Goal: Information Seeking & Learning: Learn about a topic

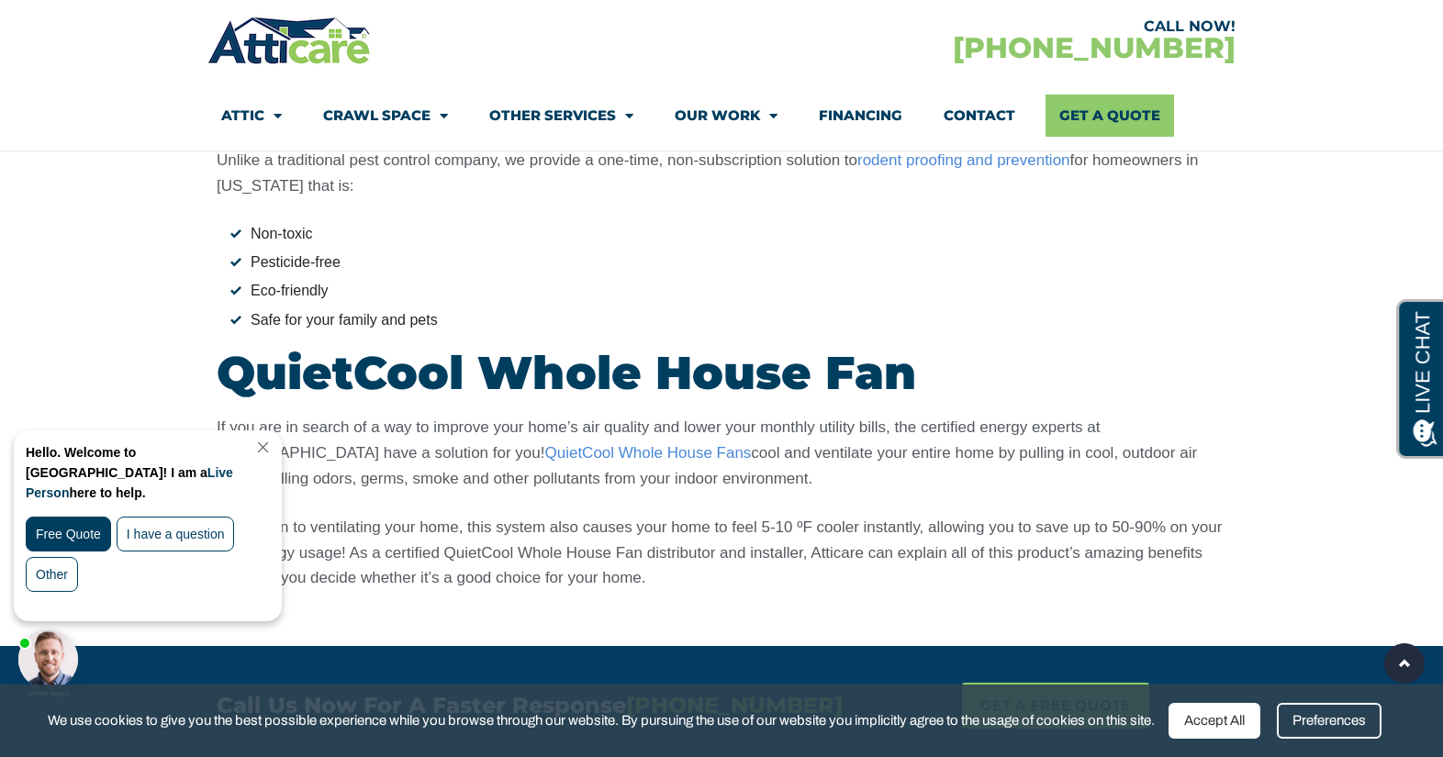
scroll to position [4577, 0]
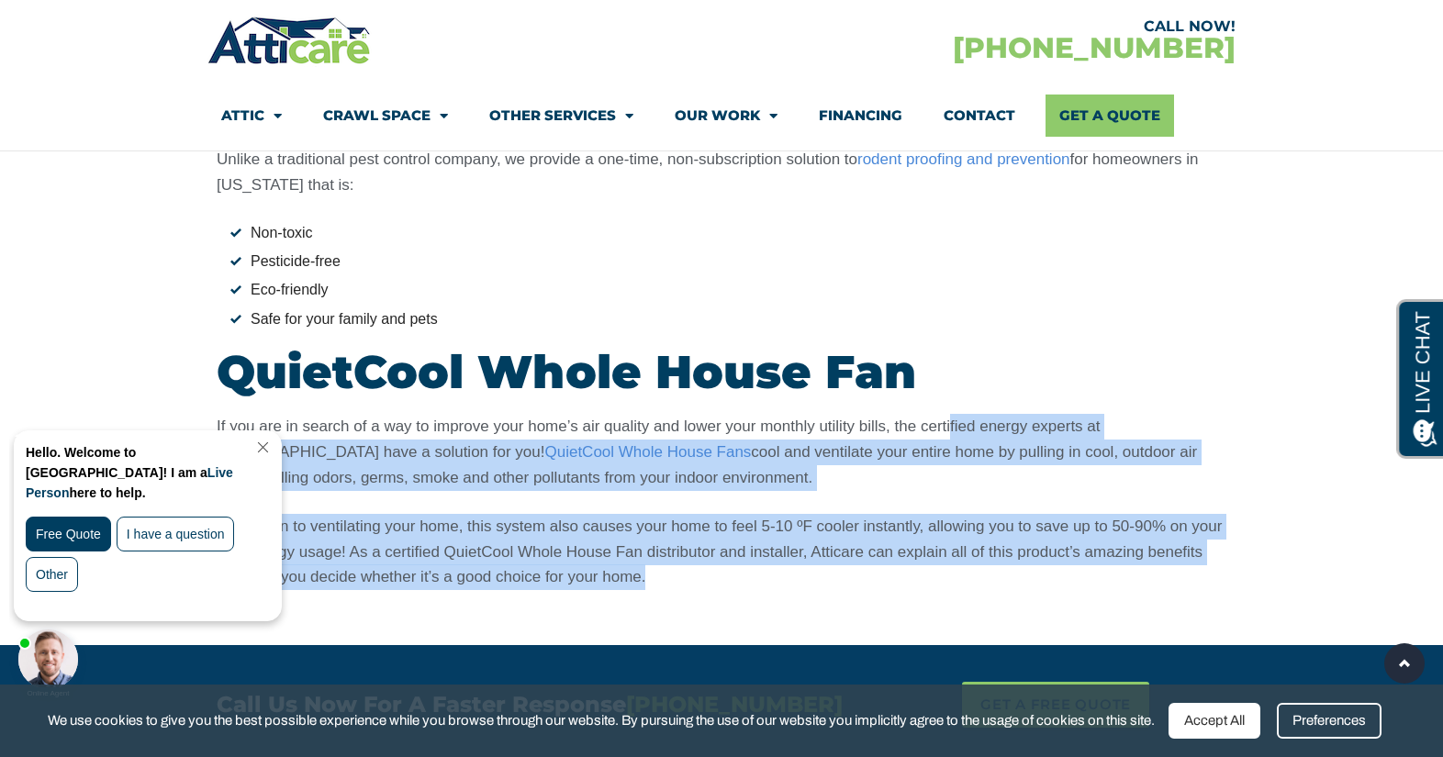
drag, startPoint x: 950, startPoint y: 292, endPoint x: 951, endPoint y: 440, distance: 148.7
click at [952, 440] on div "If you are in search of a way to improve your home’s air quality and lower your…" at bounding box center [721, 502] width 1009 height 177
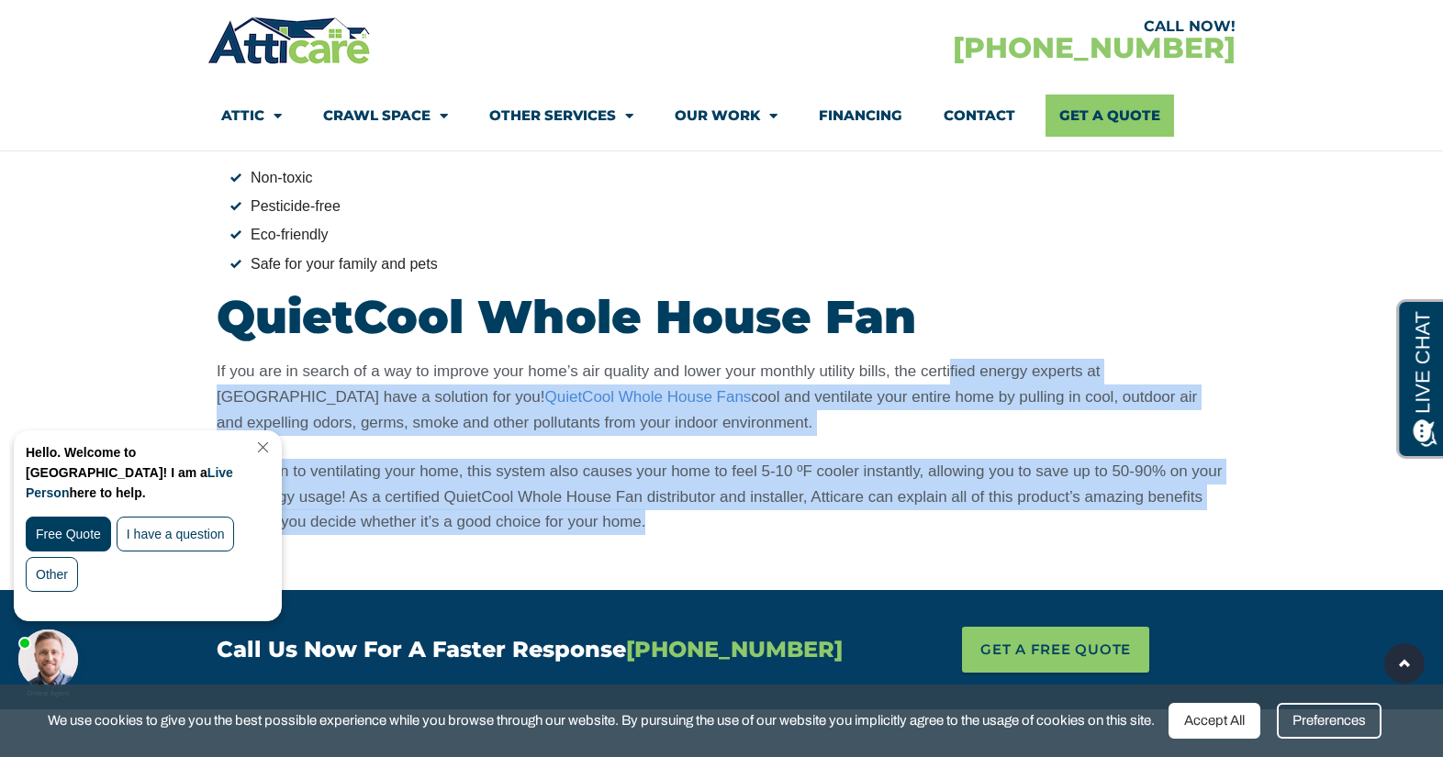
scroll to position [4650, 0]
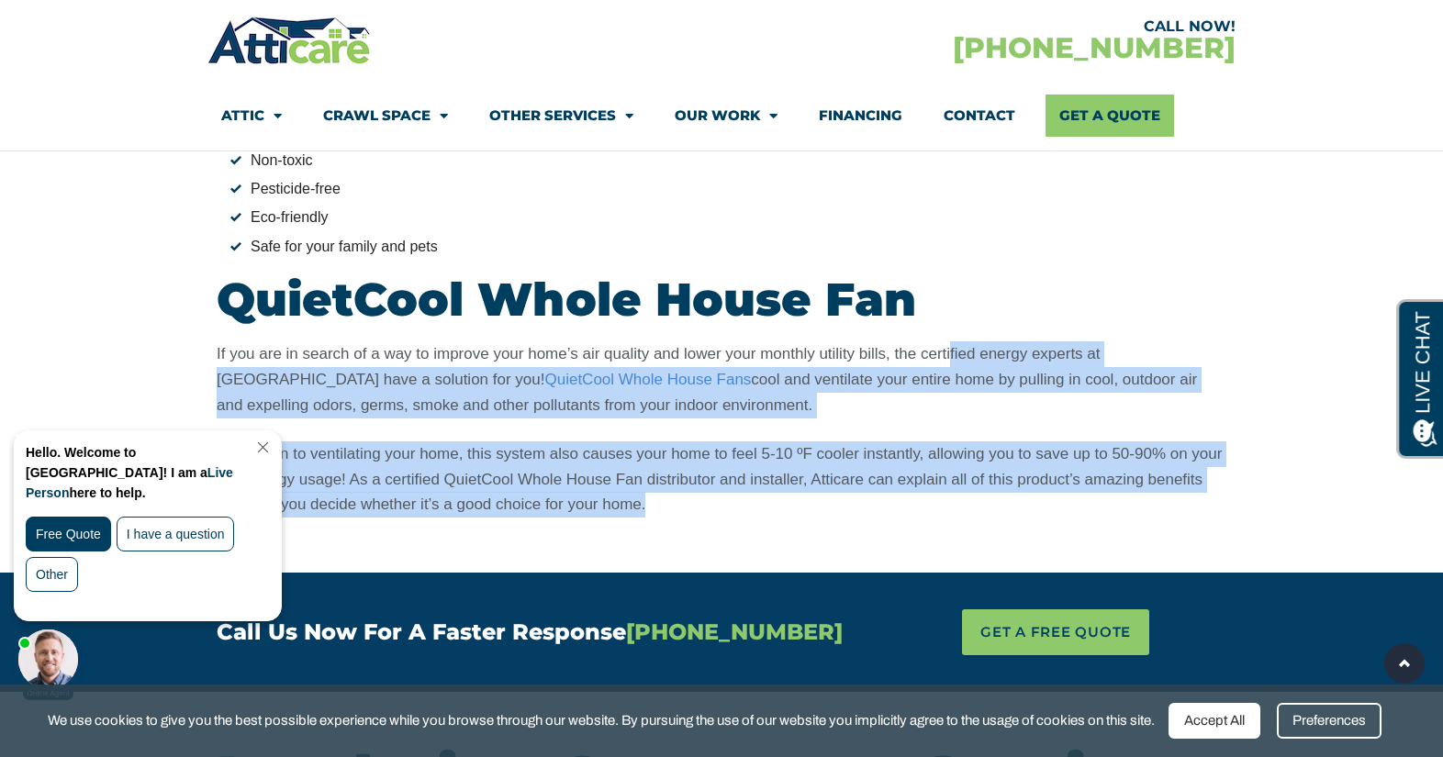
click at [907, 441] on p "In addition to ventilating your home, this system also causes your home to feel…" at bounding box center [721, 479] width 1009 height 77
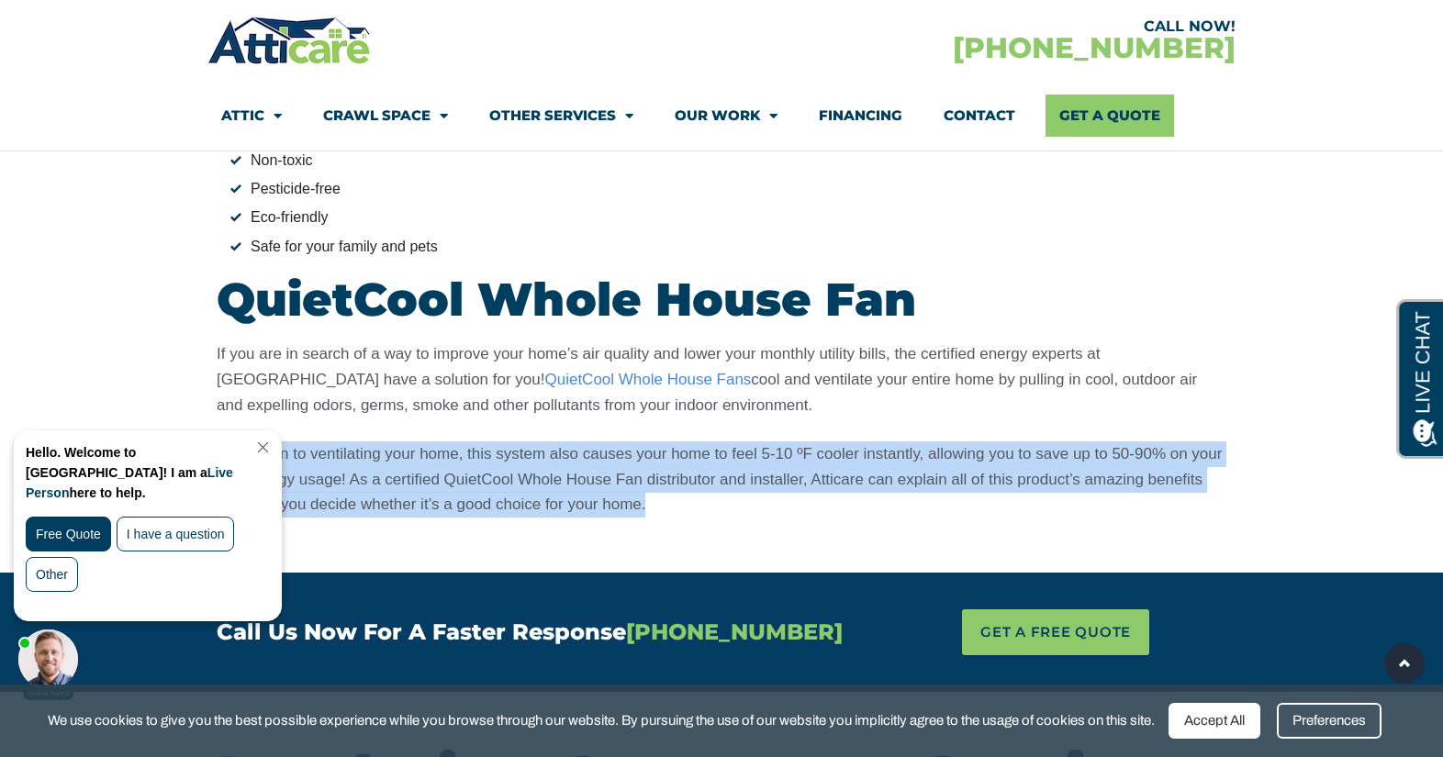
drag, startPoint x: 749, startPoint y: 304, endPoint x: 839, endPoint y: 361, distance: 106.4
click at [839, 361] on div "If you are in search of a way to improve your home’s air quality and lower your…" at bounding box center [721, 429] width 1009 height 177
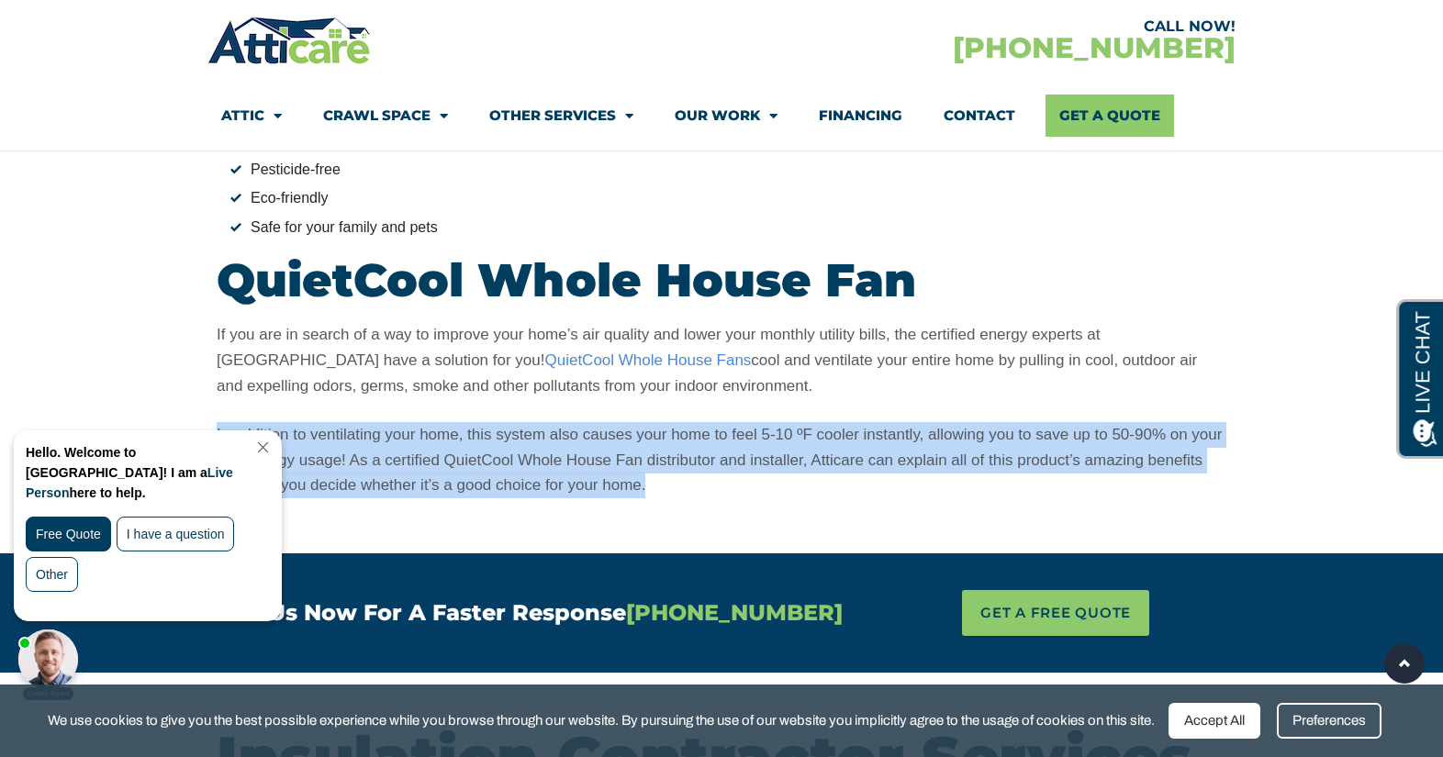
scroll to position [4671, 0]
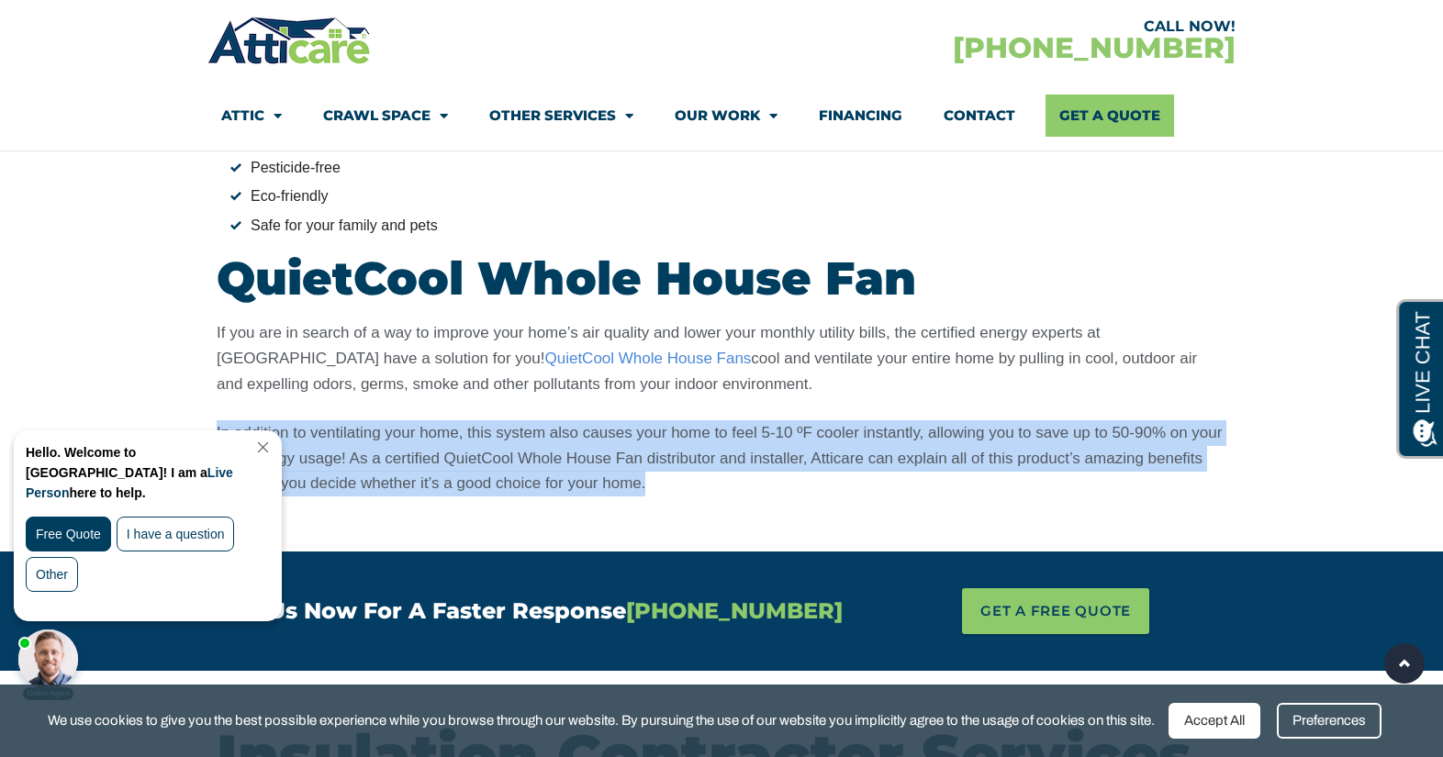
click at [831, 420] on p "In addition to ventilating your home, this system also causes your home to feel…" at bounding box center [721, 458] width 1009 height 77
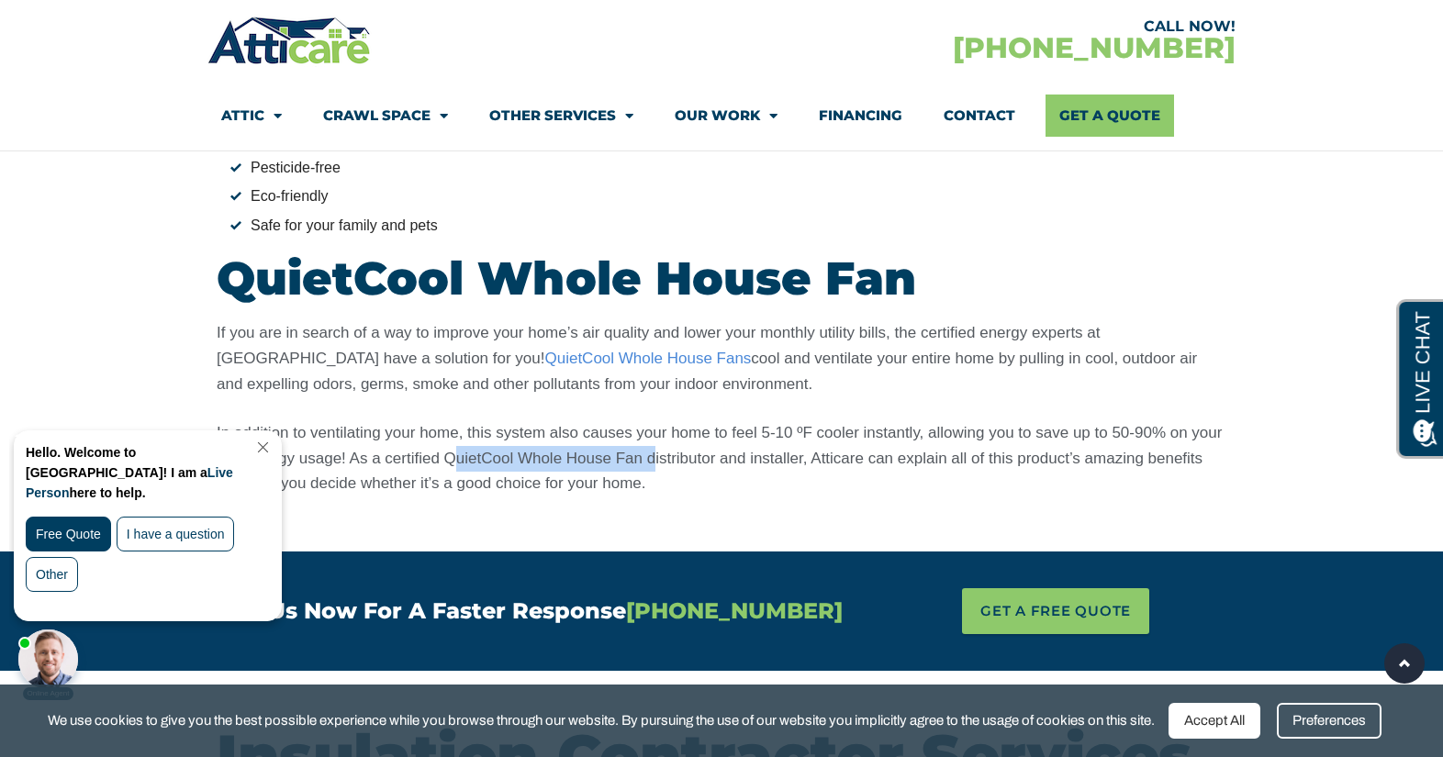
drag, startPoint x: 450, startPoint y: 323, endPoint x: 650, endPoint y: 330, distance: 200.2
click at [650, 420] on p "In addition to ventilating your home, this system also causes your home to feel…" at bounding box center [721, 458] width 1009 height 77
drag, startPoint x: 444, startPoint y: 326, endPoint x: 644, endPoint y: 329, distance: 200.1
click at [644, 420] on p "In addition to ventilating your home, this system also causes your home to feel…" at bounding box center [721, 458] width 1009 height 77
copy p "QuietCool Whole House Fan"
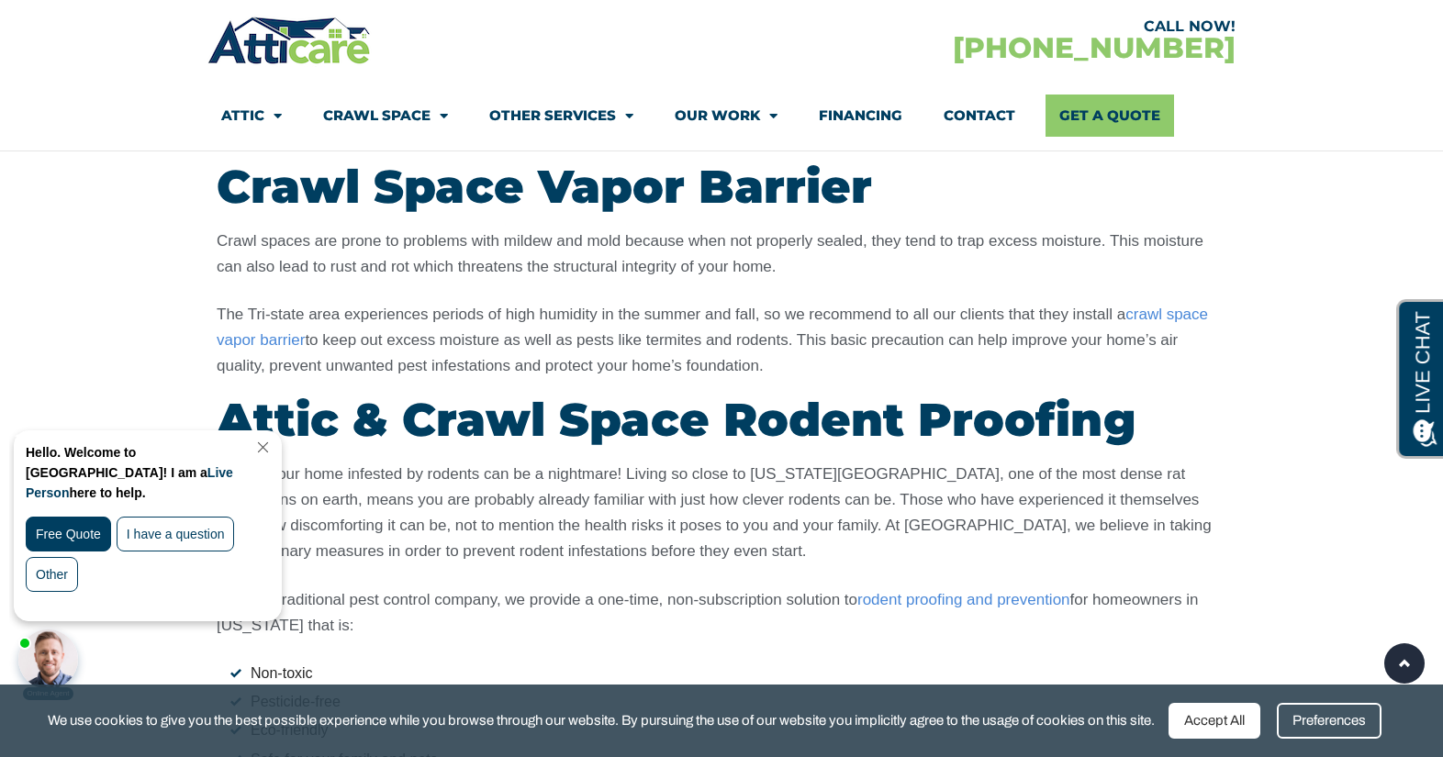
scroll to position [4177, 0]
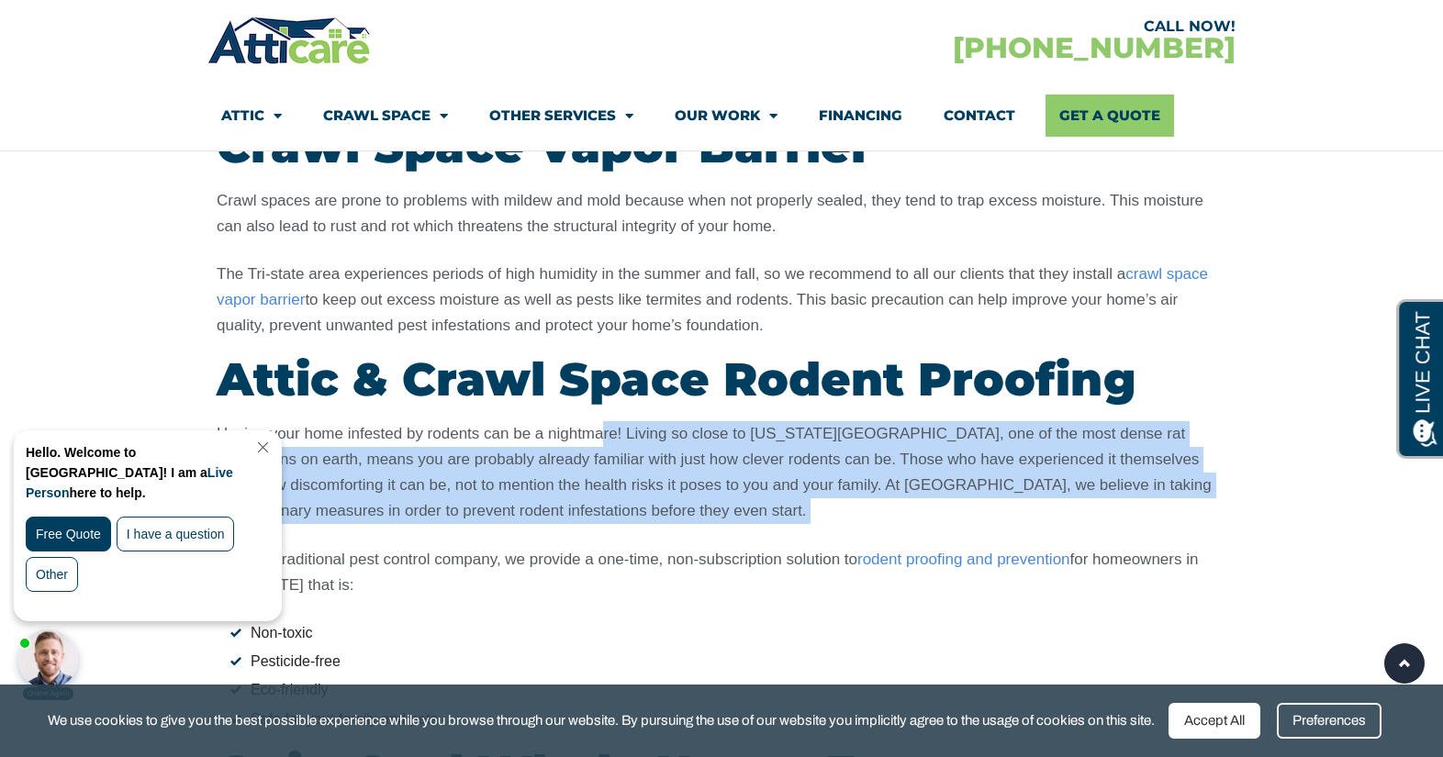
drag, startPoint x: 605, startPoint y: 308, endPoint x: 630, endPoint y: 413, distance: 107.7
click at [630, 421] on div "Having your home infested by rodents can be a nightmare! Living so close to New…" at bounding box center [721, 576] width 1009 height 310
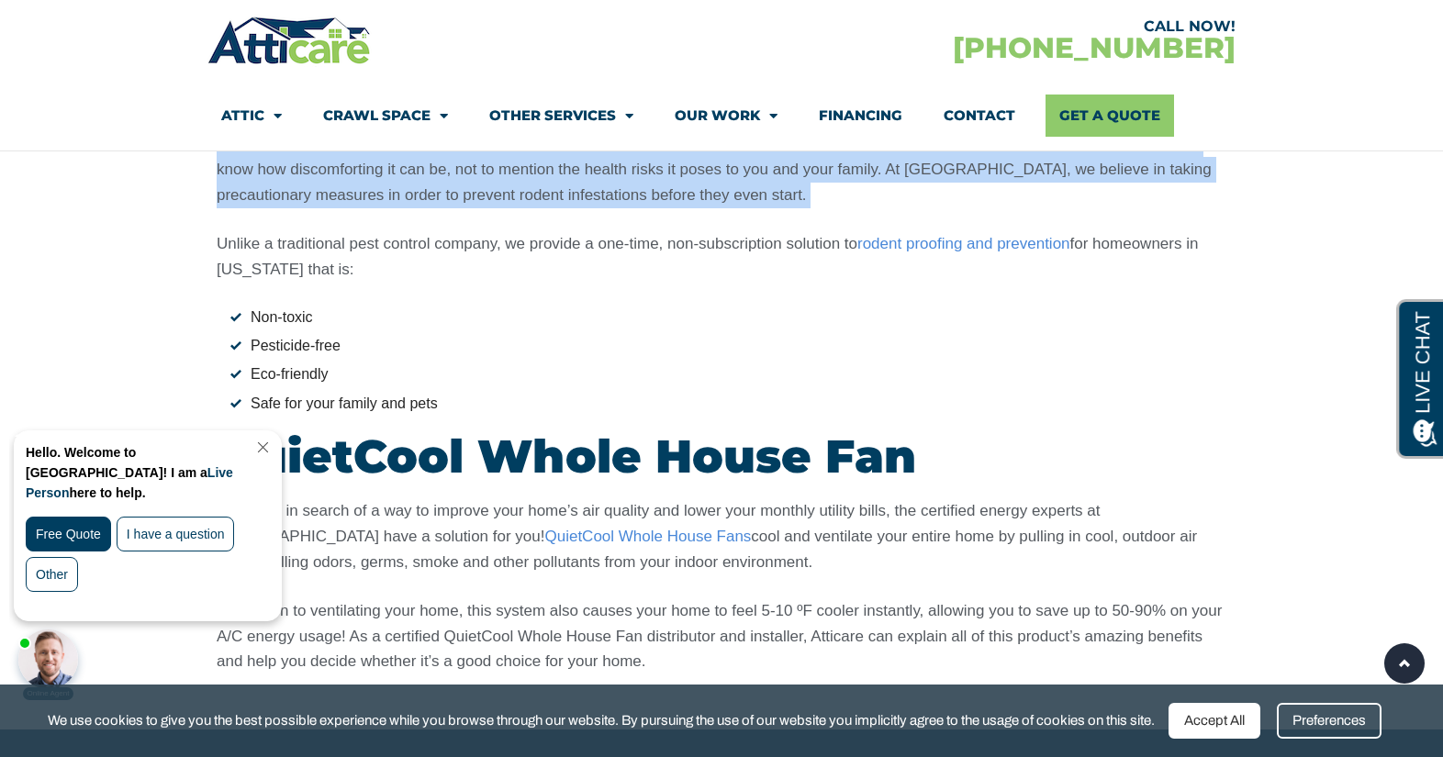
scroll to position [4639, 0]
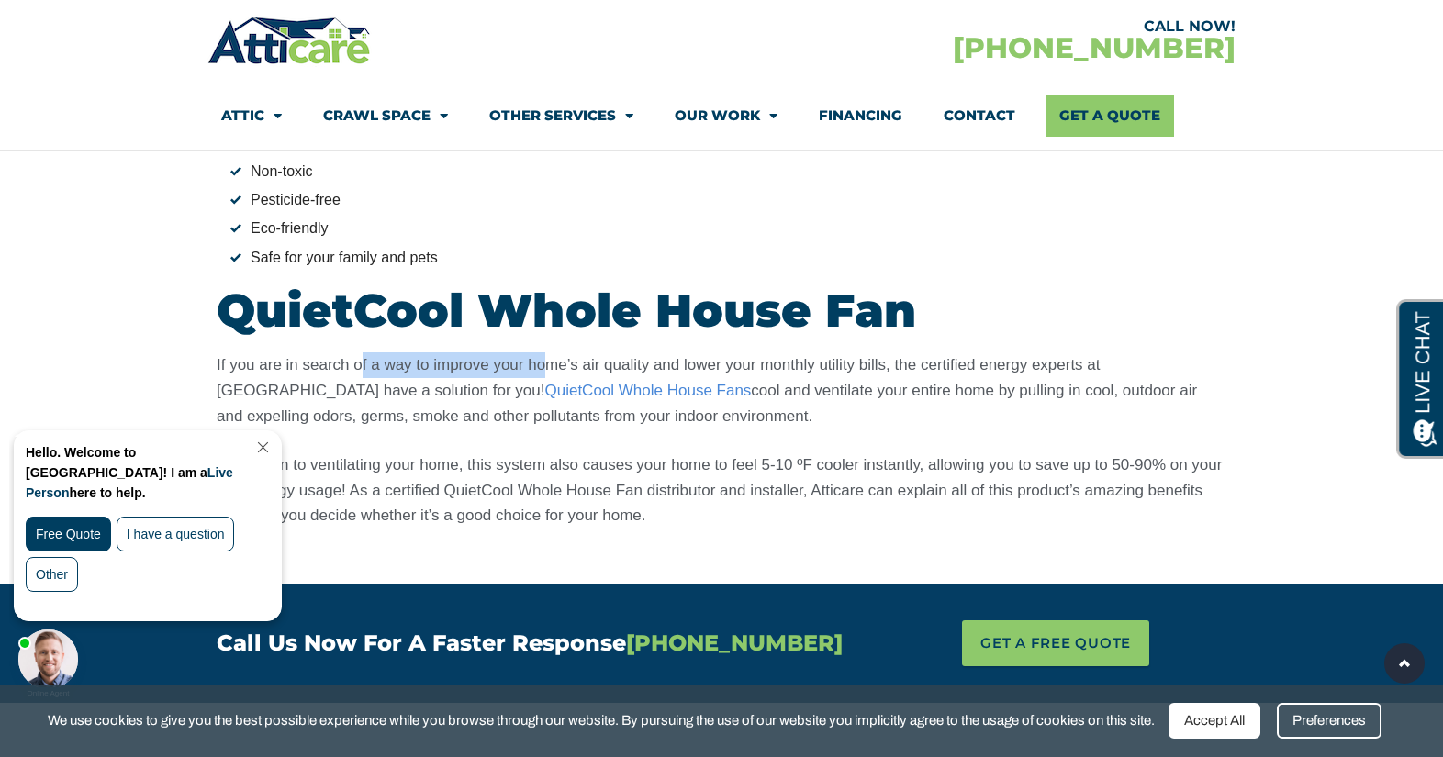
drag, startPoint x: 546, startPoint y: 225, endPoint x: 362, endPoint y: 222, distance: 184.5
click at [362, 352] on p "If you are in search of a way to improve your home’s air quality and lower your…" at bounding box center [721, 390] width 1009 height 77
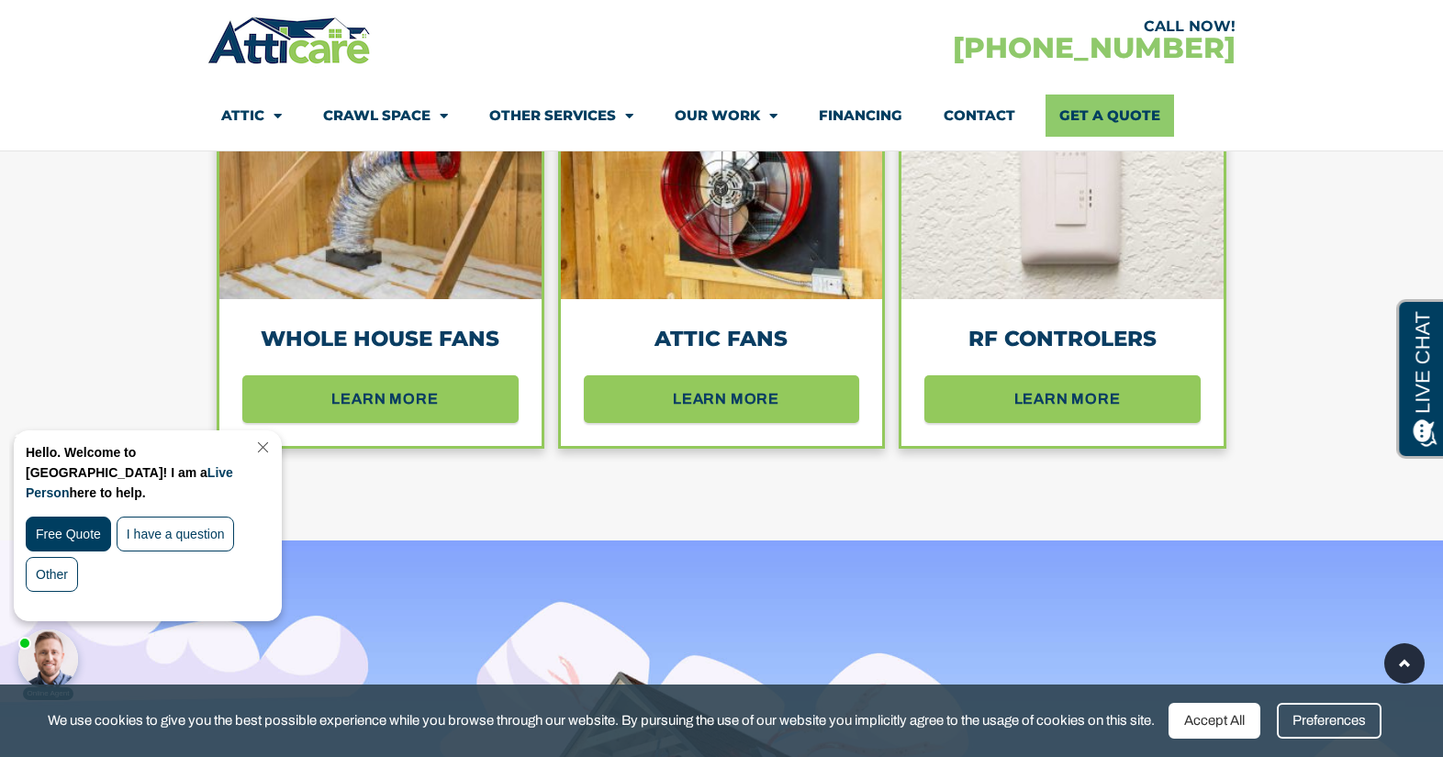
scroll to position [1819, 0]
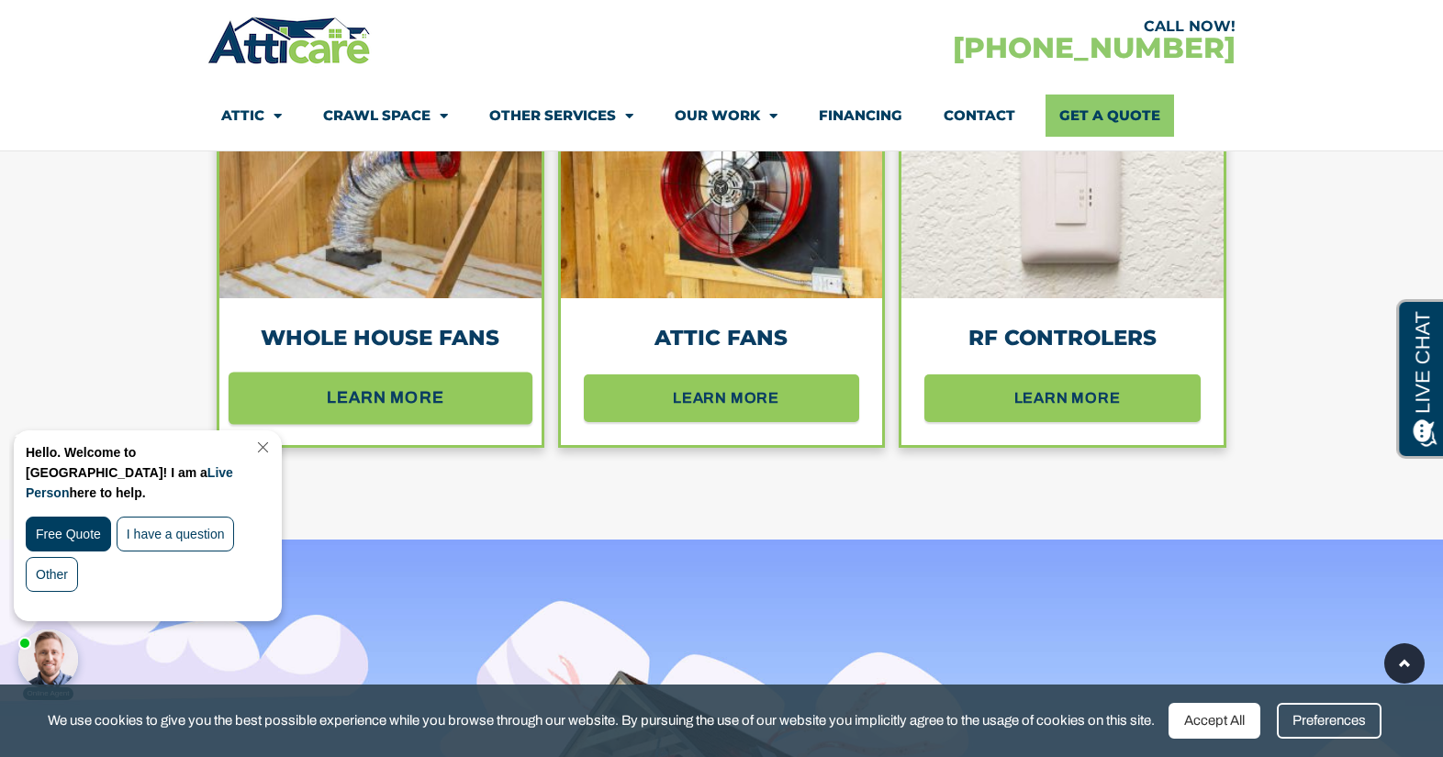
click at [438, 405] on span "learn more" at bounding box center [385, 398] width 117 height 32
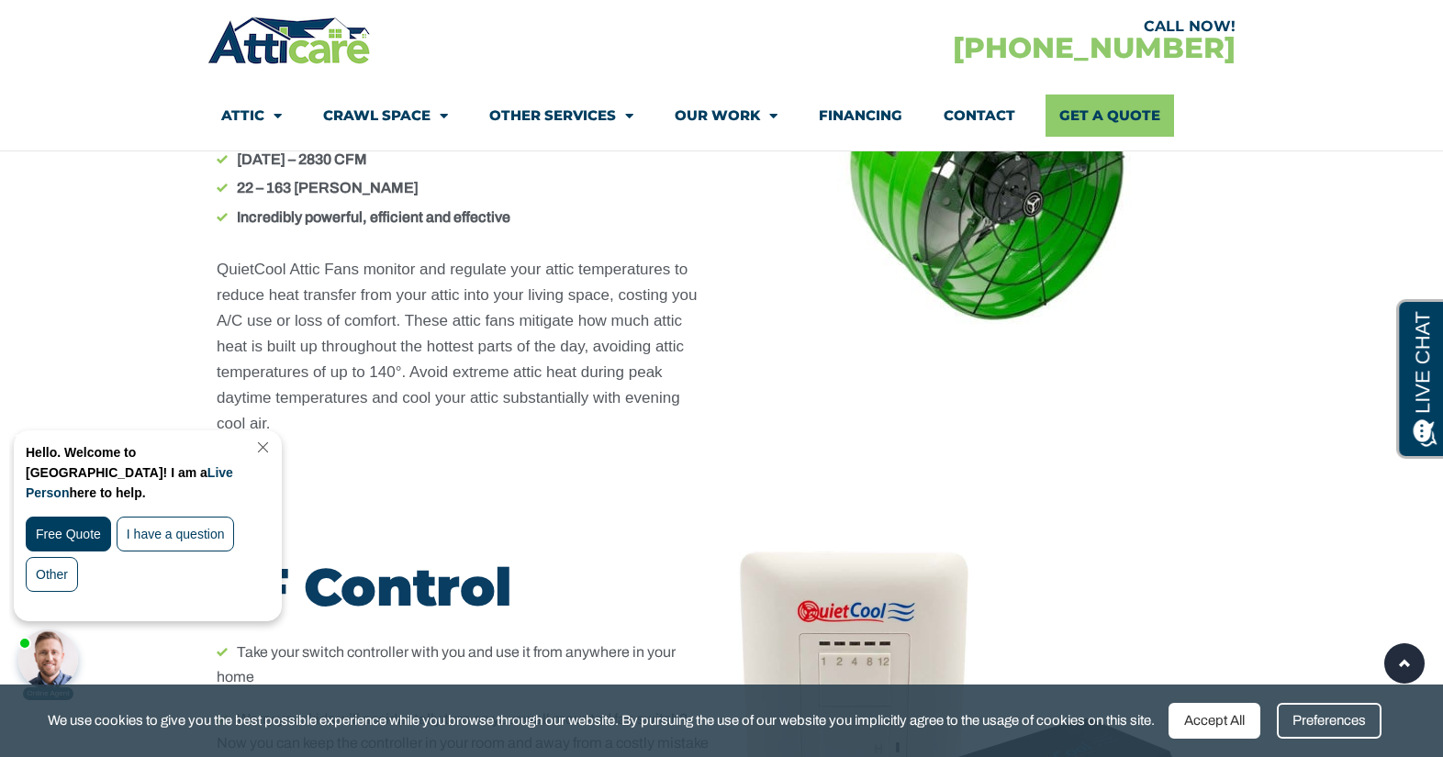
scroll to position [9029, 0]
drag, startPoint x: 418, startPoint y: 224, endPoint x: 435, endPoint y: 392, distance: 168.7
click at [435, 392] on div "Gable Attic Fan The World’s First Smart Attic Fan Smart Motor Airflow to Beat A…" at bounding box center [464, 180] width 514 height 525
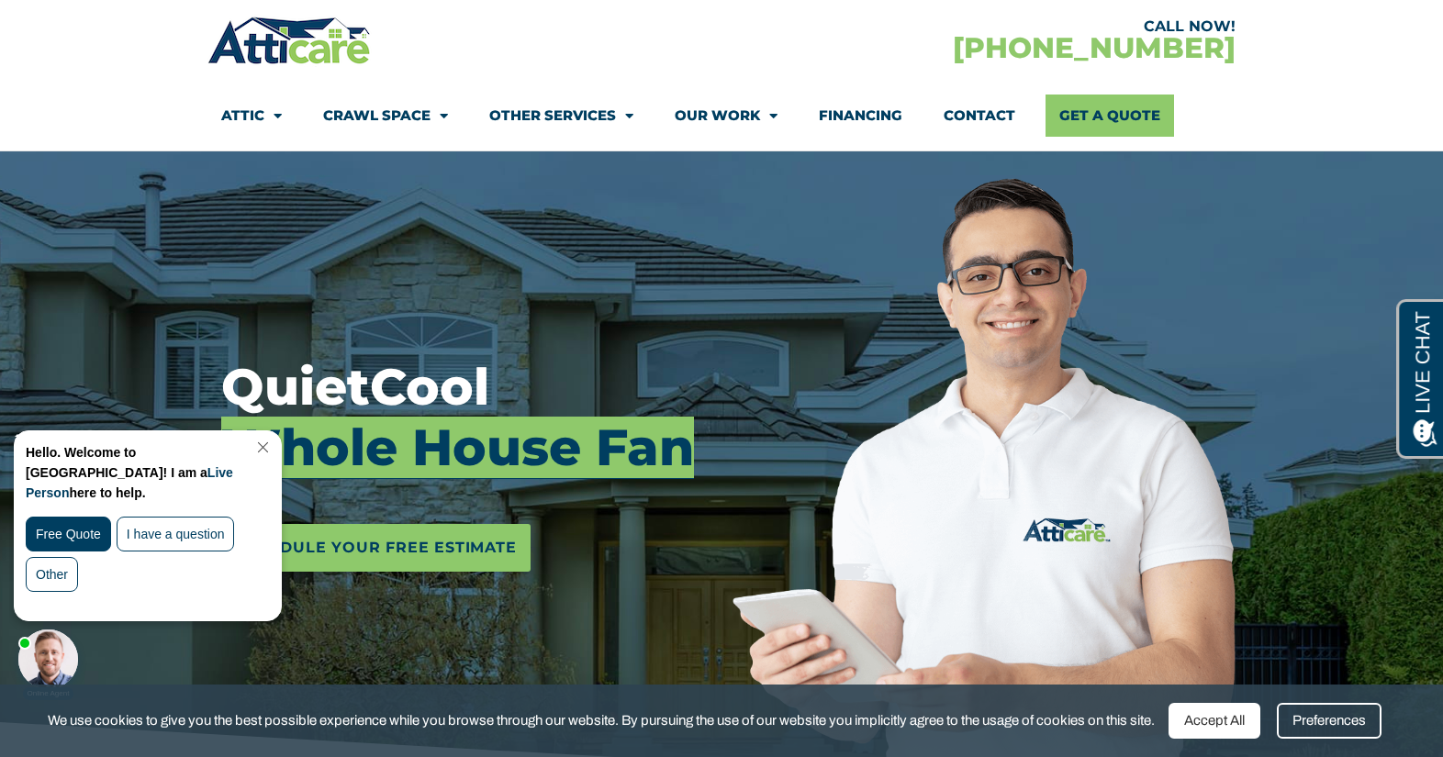
scroll to position [273, 0]
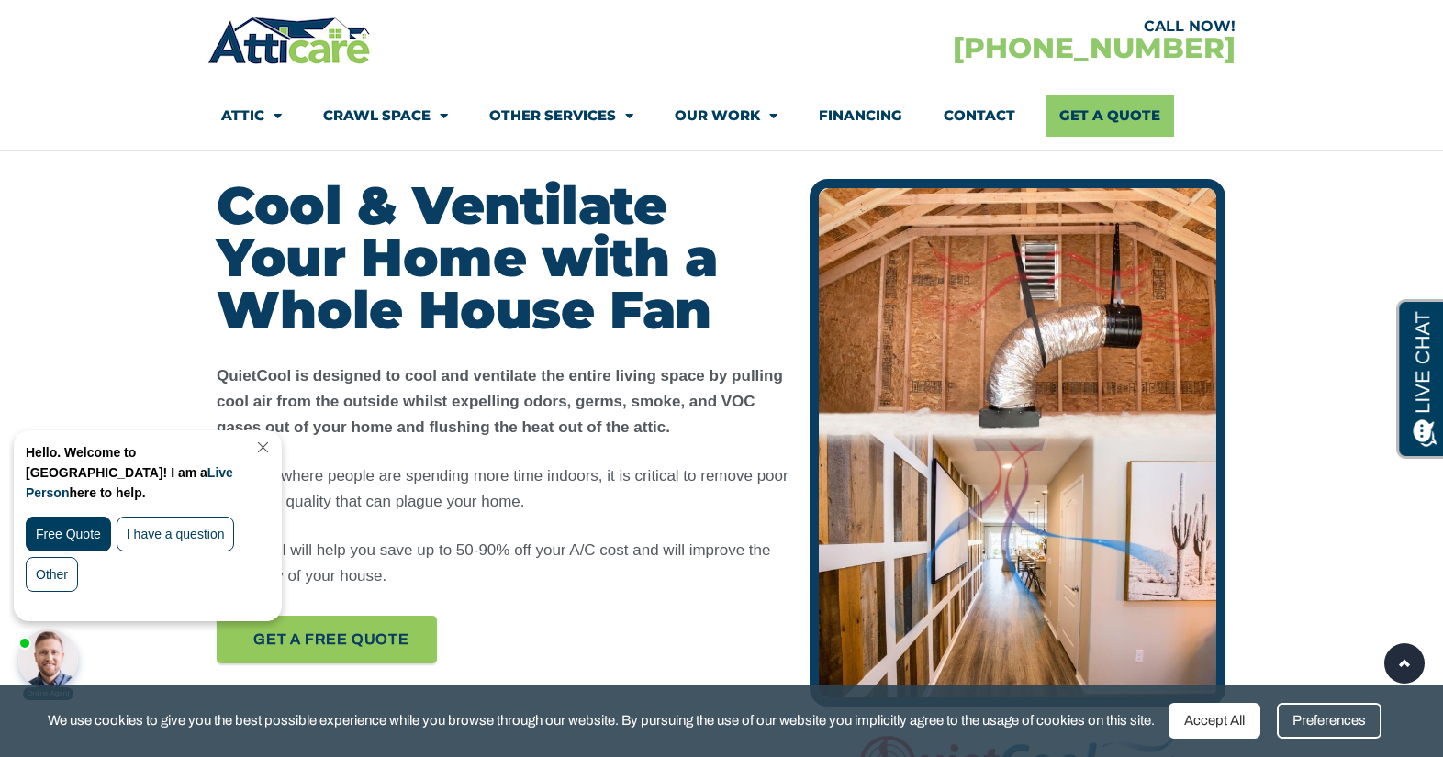
scroll to position [709, 0]
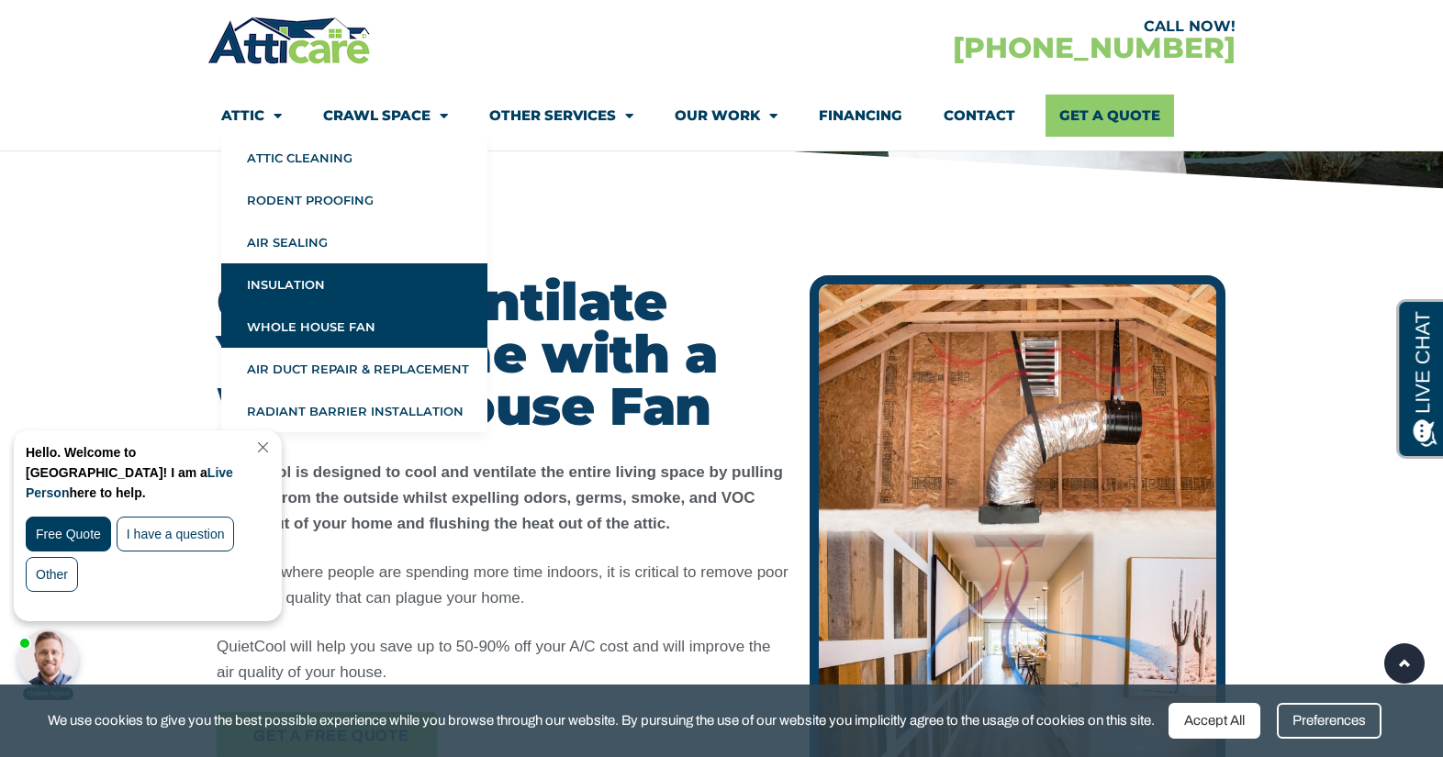
click at [258, 275] on link "Insulation" at bounding box center [354, 284] width 266 height 42
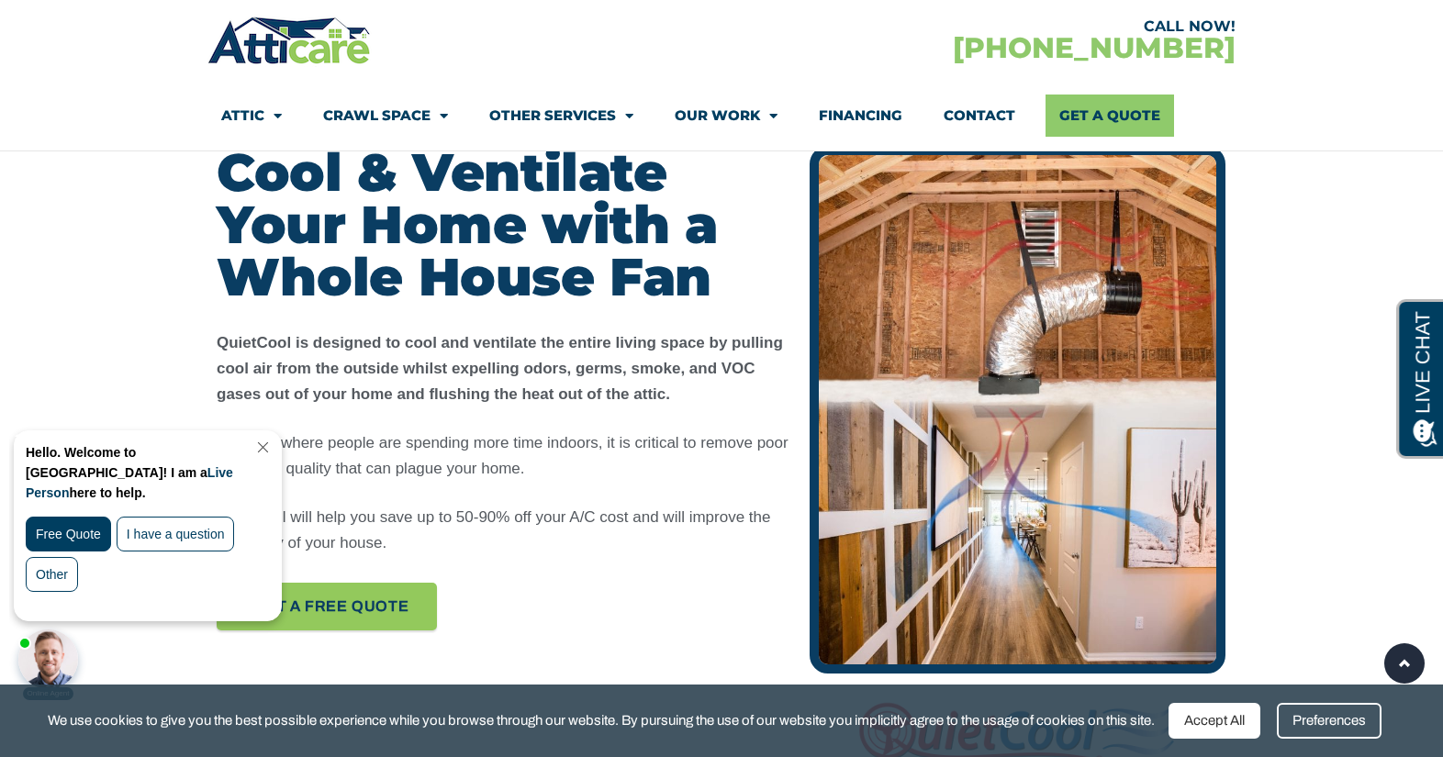
scroll to position [920, 0]
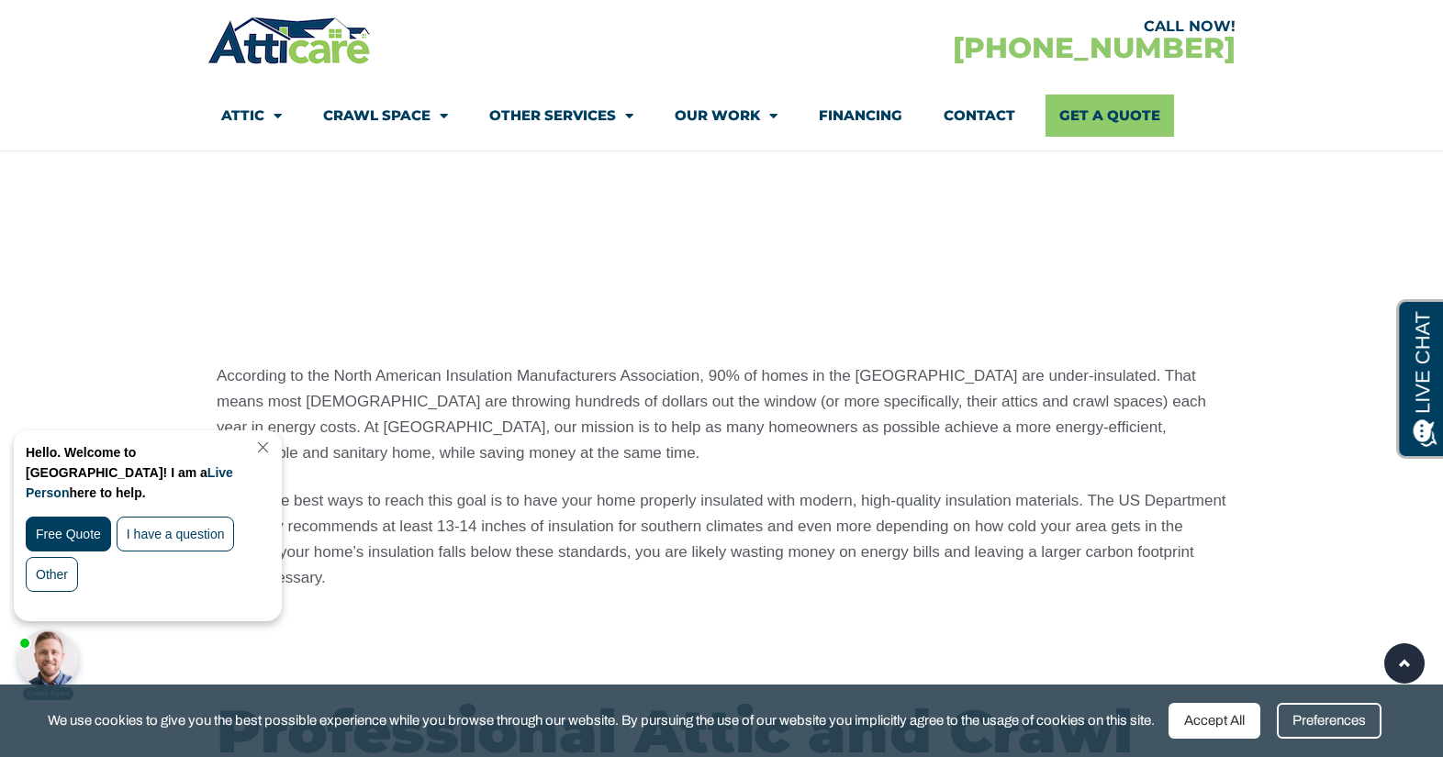
scroll to position [1533, 0]
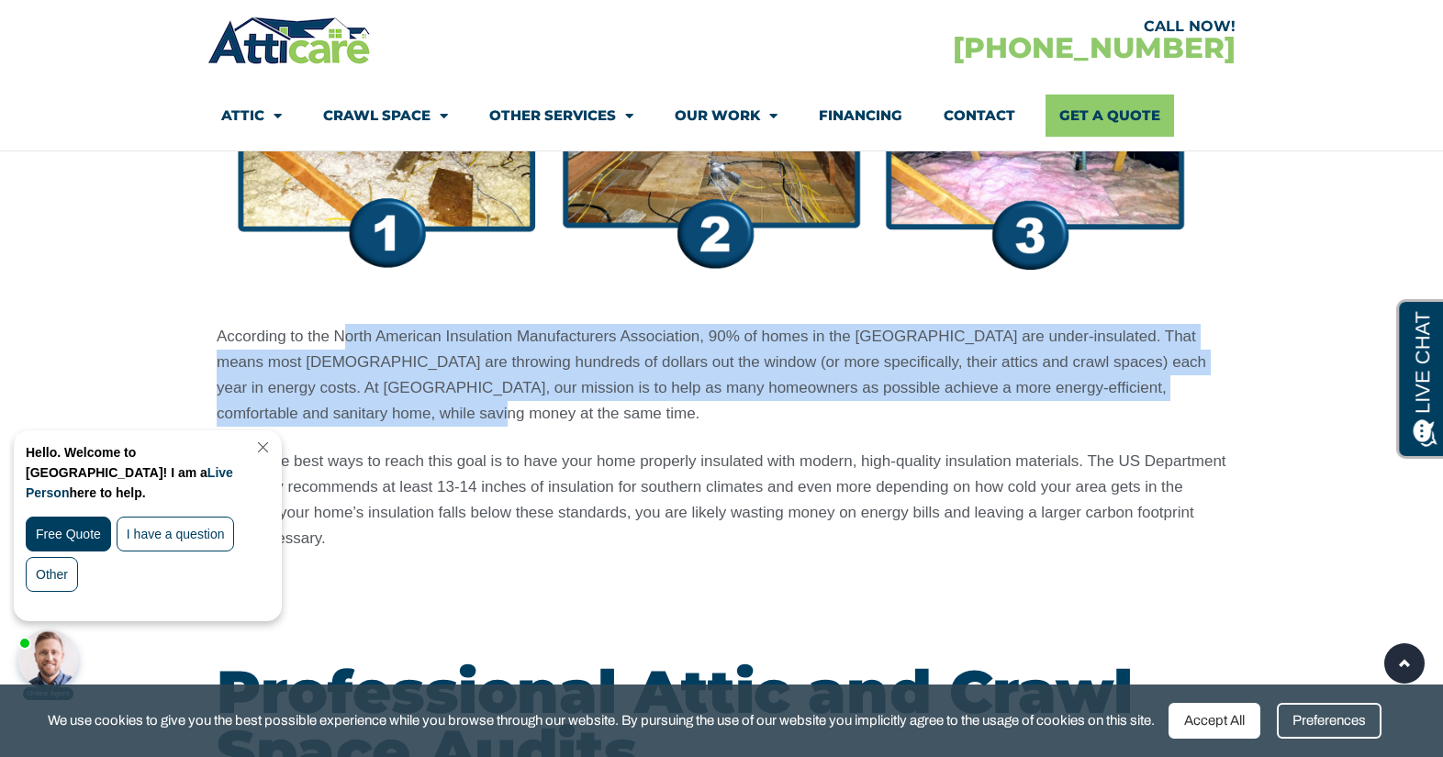
drag, startPoint x: 348, startPoint y: 339, endPoint x: 357, endPoint y: 407, distance: 68.5
click at [357, 407] on span "According to the North American Insulation Manufacturers Association, 90% of ho…" at bounding box center [711, 375] width 989 height 95
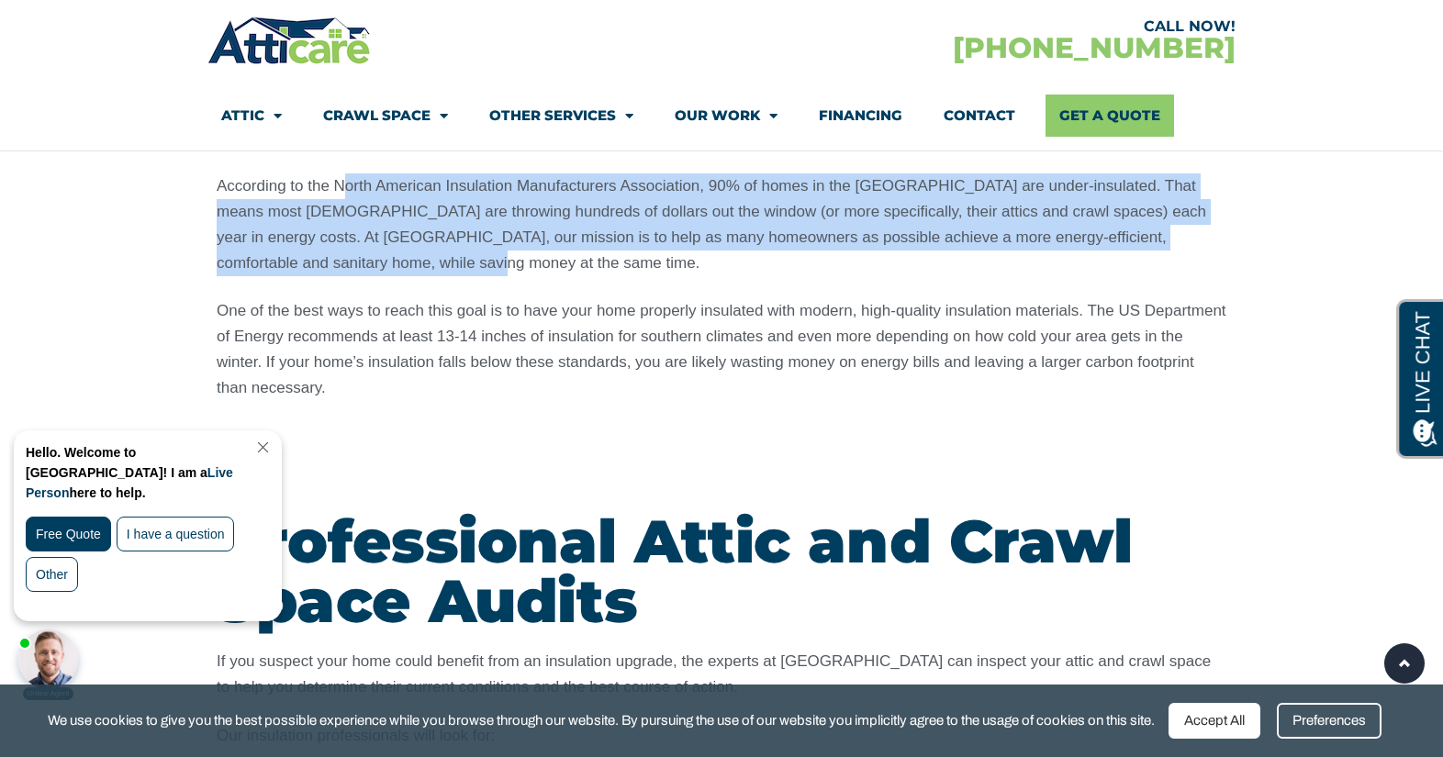
scroll to position [1687, 0]
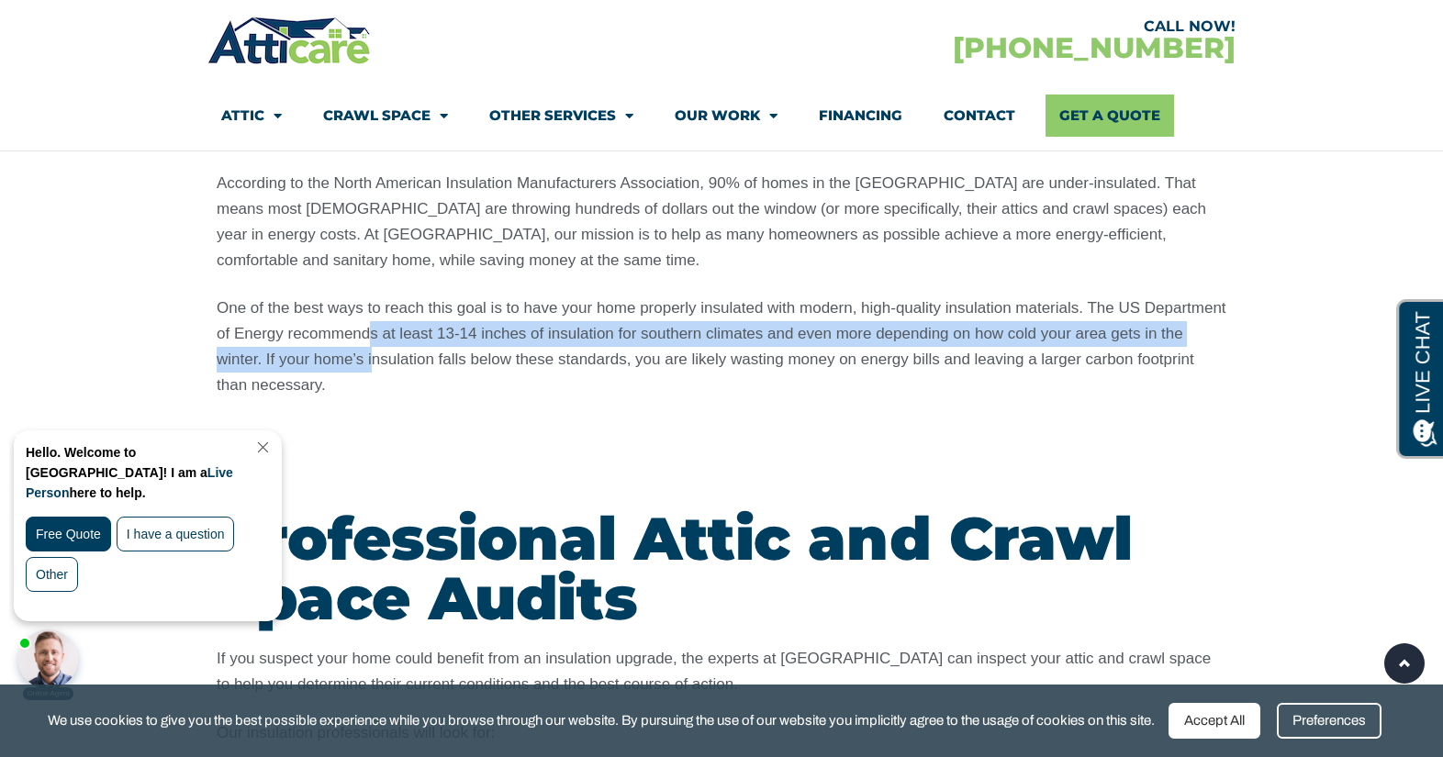
drag, startPoint x: 371, startPoint y: 324, endPoint x: 371, endPoint y: 350, distance: 25.7
click at [371, 350] on p "One of the best ways to reach this goal is to have your home properly insulated…" at bounding box center [721, 346] width 1009 height 103
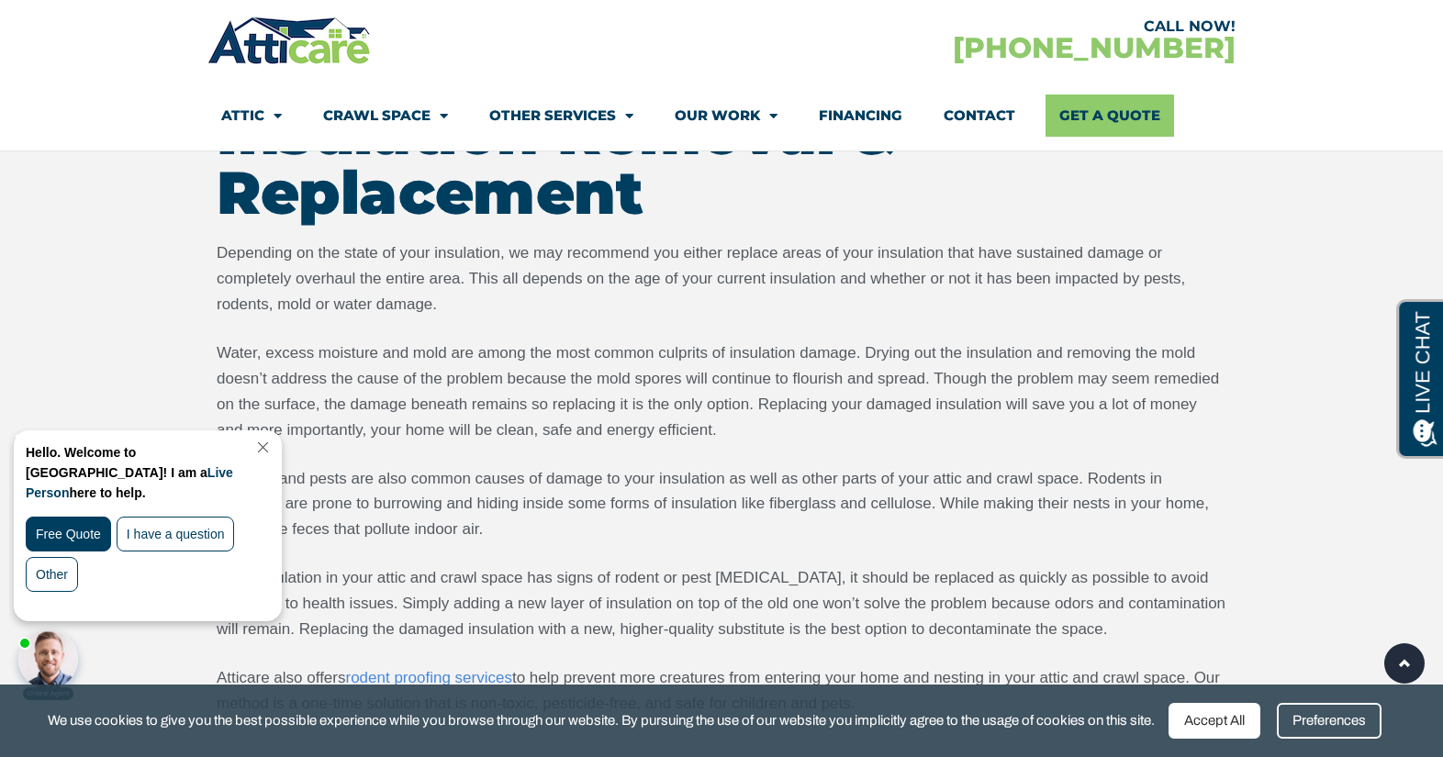
scroll to position [2833, 0]
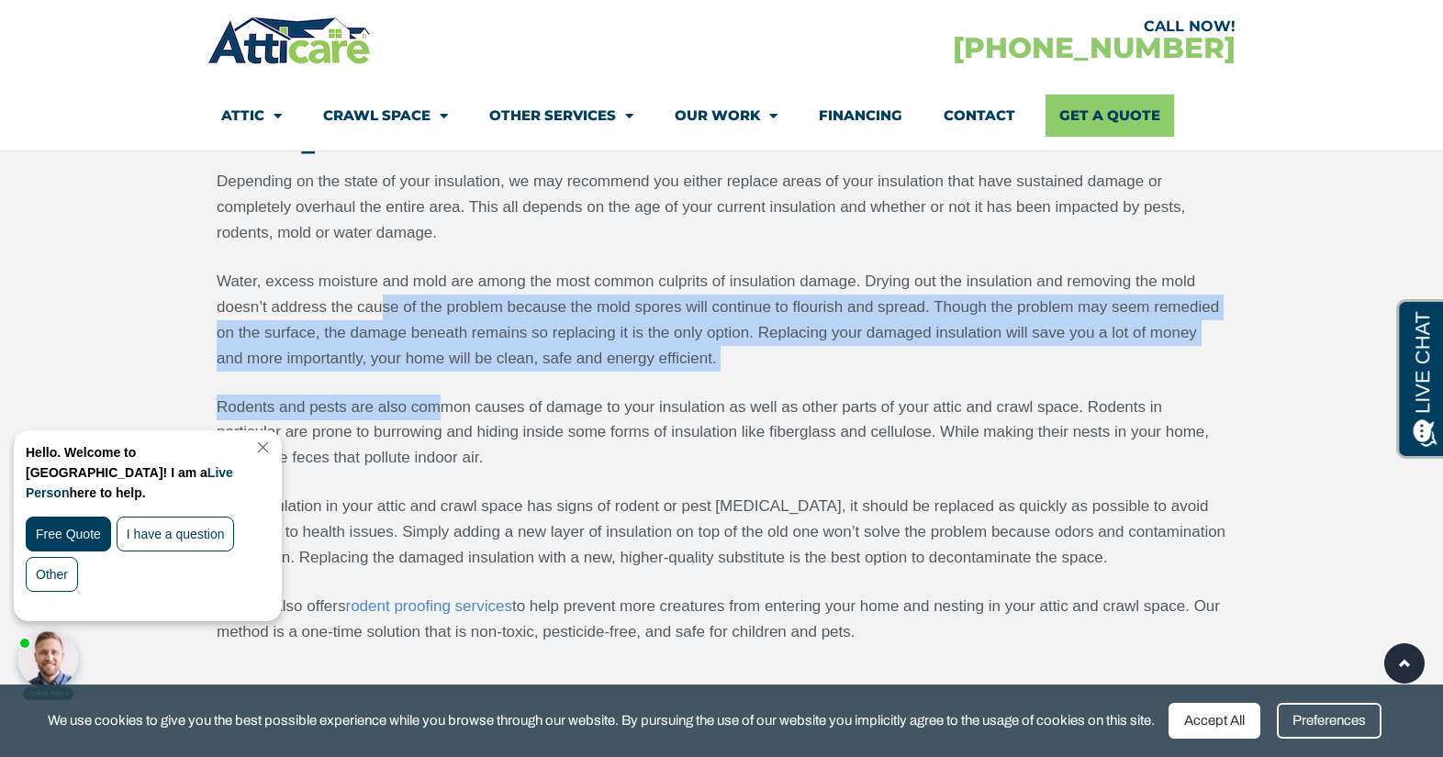
drag, startPoint x: 382, startPoint y: 302, endPoint x: 443, endPoint y: 396, distance: 112.0
click at [443, 396] on div "Depending on the state of your insulation, we may recommend you either replace …" at bounding box center [721, 407] width 1009 height 476
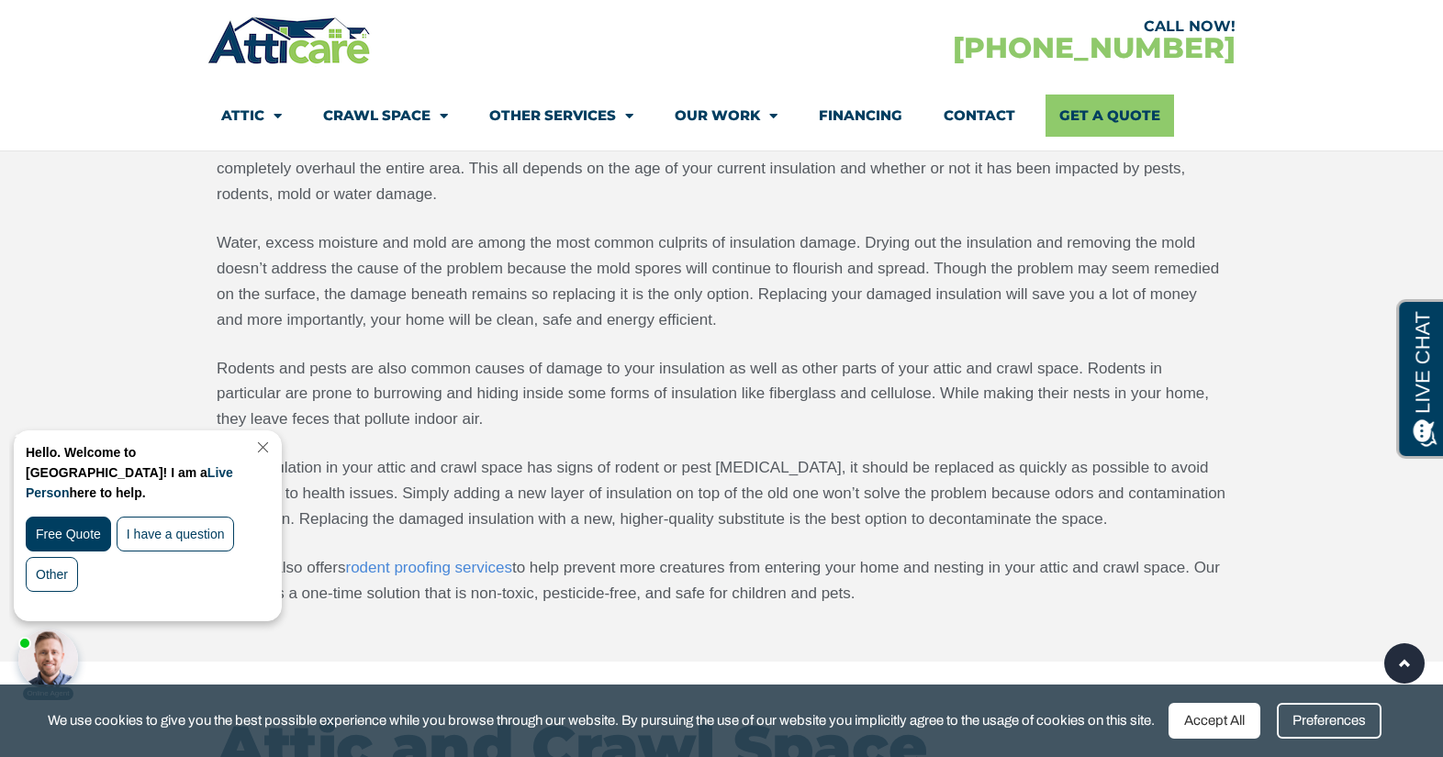
click at [456, 235] on p "Water, excess moisture and mold are among the most common culprits of insulatio…" at bounding box center [721, 281] width 1009 height 103
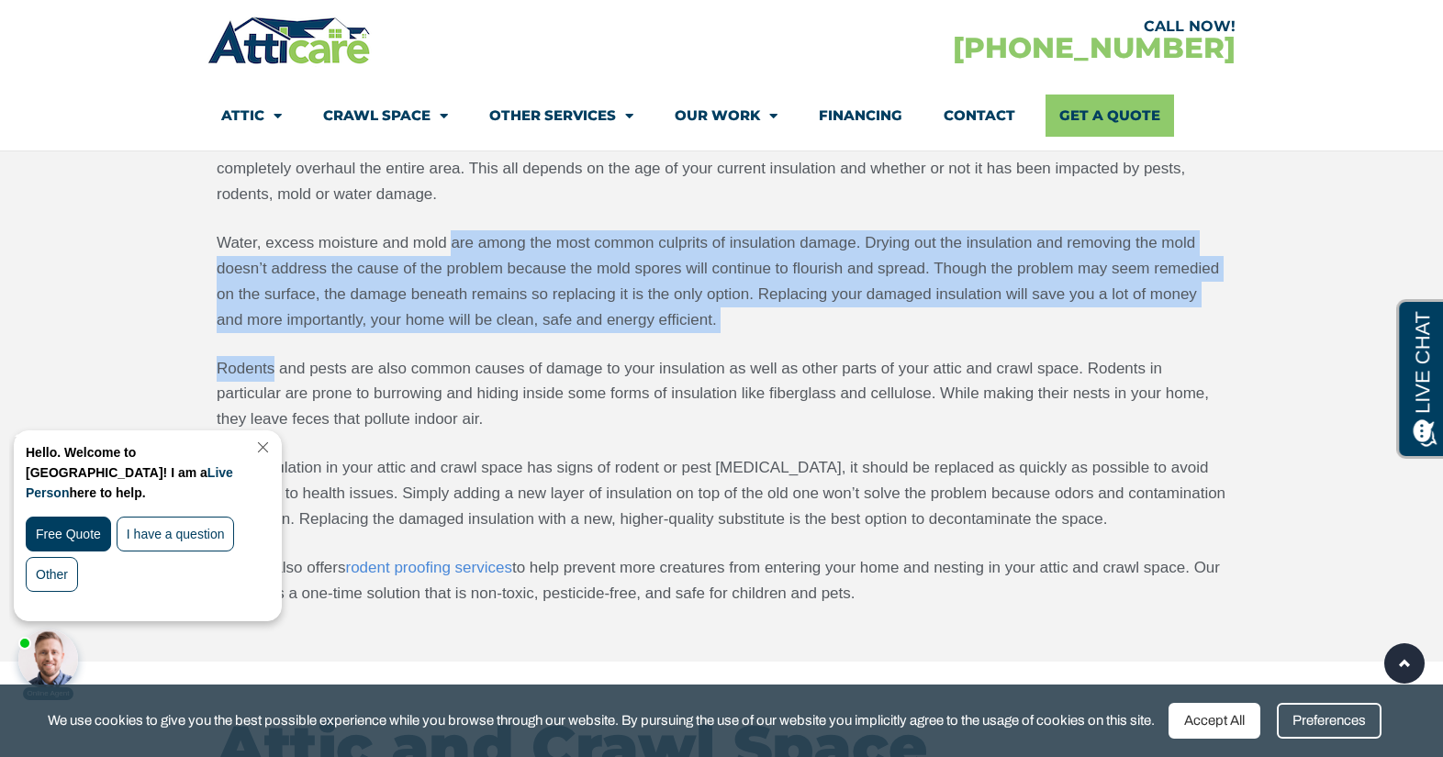
drag, startPoint x: 456, startPoint y: 235, endPoint x: 468, endPoint y: 338, distance: 103.5
click at [468, 338] on div "Depending on the state of your insulation, we may recommend you either replace …" at bounding box center [721, 368] width 1009 height 476
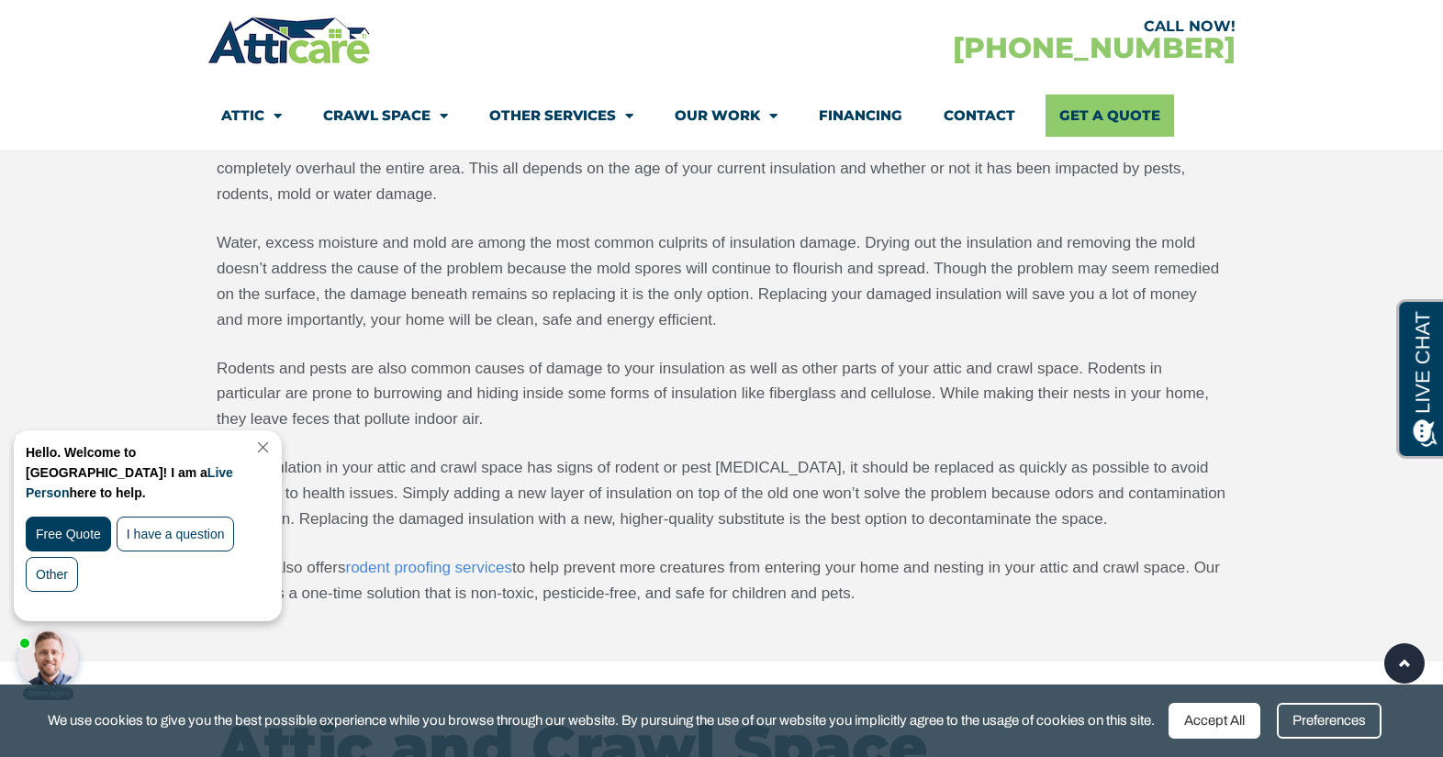
click at [503, 398] on p "Rodents and pests are also common causes of damage to your insulation as well a…" at bounding box center [721, 394] width 1009 height 77
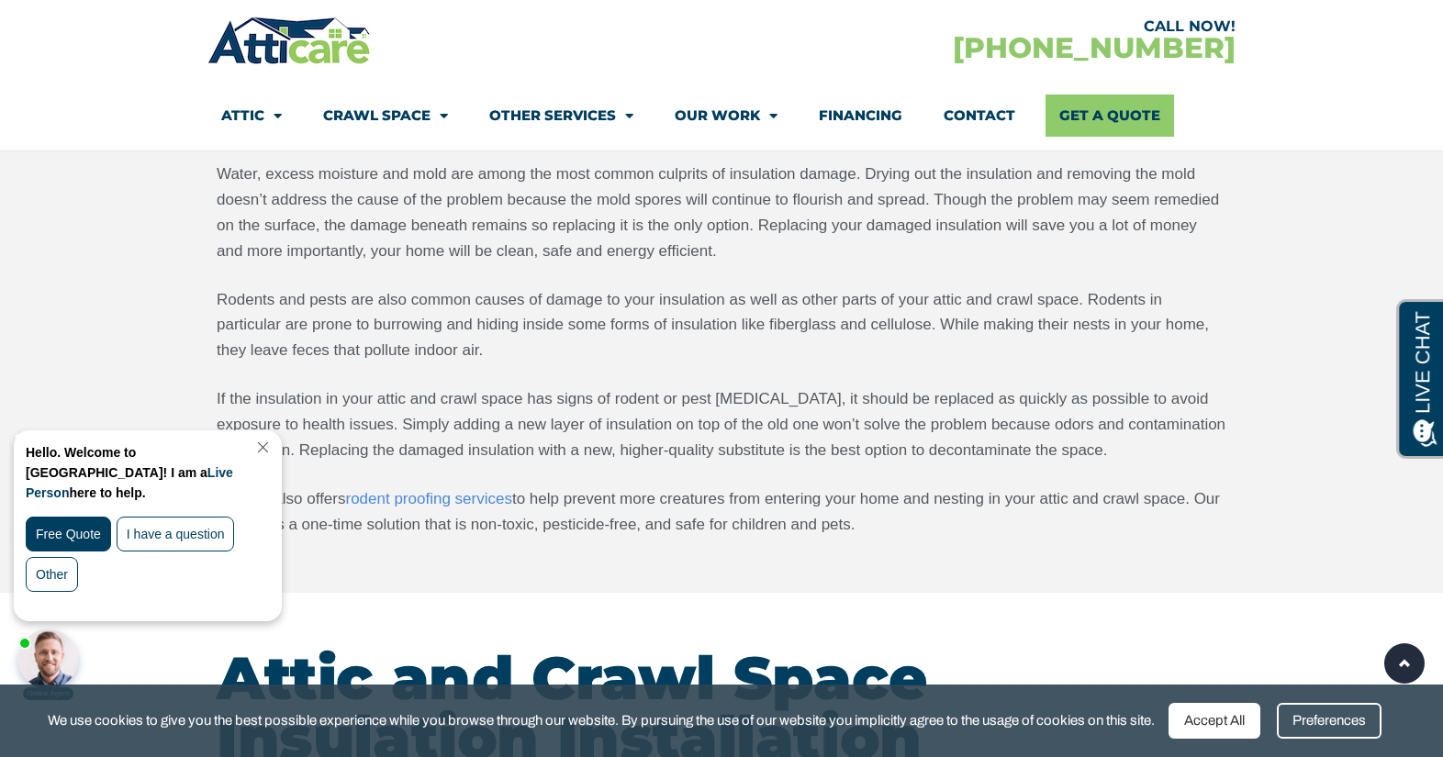
scroll to position [2957, 0]
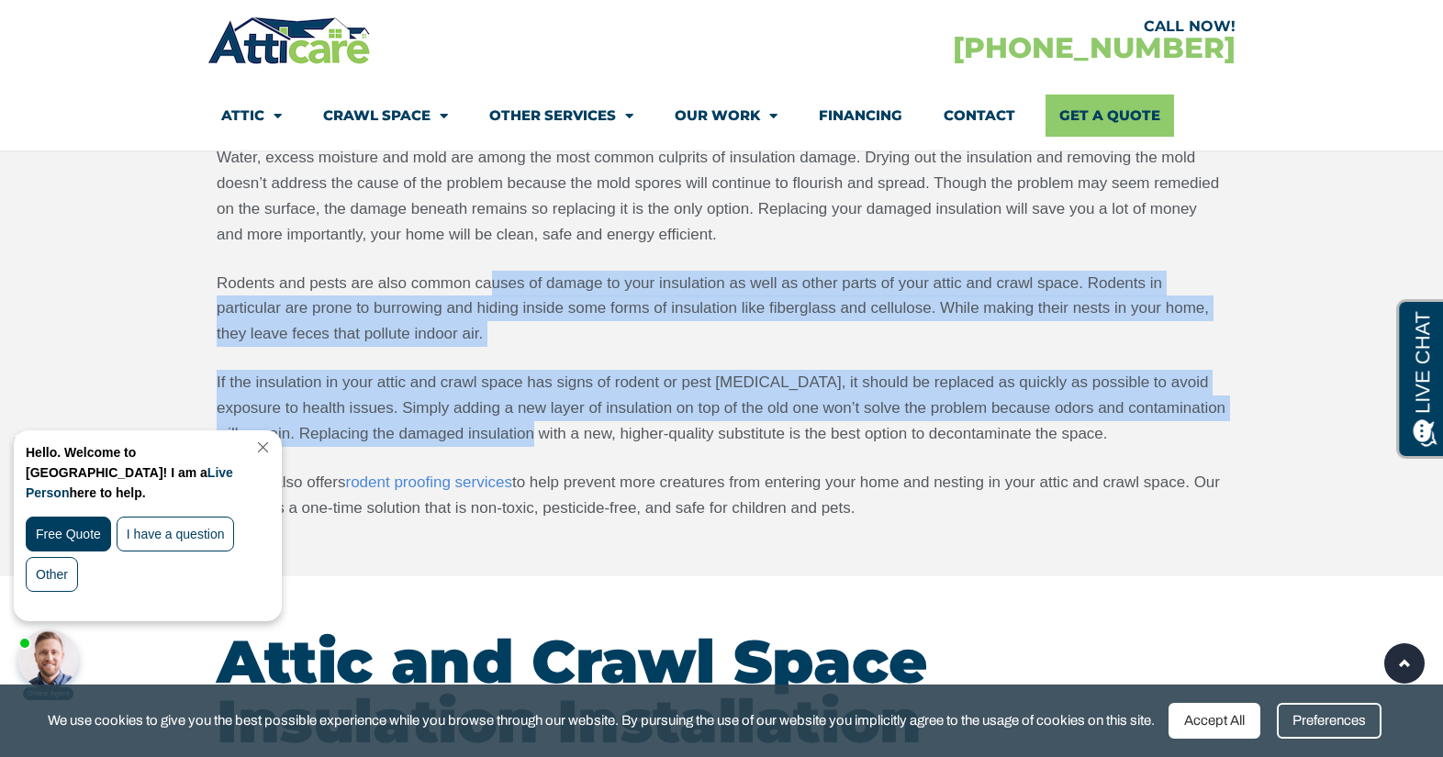
drag, startPoint x: 492, startPoint y: 284, endPoint x: 525, endPoint y: 421, distance: 141.6
click at [525, 421] on div "Depending on the state of your insulation, we may recommend you either replace …" at bounding box center [721, 283] width 1009 height 476
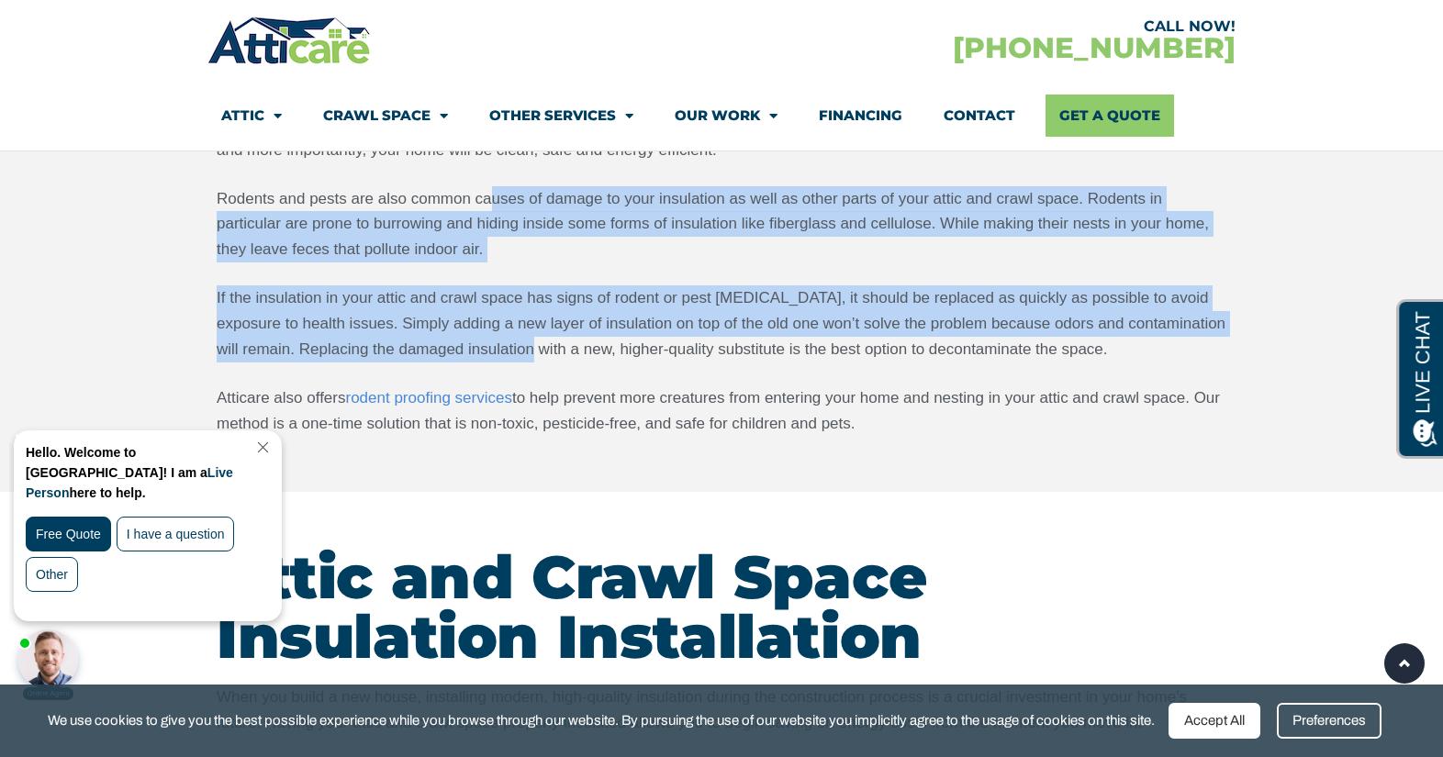
scroll to position [3049, 0]
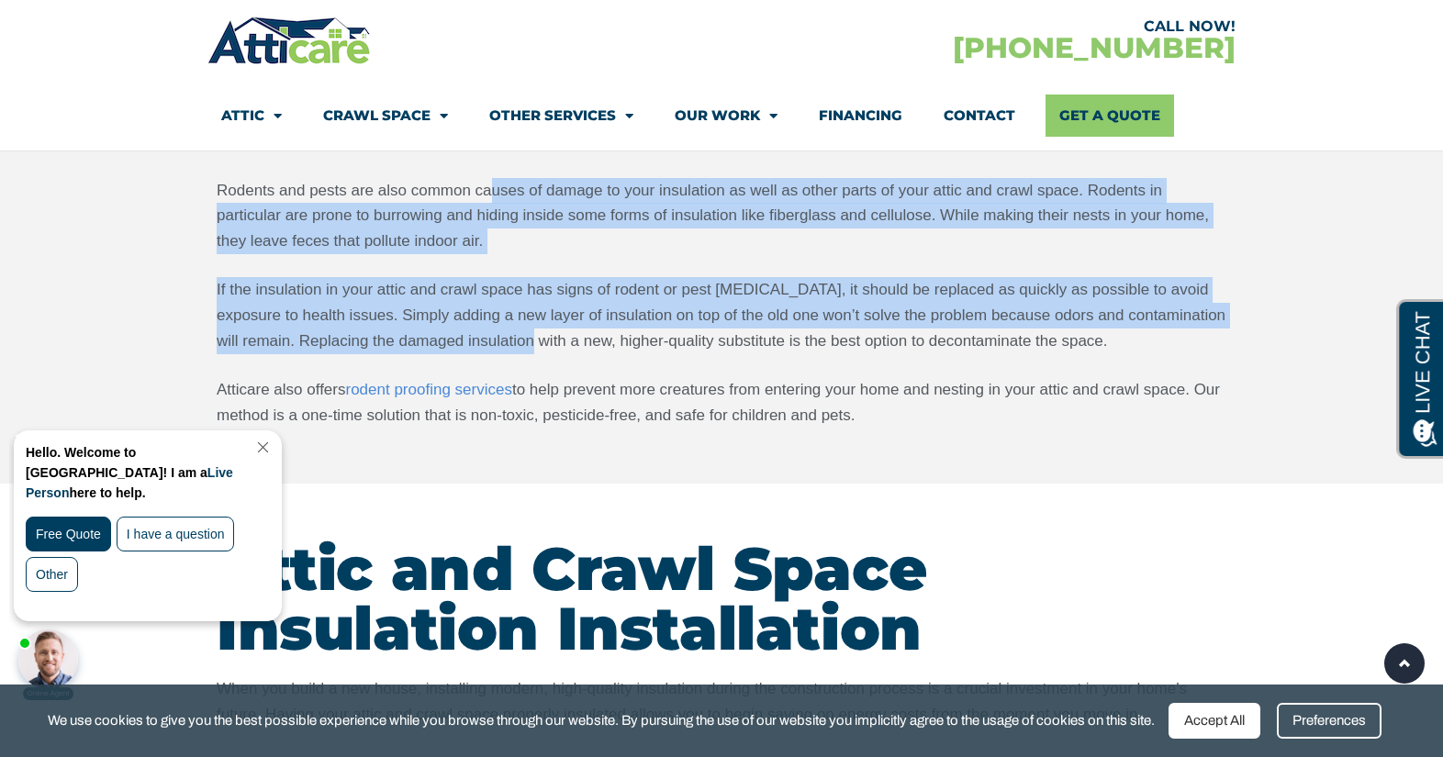
click at [595, 275] on div "Depending on the state of your insulation, we may recommend you either replace …" at bounding box center [721, 190] width 1009 height 476
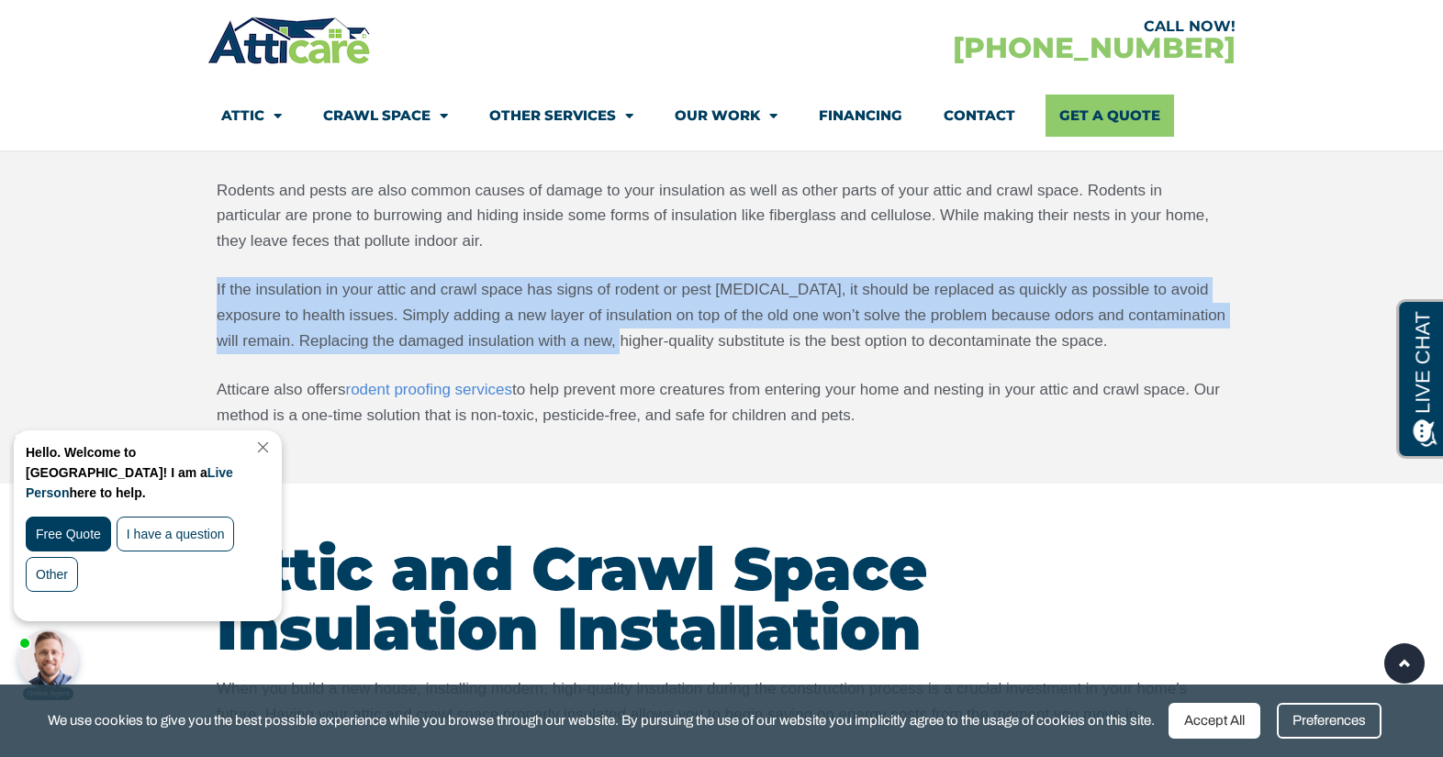
drag, startPoint x: 603, startPoint y: 274, endPoint x: 611, endPoint y: 352, distance: 78.4
click at [611, 352] on div "Depending on the state of your insulation, we may recommend you either replace …" at bounding box center [721, 190] width 1009 height 476
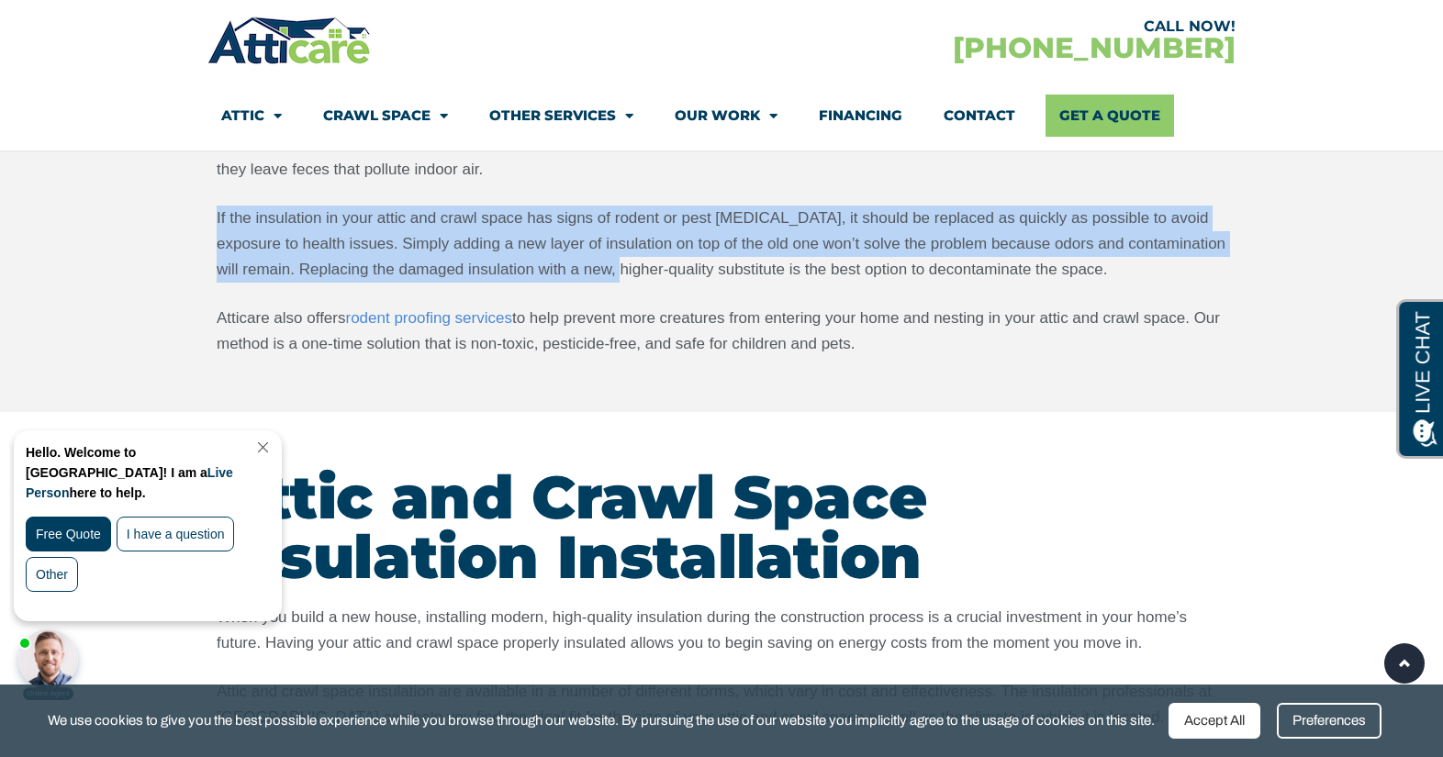
scroll to position [3137, 0]
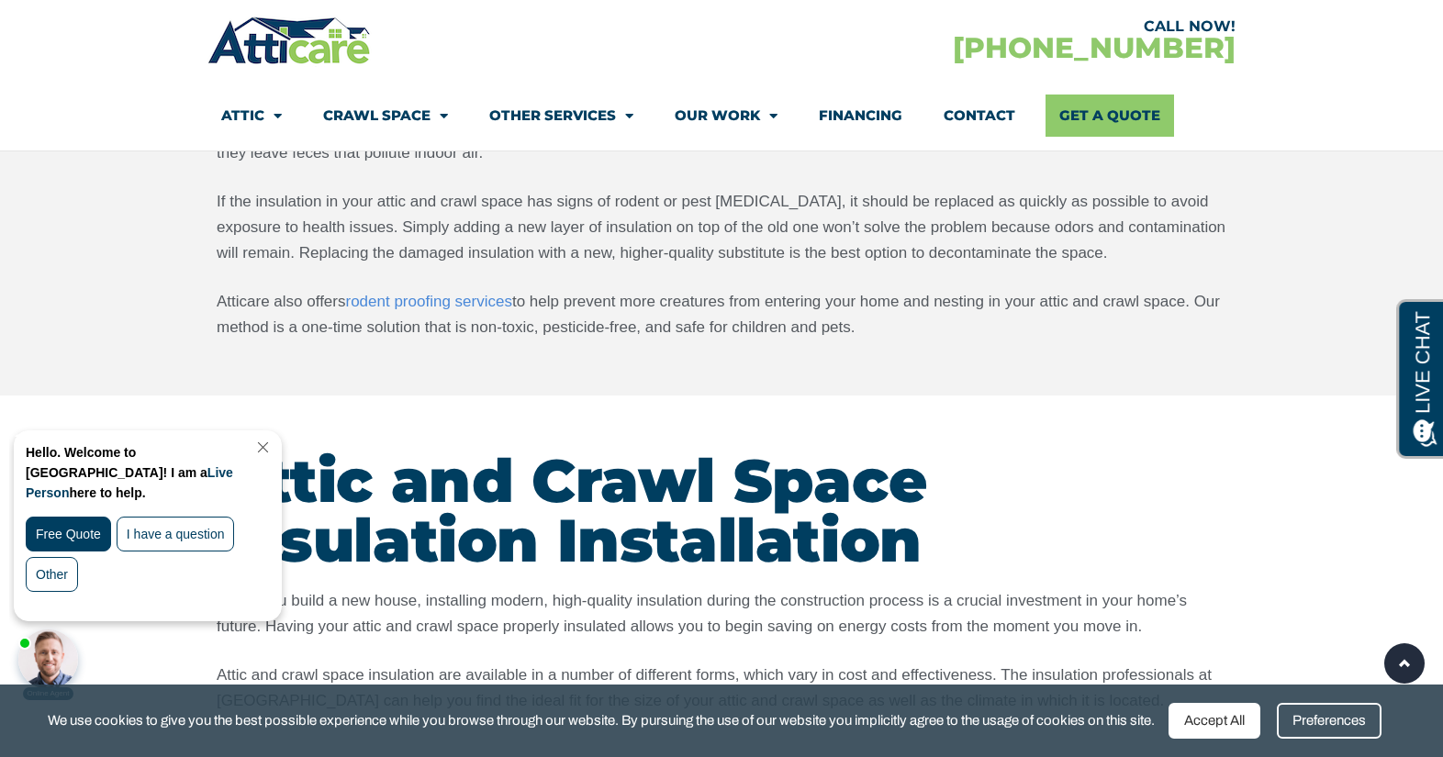
click at [618, 379] on section "Attic and Crawl Space Insulation Removal & Replacement Depending on the state o…" at bounding box center [721, 4] width 1443 height 784
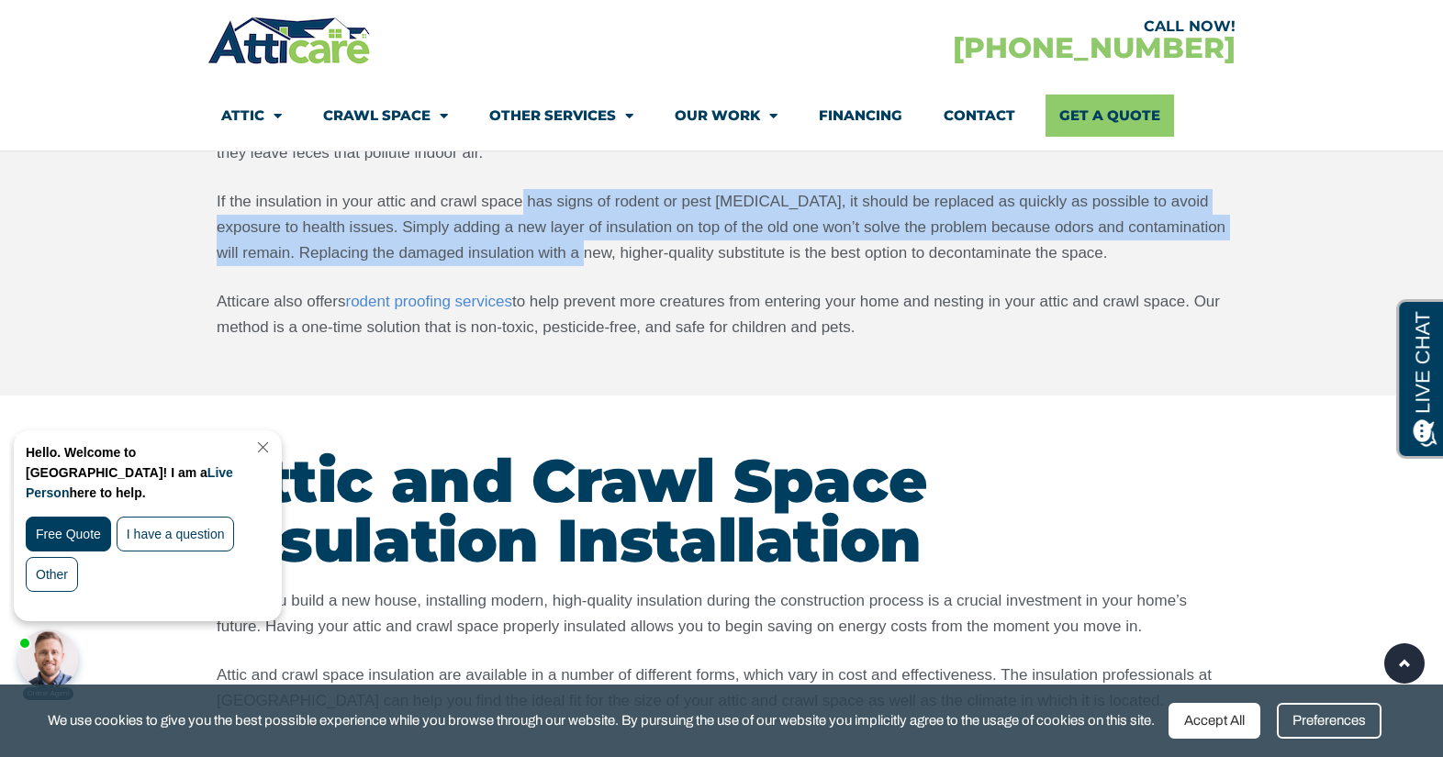
drag, startPoint x: 519, startPoint y: 194, endPoint x: 584, endPoint y: 261, distance: 92.8
click at [584, 261] on p "If the insulation in your attic and crawl space has signs of rodent or pest inf…" at bounding box center [721, 227] width 1009 height 77
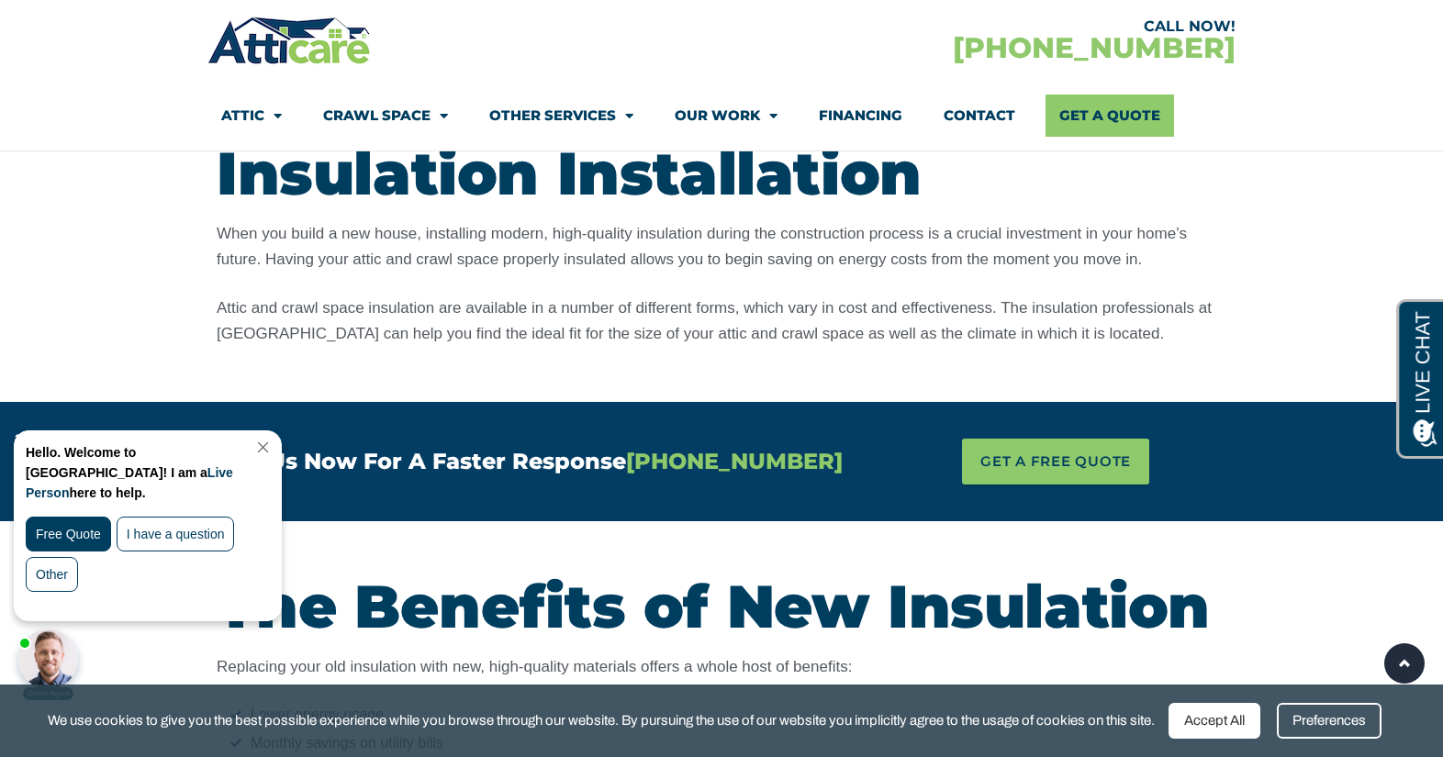
scroll to position [3491, 0]
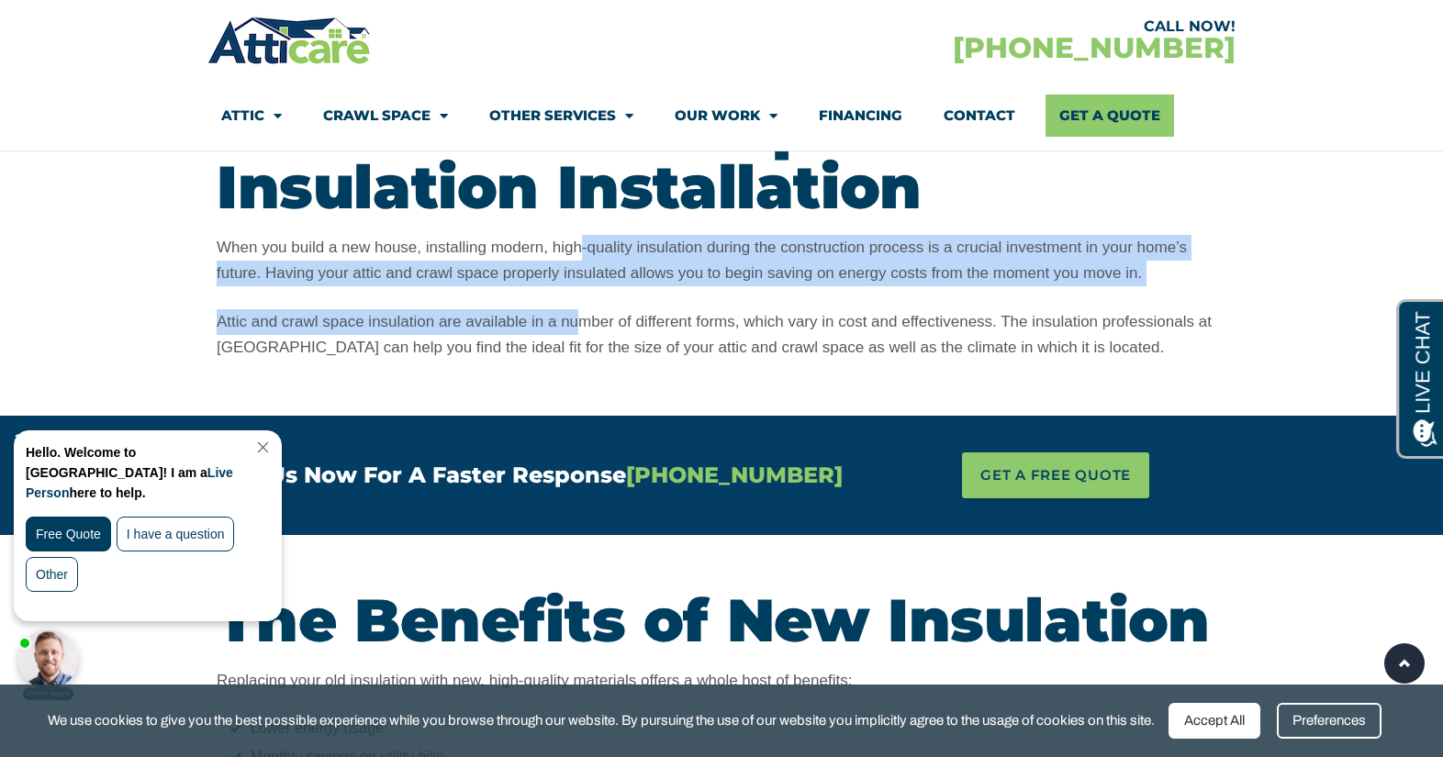
drag, startPoint x: 584, startPoint y: 235, endPoint x: 584, endPoint y: 318, distance: 83.5
click at [584, 318] on div "When you build a new house, installing modern, high-quality insulation during t…" at bounding box center [721, 298] width 1009 height 126
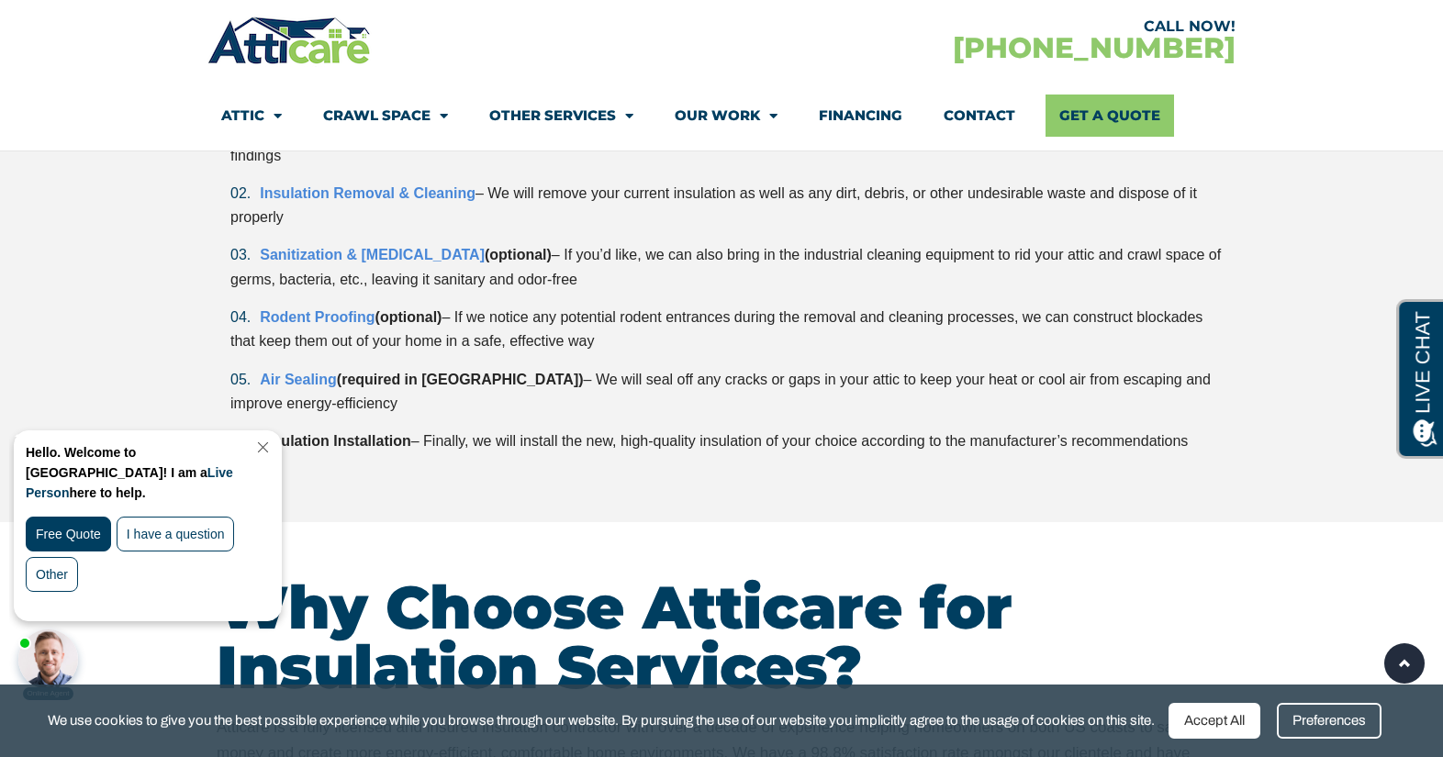
scroll to position [4625, 0]
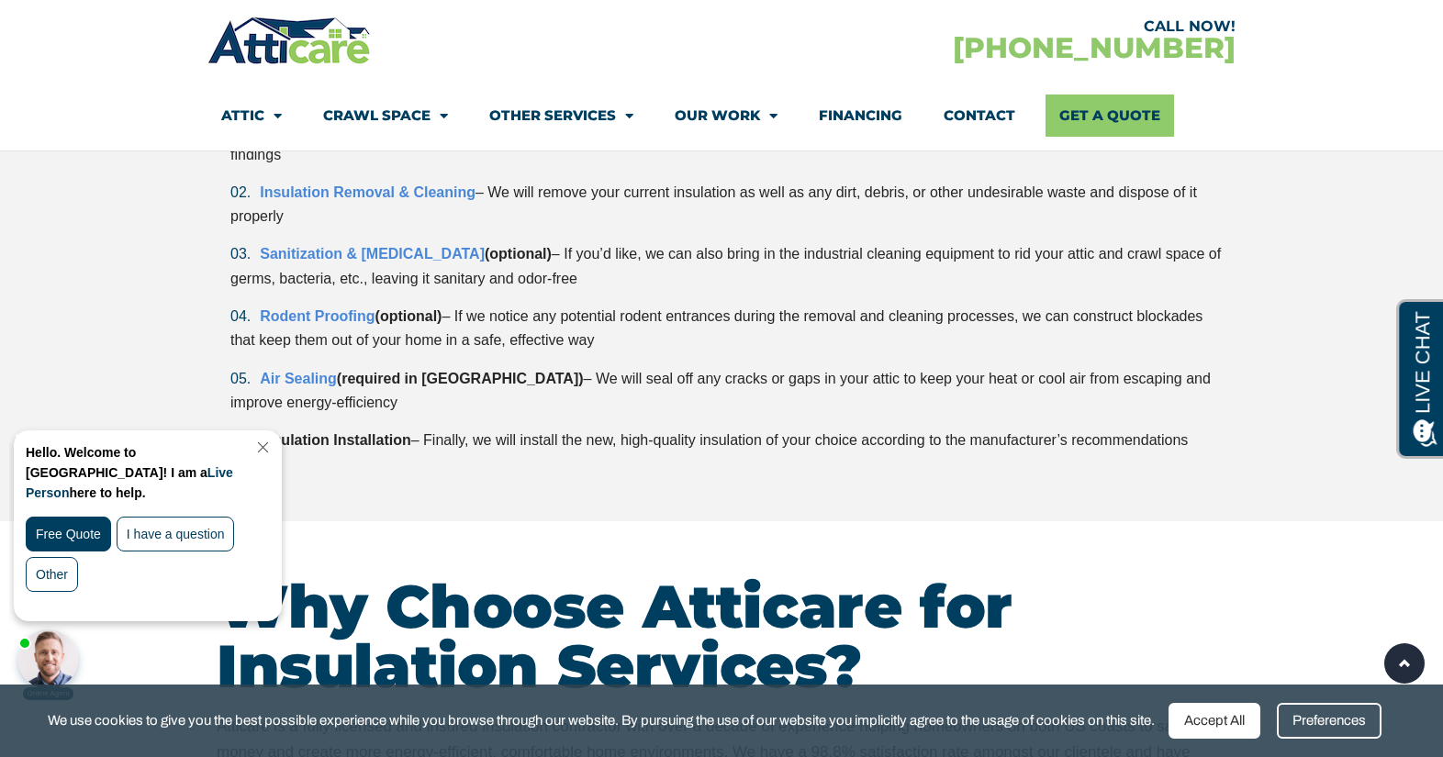
drag, startPoint x: 584, startPoint y: 318, endPoint x: 579, endPoint y: 459, distance: 140.5
click at [579, 459] on div "At Atticare our insulation installation process includes as many measures as po…" at bounding box center [721, 255] width 1009 height 422
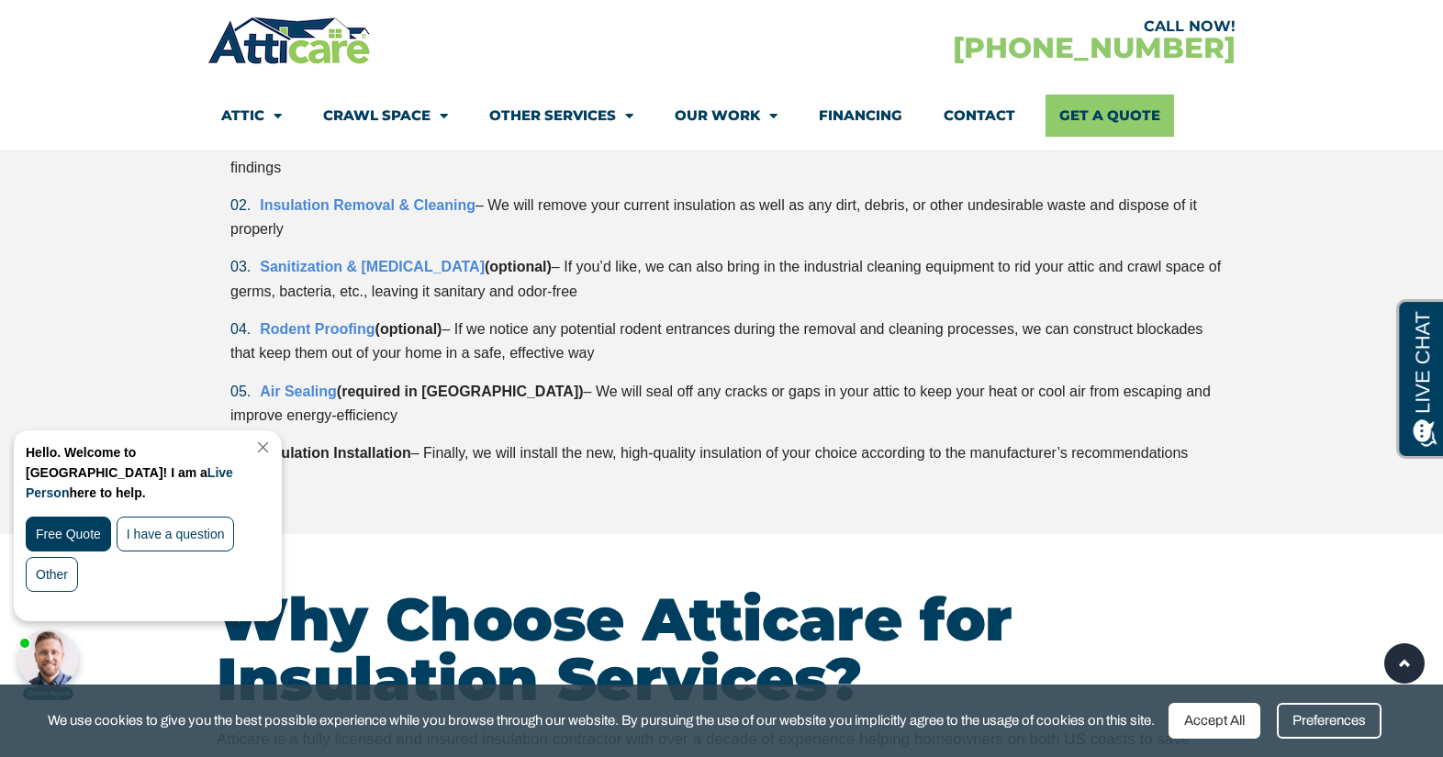
click at [623, 401] on li "Air Sealing (required in CA) – We will seal off any cracks or gaps in your atti…" at bounding box center [728, 404] width 996 height 49
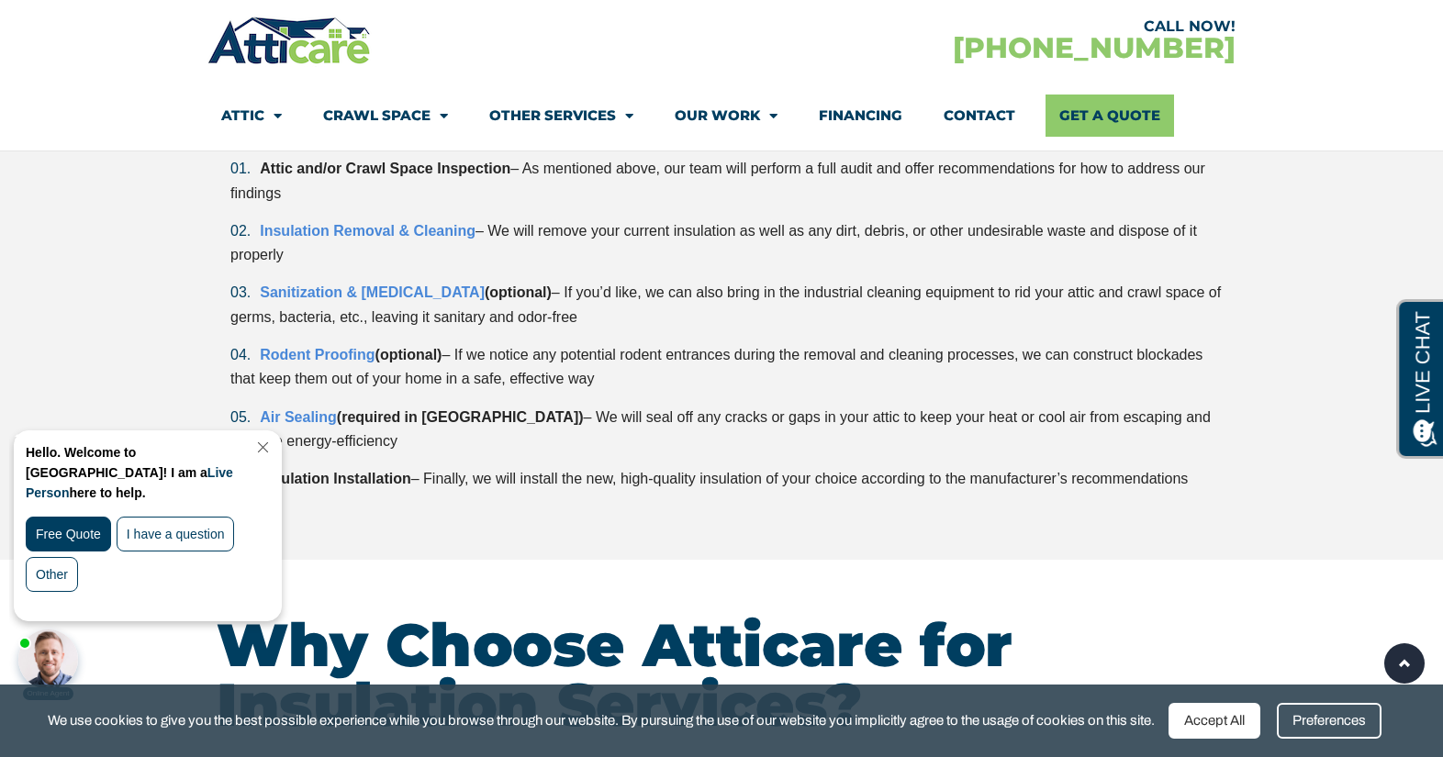
scroll to position [4583, 0]
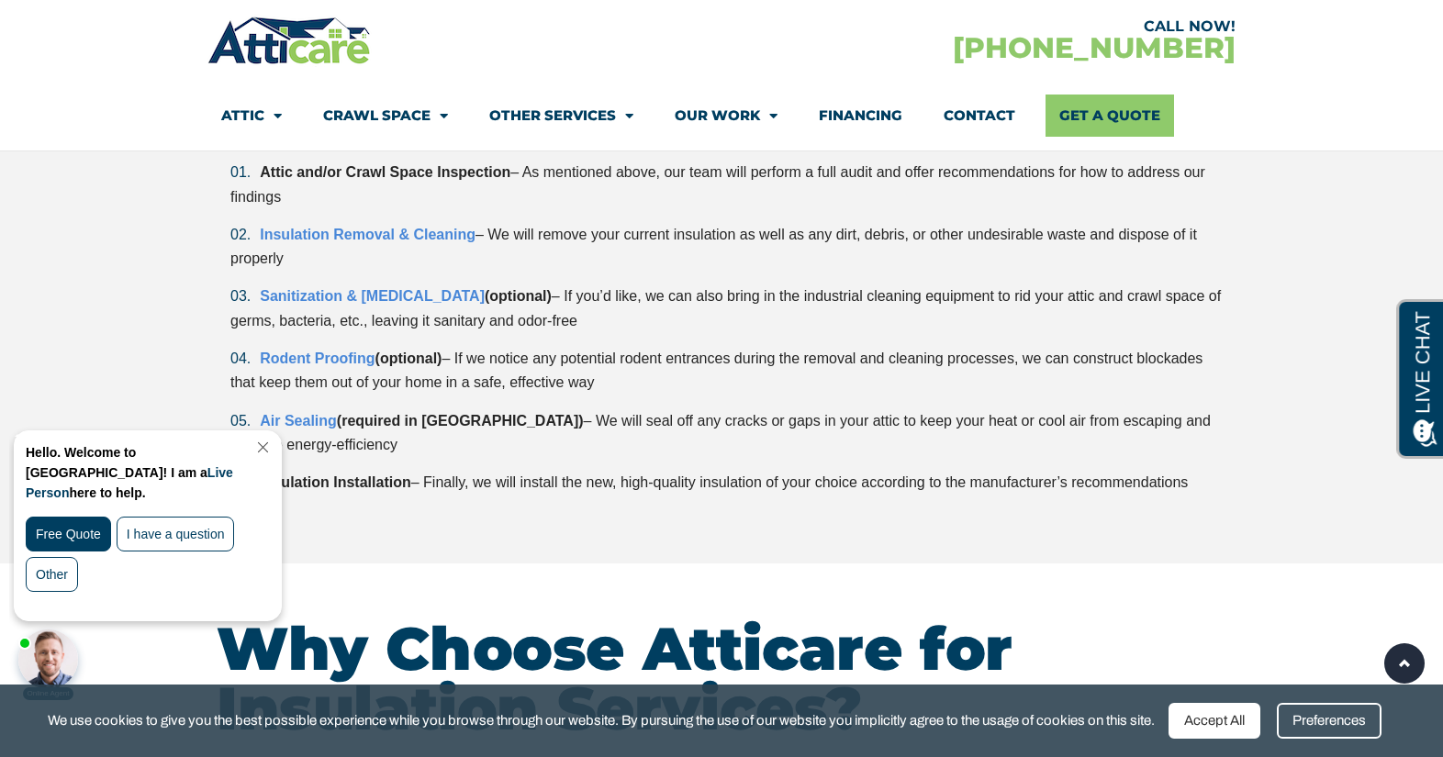
drag, startPoint x: 632, startPoint y: 287, endPoint x: 642, endPoint y: 318, distance: 32.8
click at [642, 318] on li "Sanitization & Decontamination (optional) – If you’d like, we can also bring in…" at bounding box center [728, 308] width 996 height 49
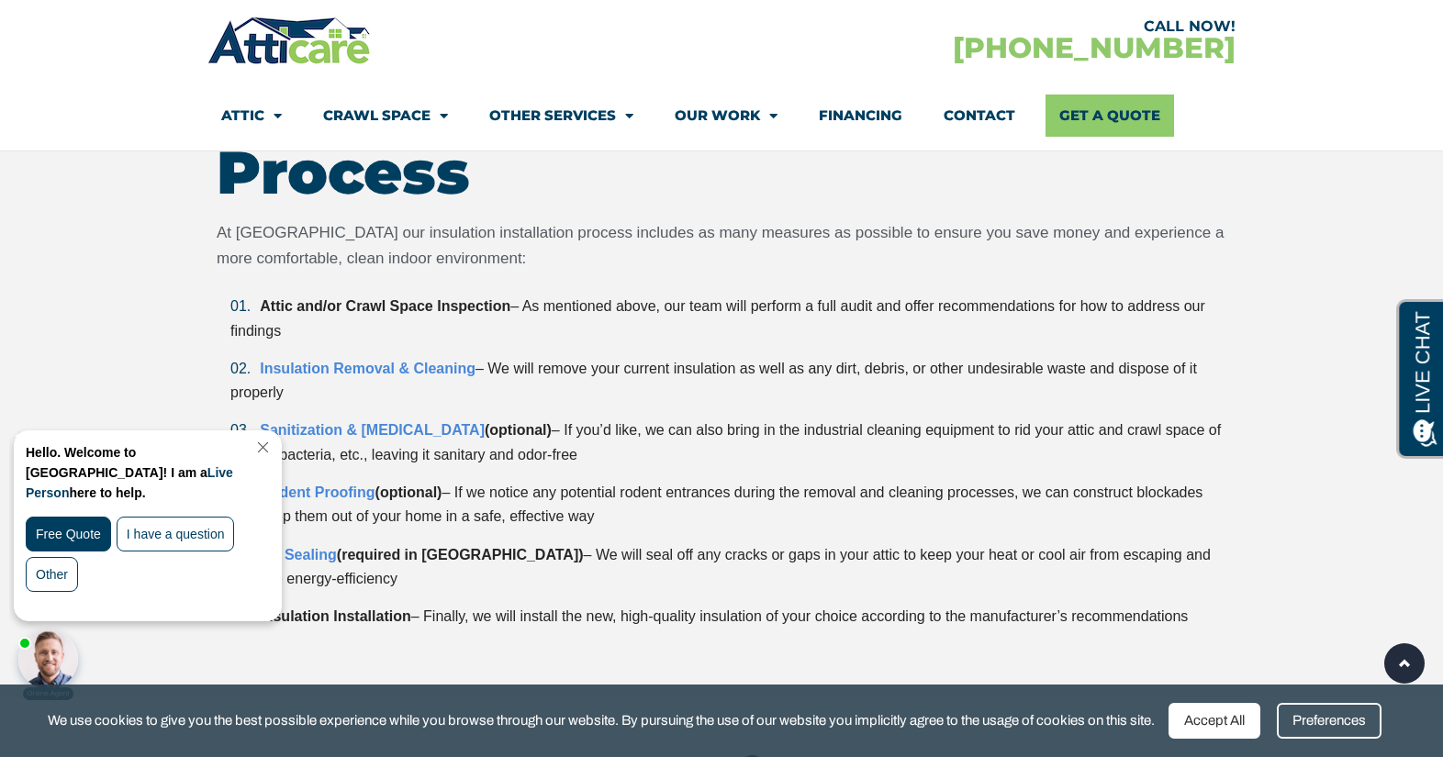
scroll to position [4437, 0]
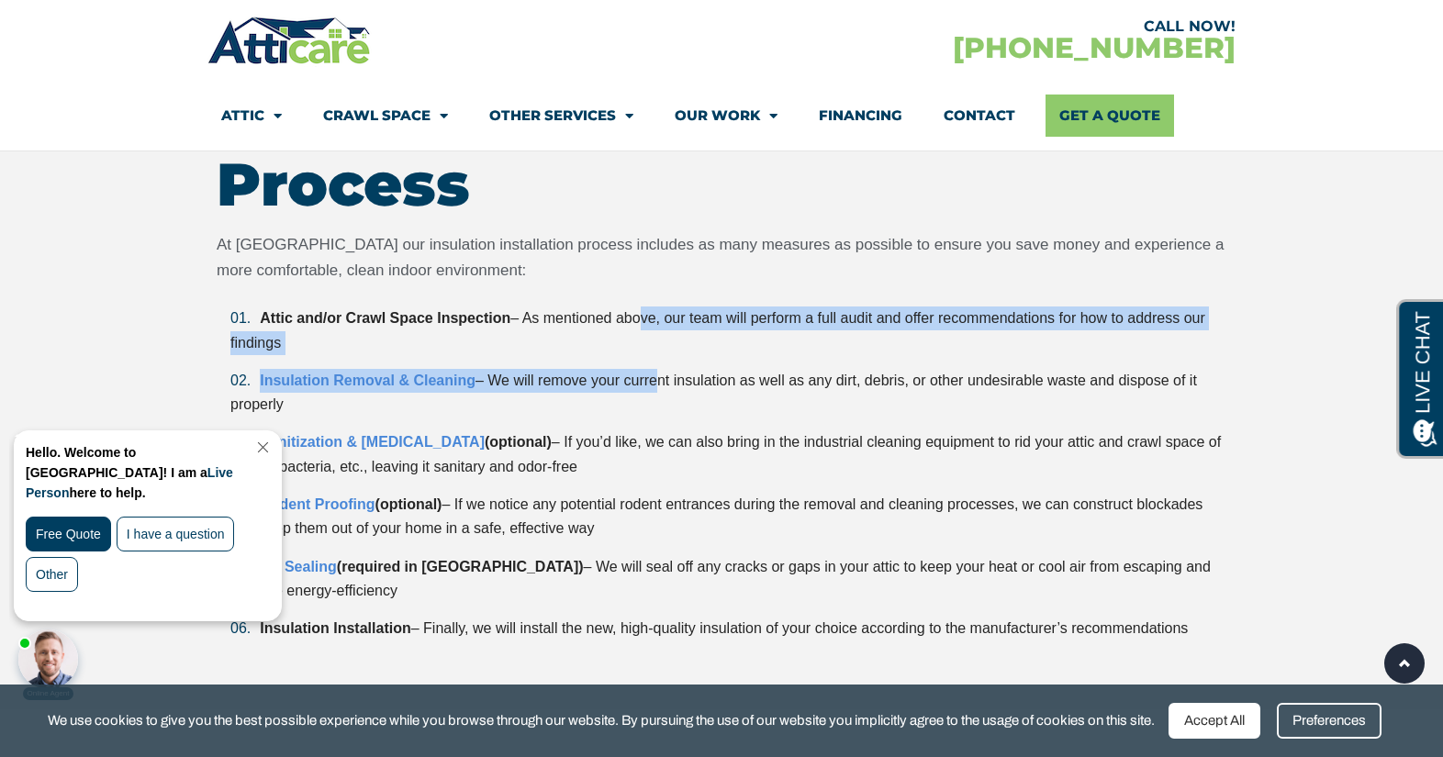
drag, startPoint x: 633, startPoint y: 315, endPoint x: 655, endPoint y: 384, distance: 73.1
click at [655, 384] on ol "Attic and/or Crawl Space Inspection – As mentioned above, our team will perform…" at bounding box center [721, 473] width 1009 height 334
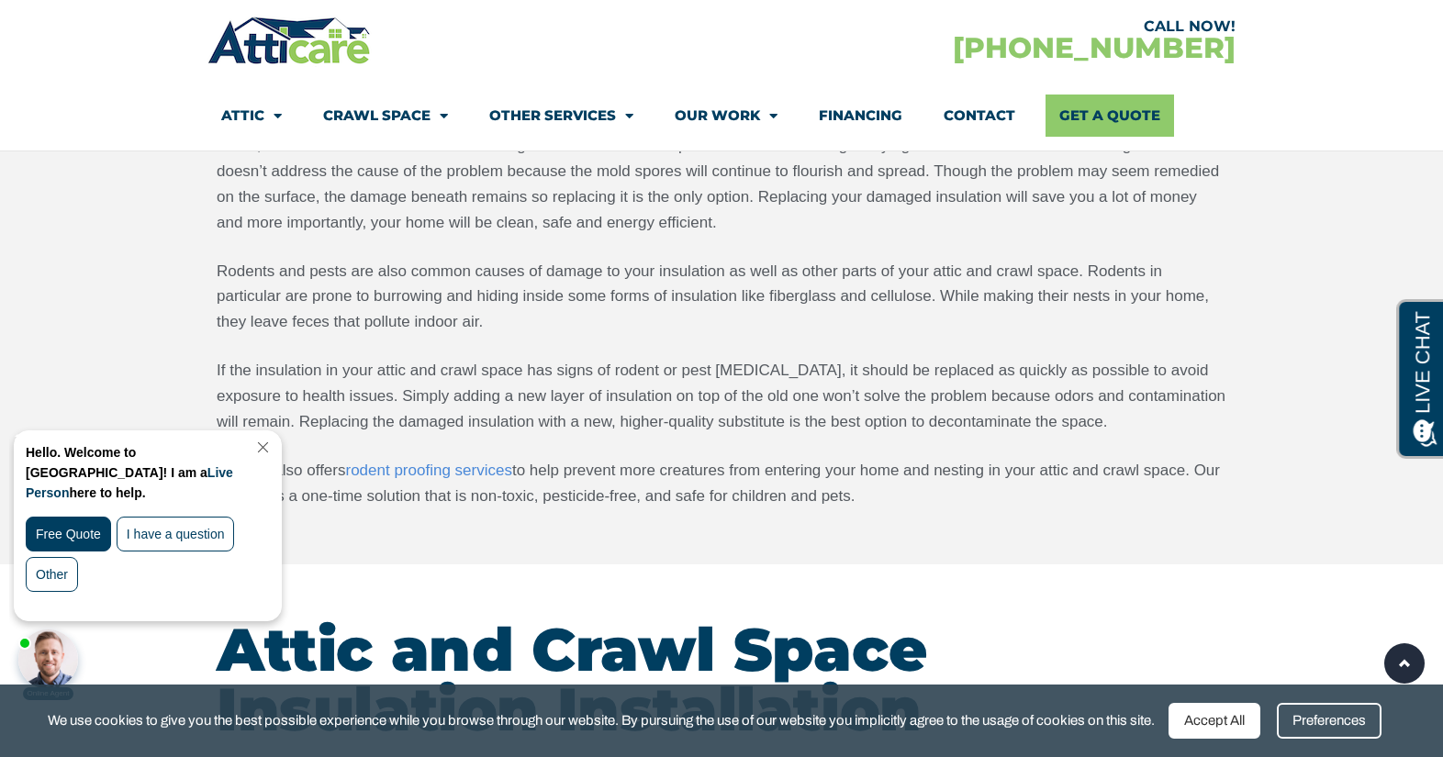
scroll to position [2929, 0]
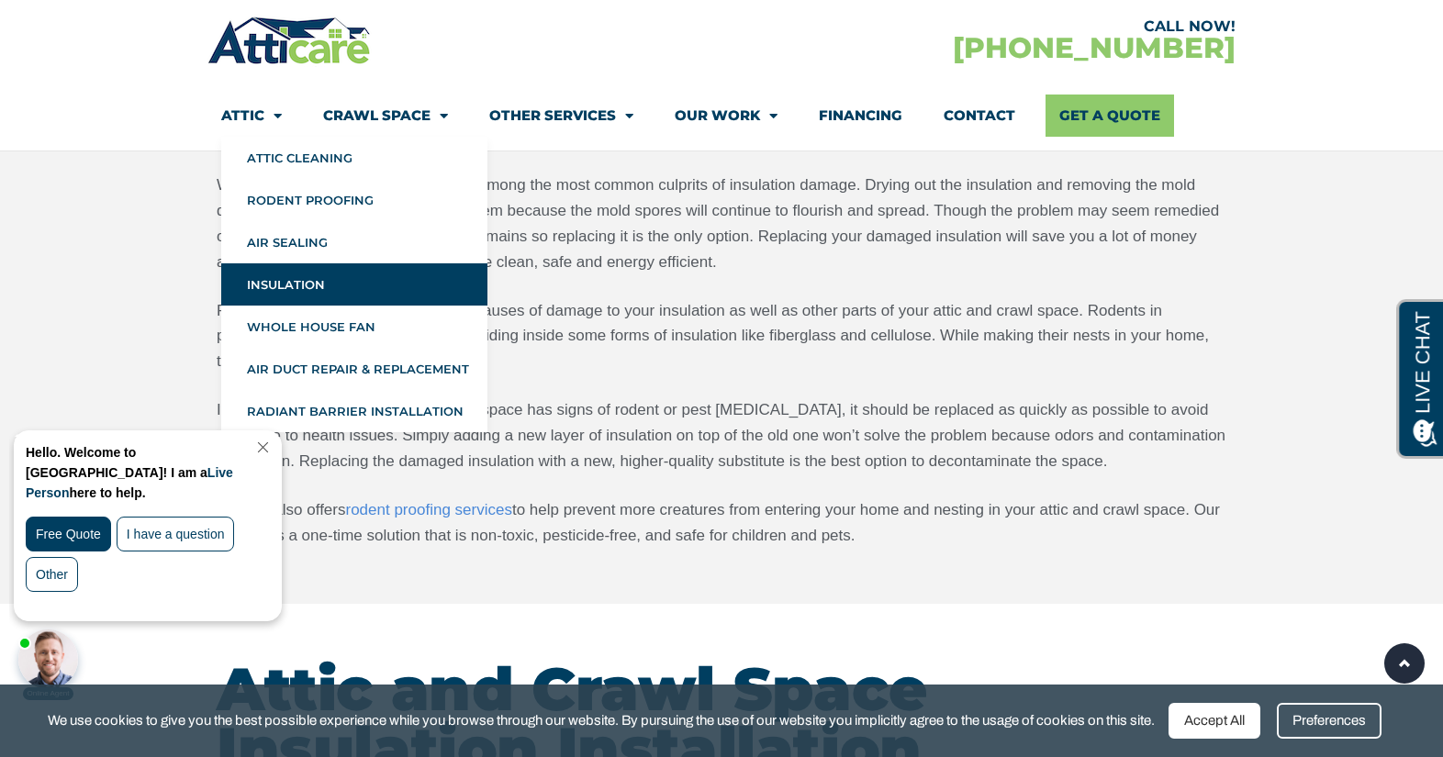
click at [259, 114] on link "Attic" at bounding box center [251, 116] width 61 height 42
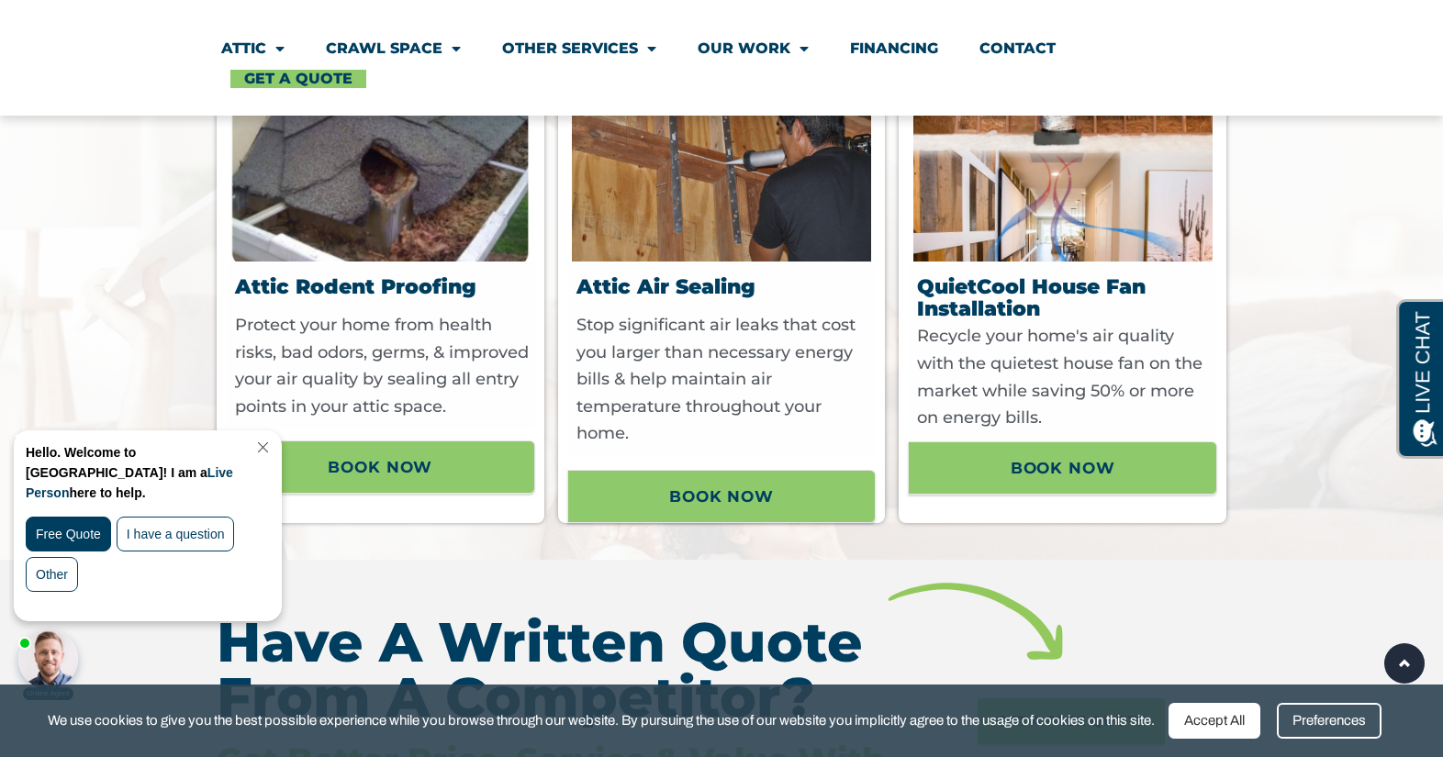
scroll to position [1601, 0]
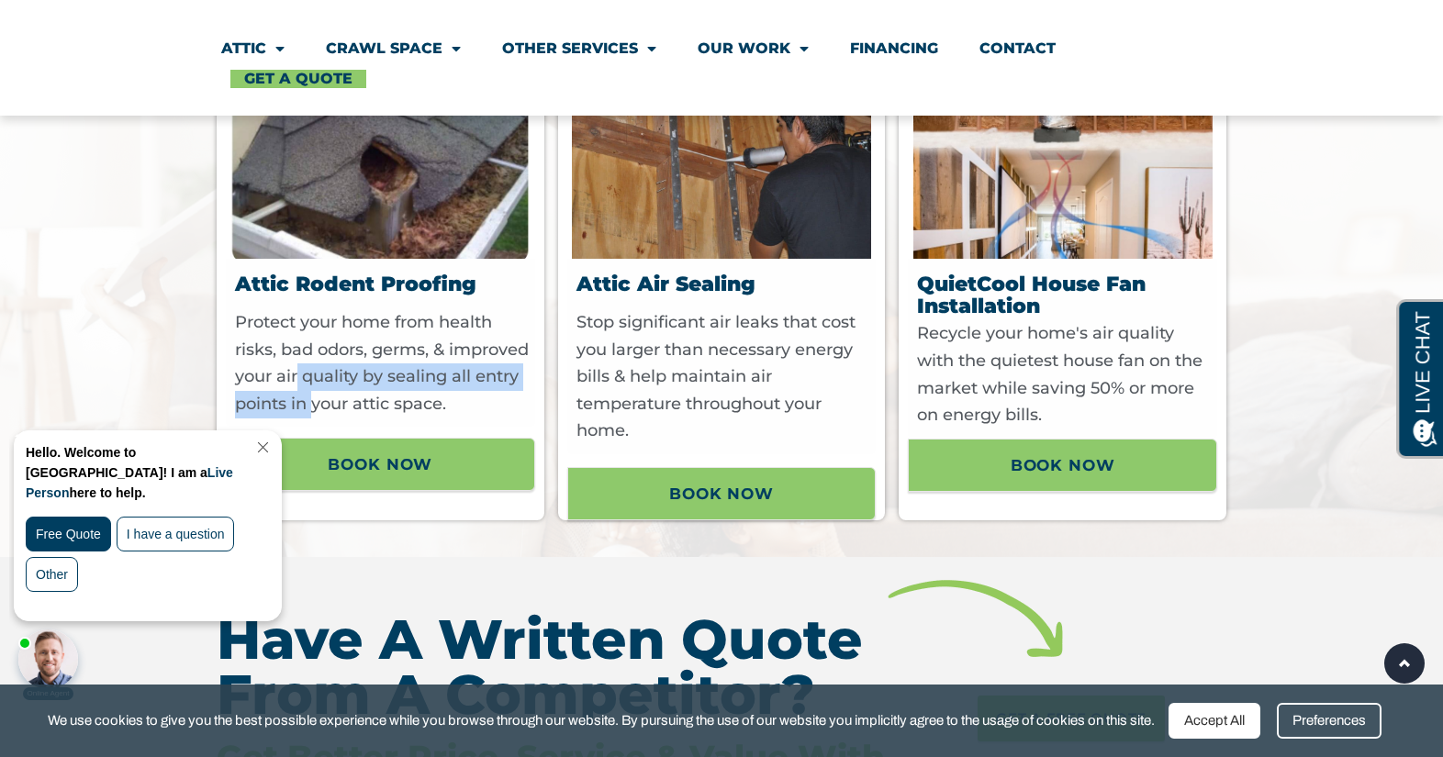
drag, startPoint x: 381, startPoint y: 373, endPoint x: 445, endPoint y: 416, distance: 77.4
click at [446, 415] on p "Protect your home from health risks, bad odors, germs, & improved your air qual…" at bounding box center [382, 363] width 295 height 108
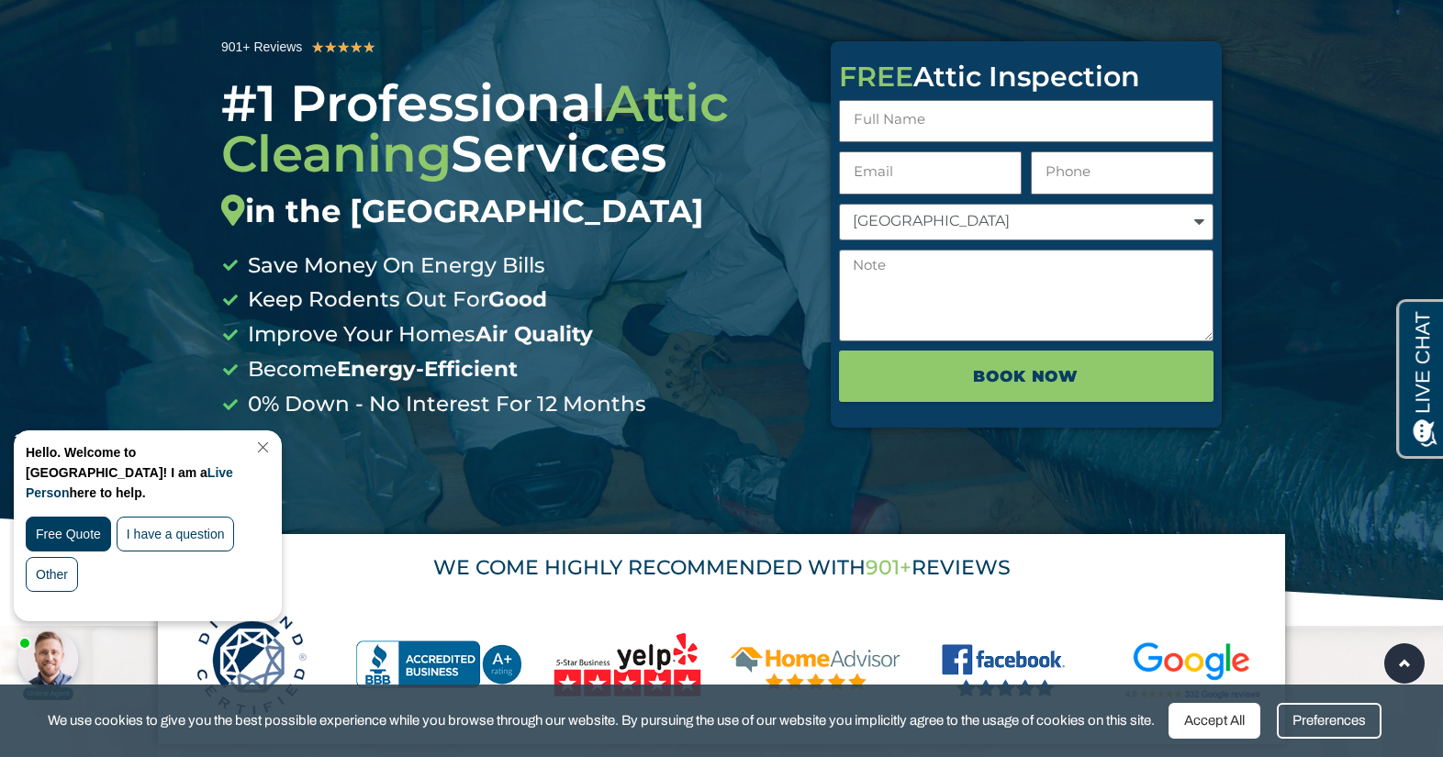
scroll to position [0, 0]
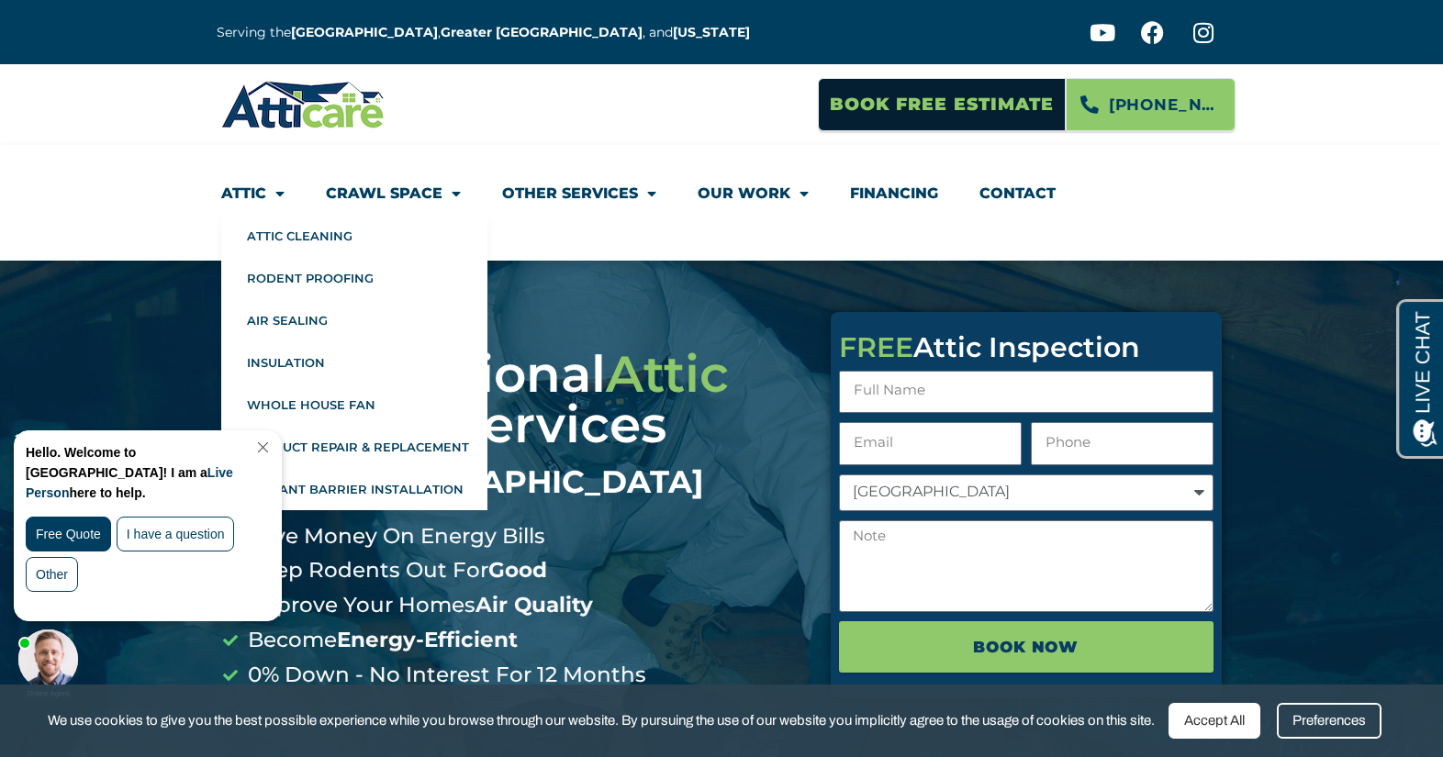
click at [276, 193] on span "Menu" at bounding box center [275, 193] width 18 height 33
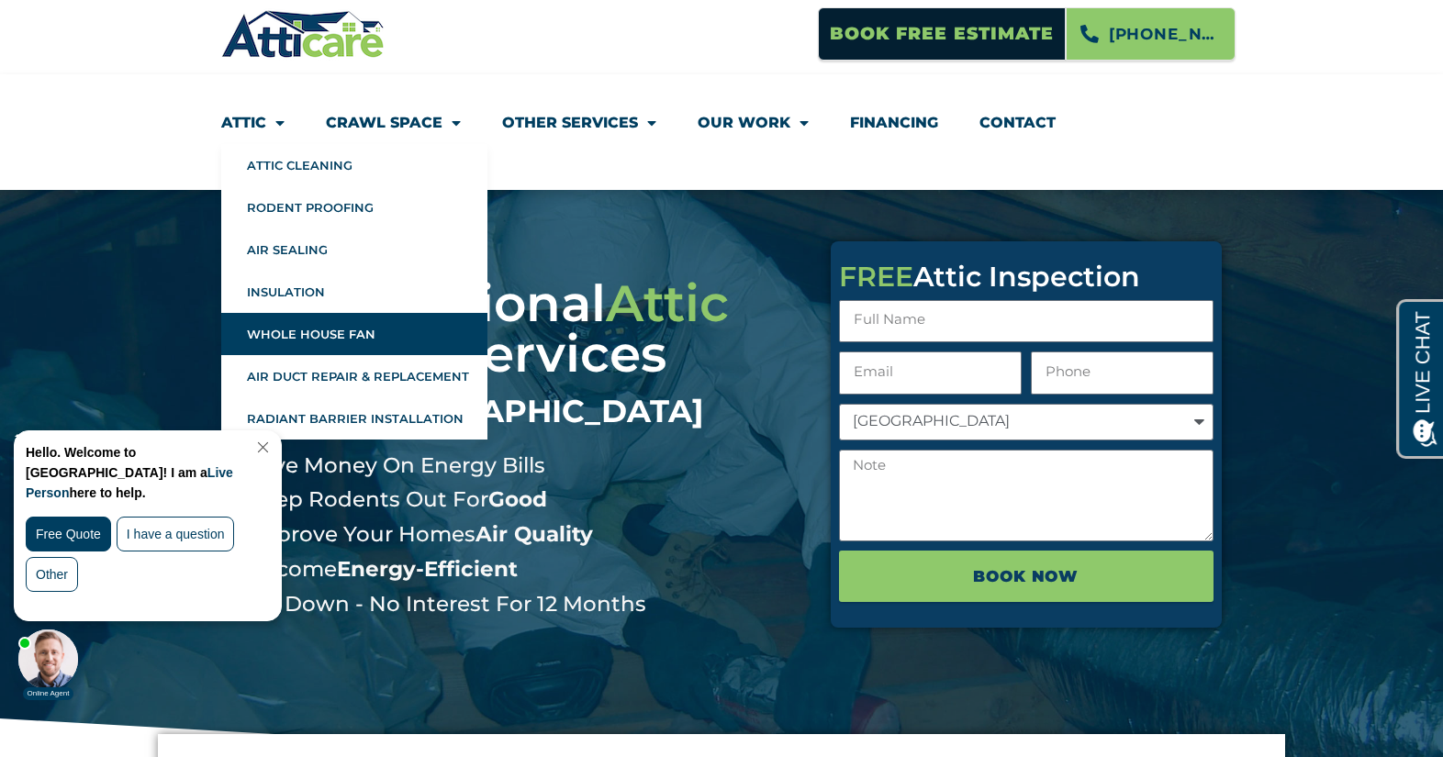
scroll to position [73, 0]
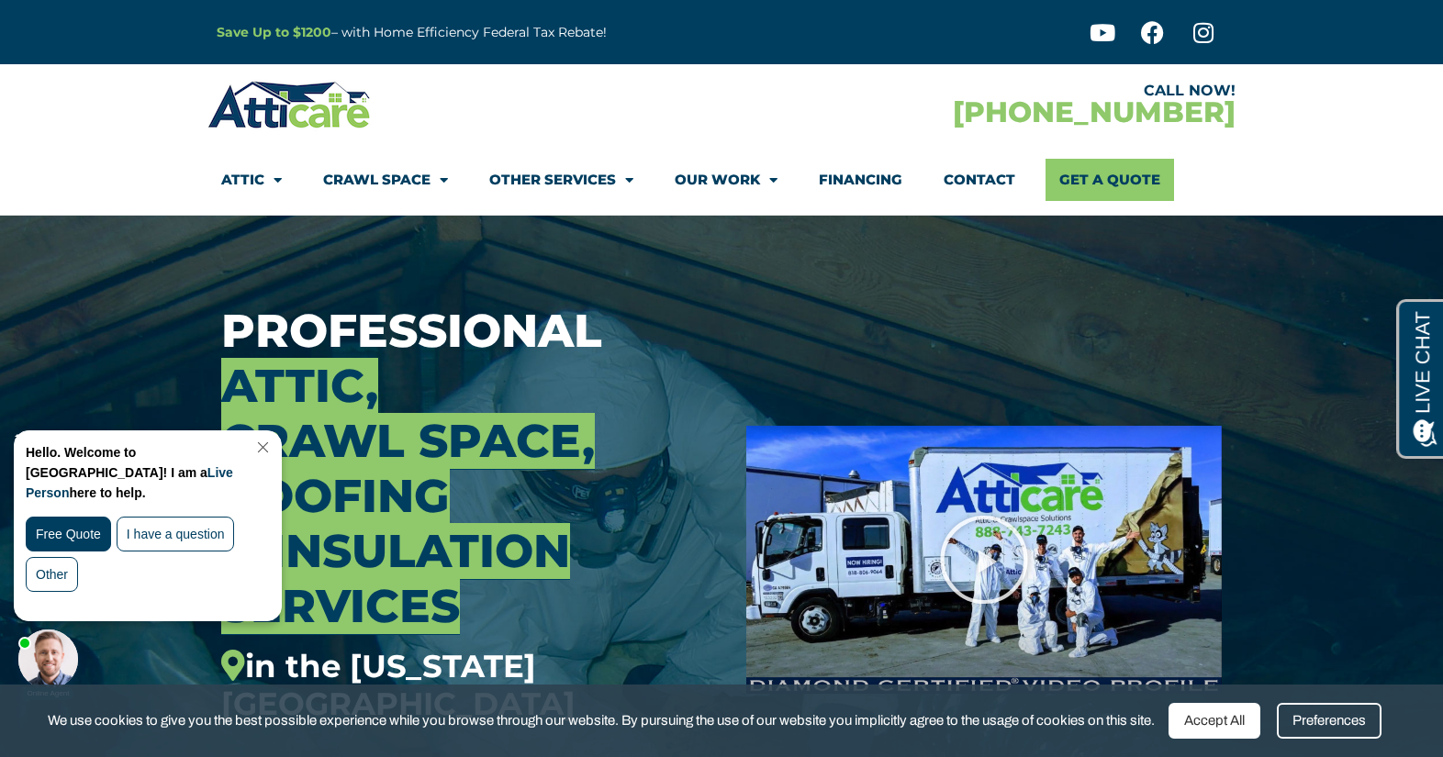
click at [627, 366] on h3 "Professional Attic, Crawl Space, Roofing & Insulation Services in the New Jerse…" at bounding box center [469, 513] width 497 height 419
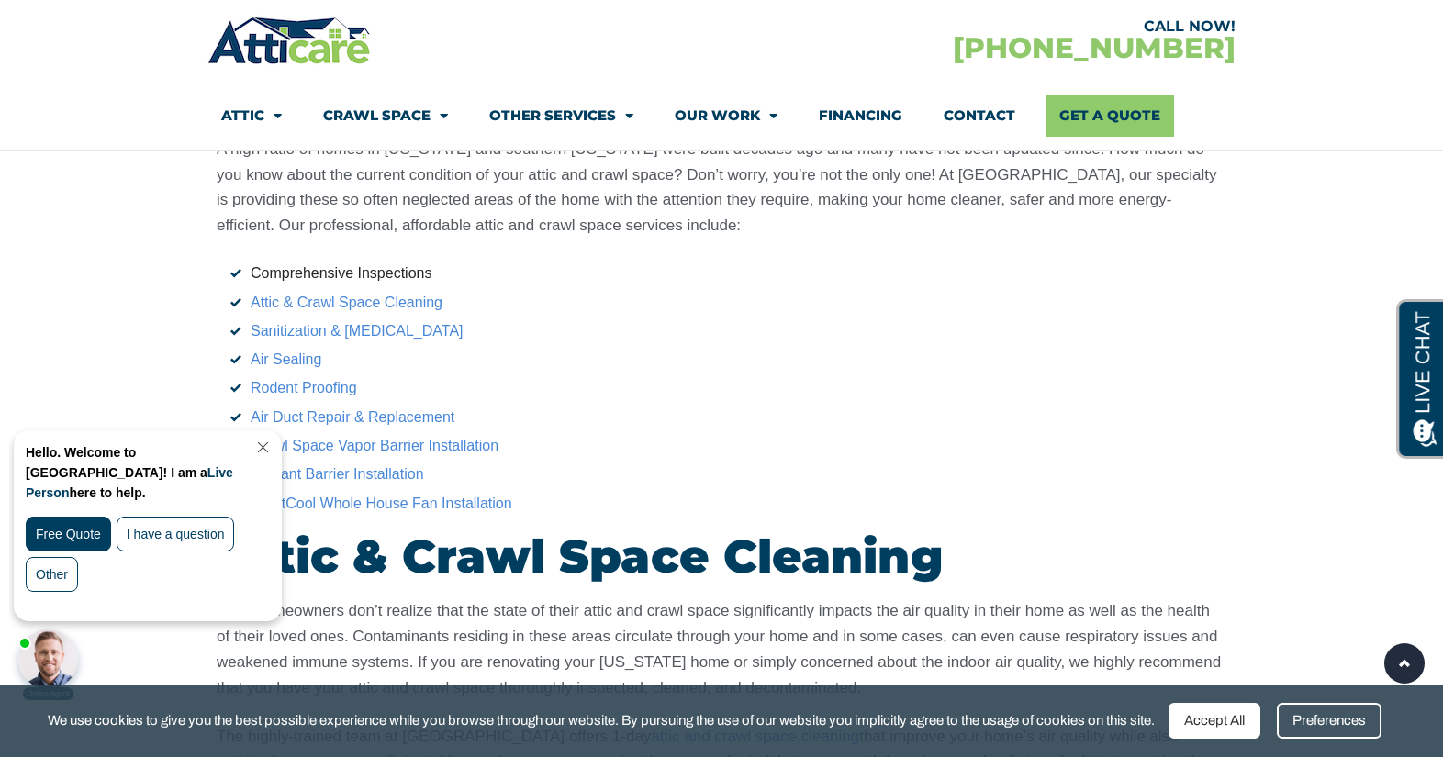
scroll to position [3063, 0]
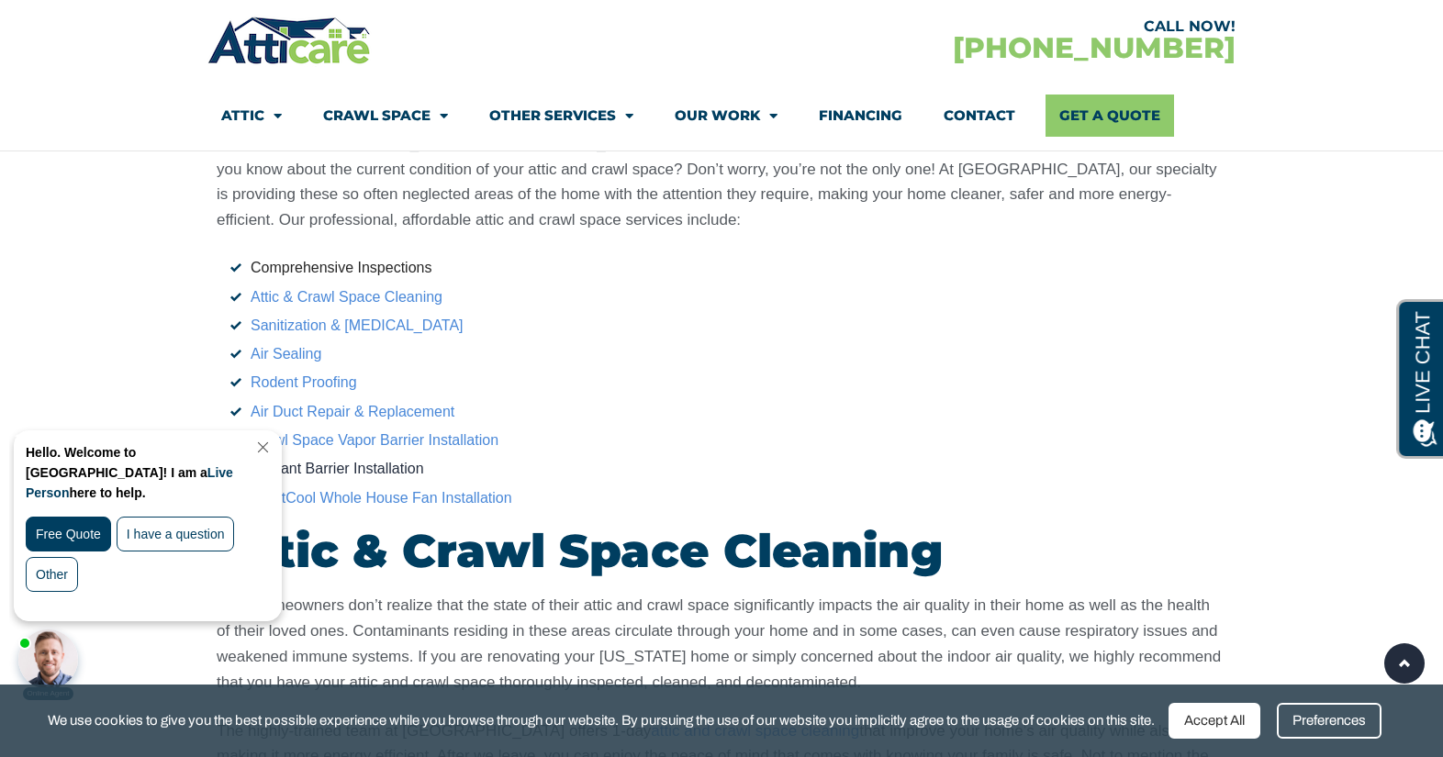
click at [380, 461] on link "Radiant Barrier Installation" at bounding box center [337, 469] width 173 height 16
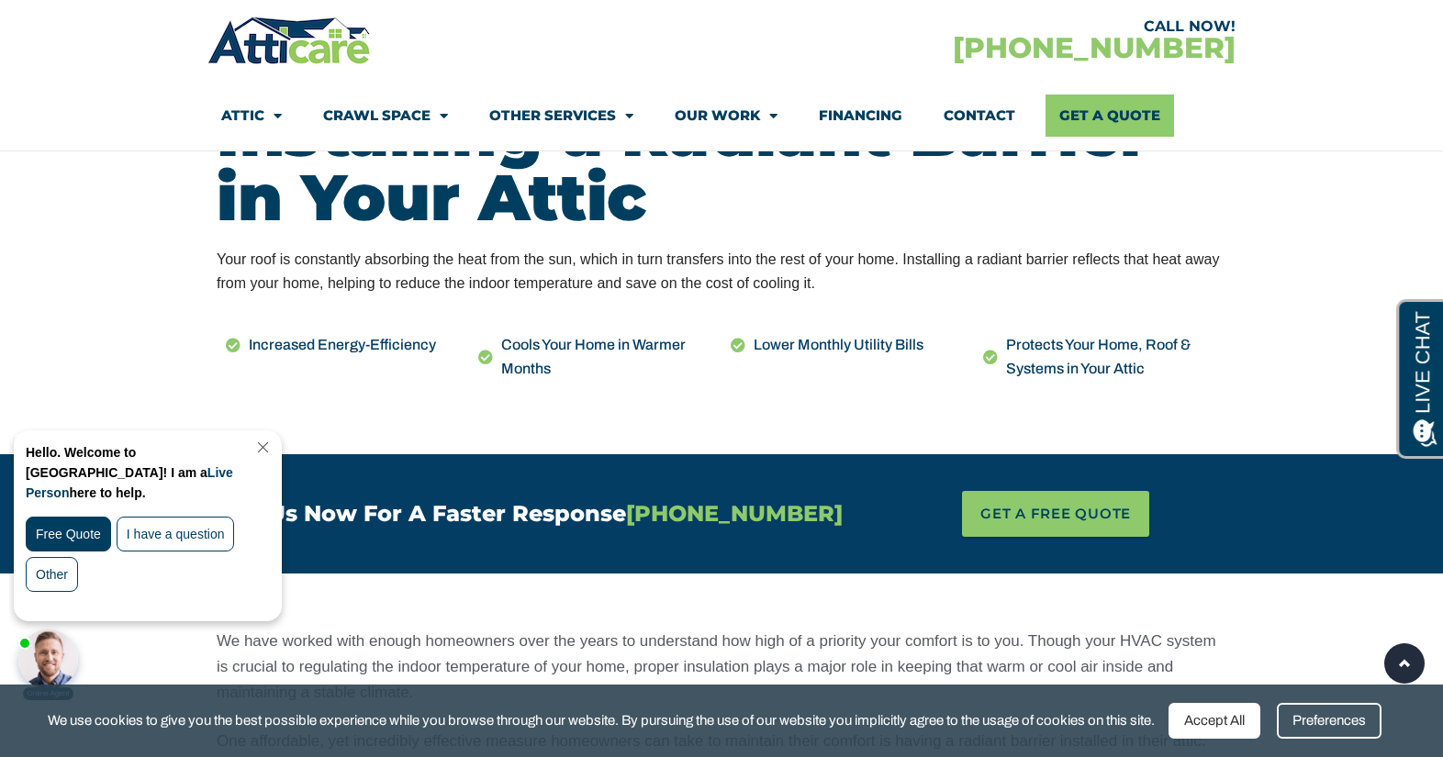
scroll to position [856, 0]
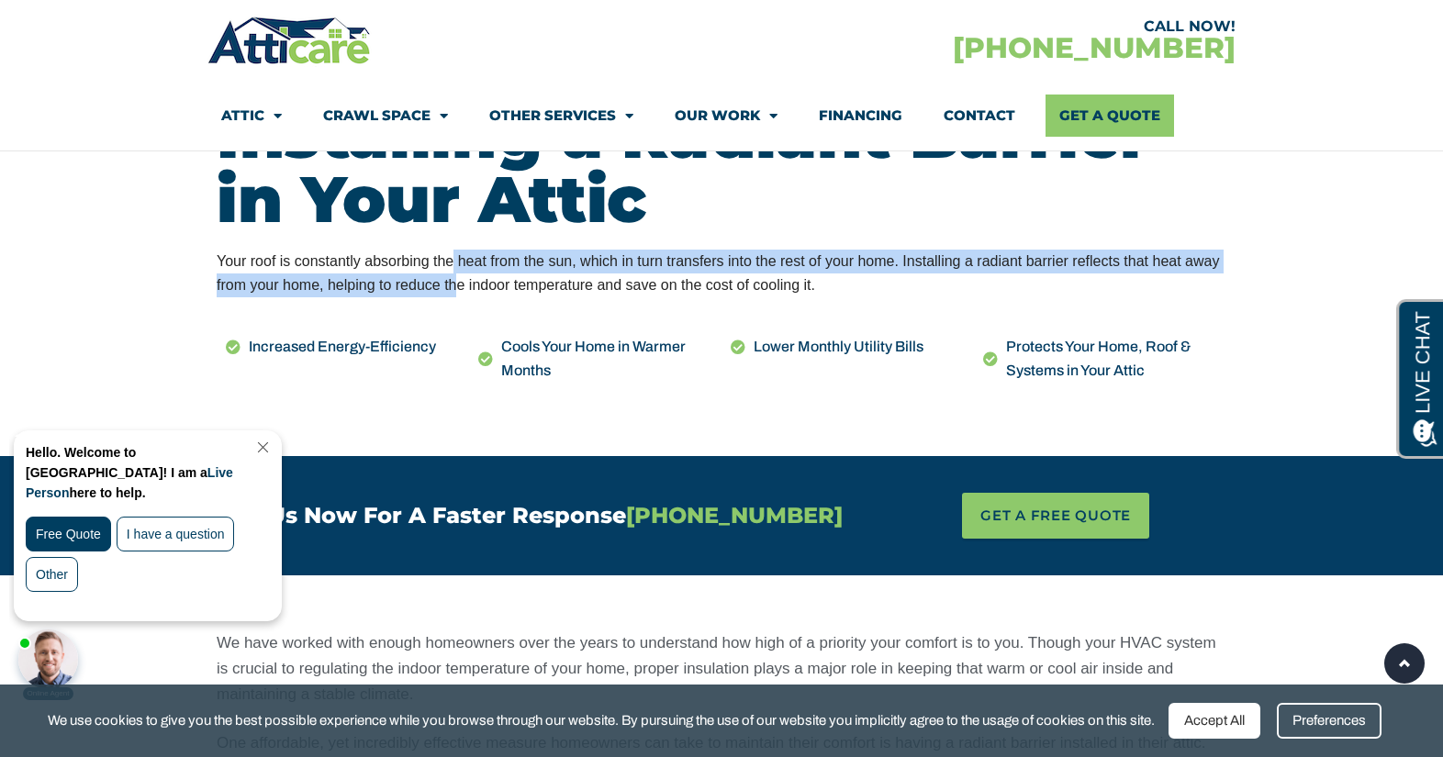
drag, startPoint x: 391, startPoint y: 270, endPoint x: 391, endPoint y: 293, distance: 22.9
click at [391, 293] on div "Your roof is constantly absorbing the heat from the sun, which in turn transfer…" at bounding box center [721, 274] width 1009 height 49
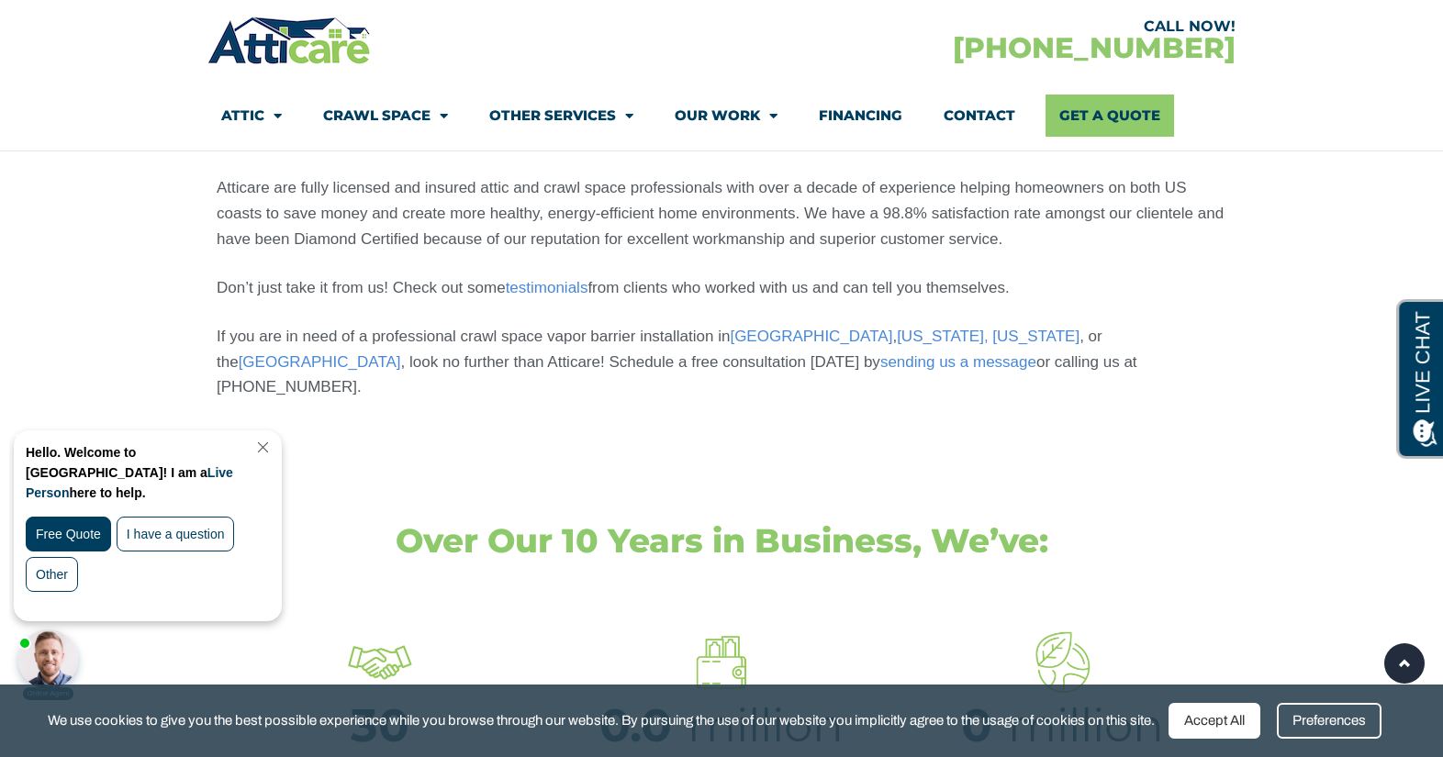
scroll to position [3878, 0]
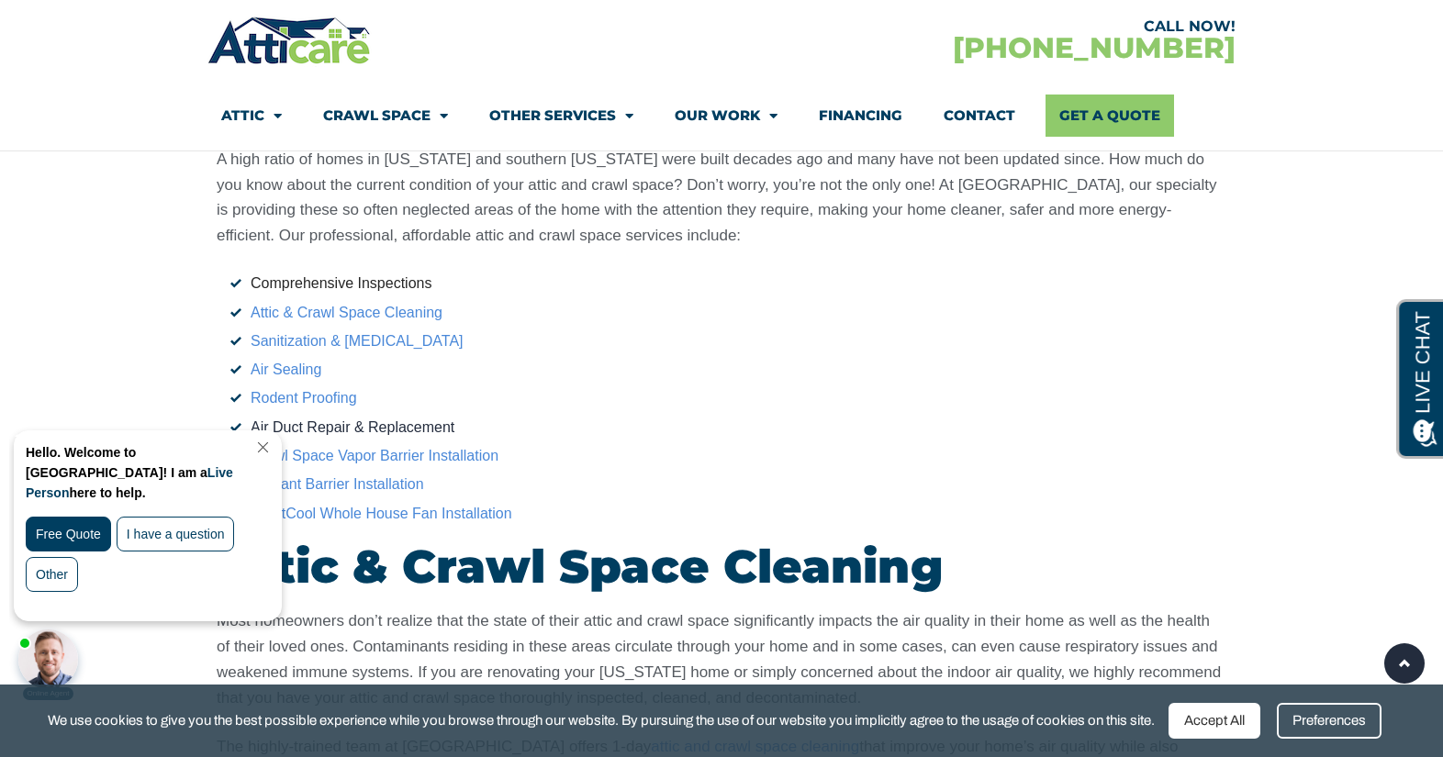
scroll to position [3003, 0]
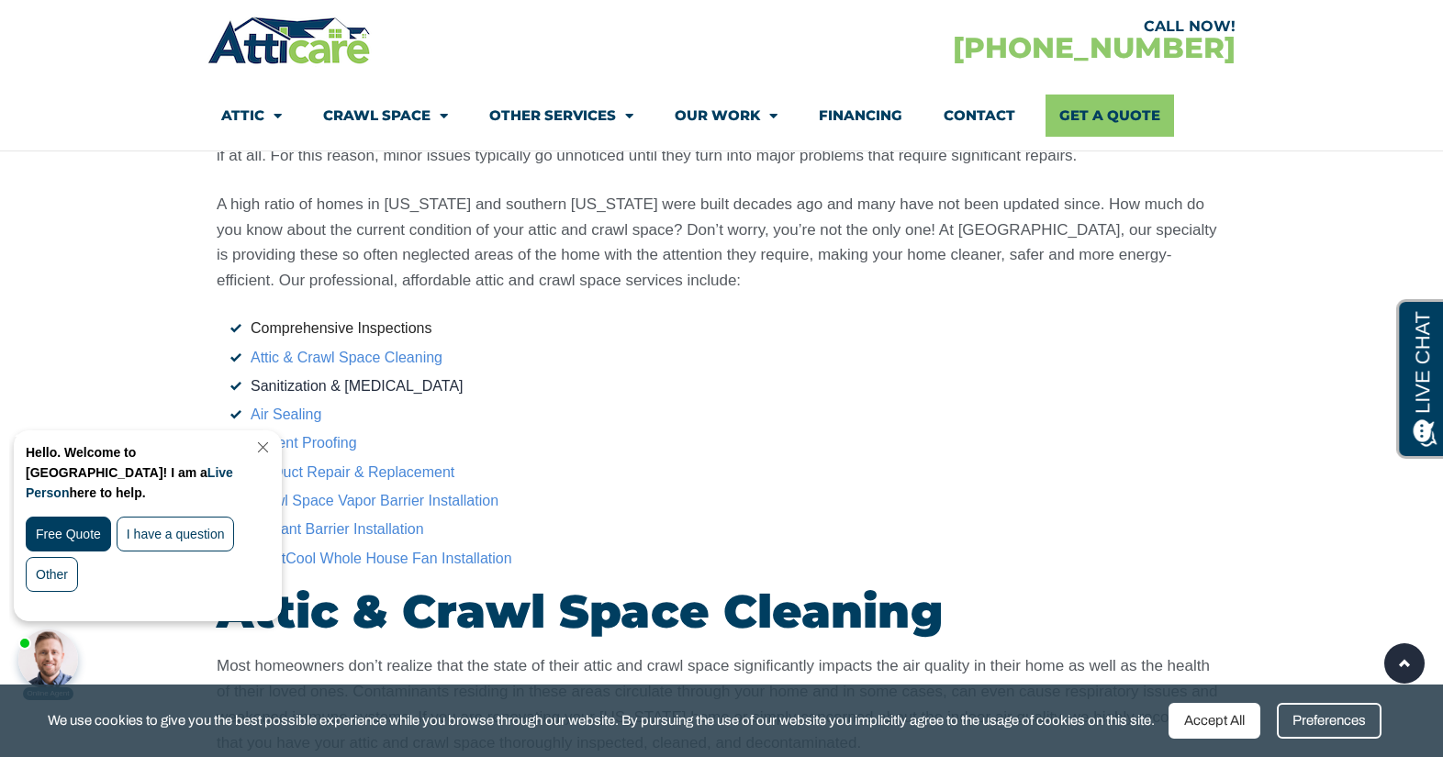
click at [285, 378] on link "Sanitization & [MEDICAL_DATA]" at bounding box center [357, 386] width 213 height 16
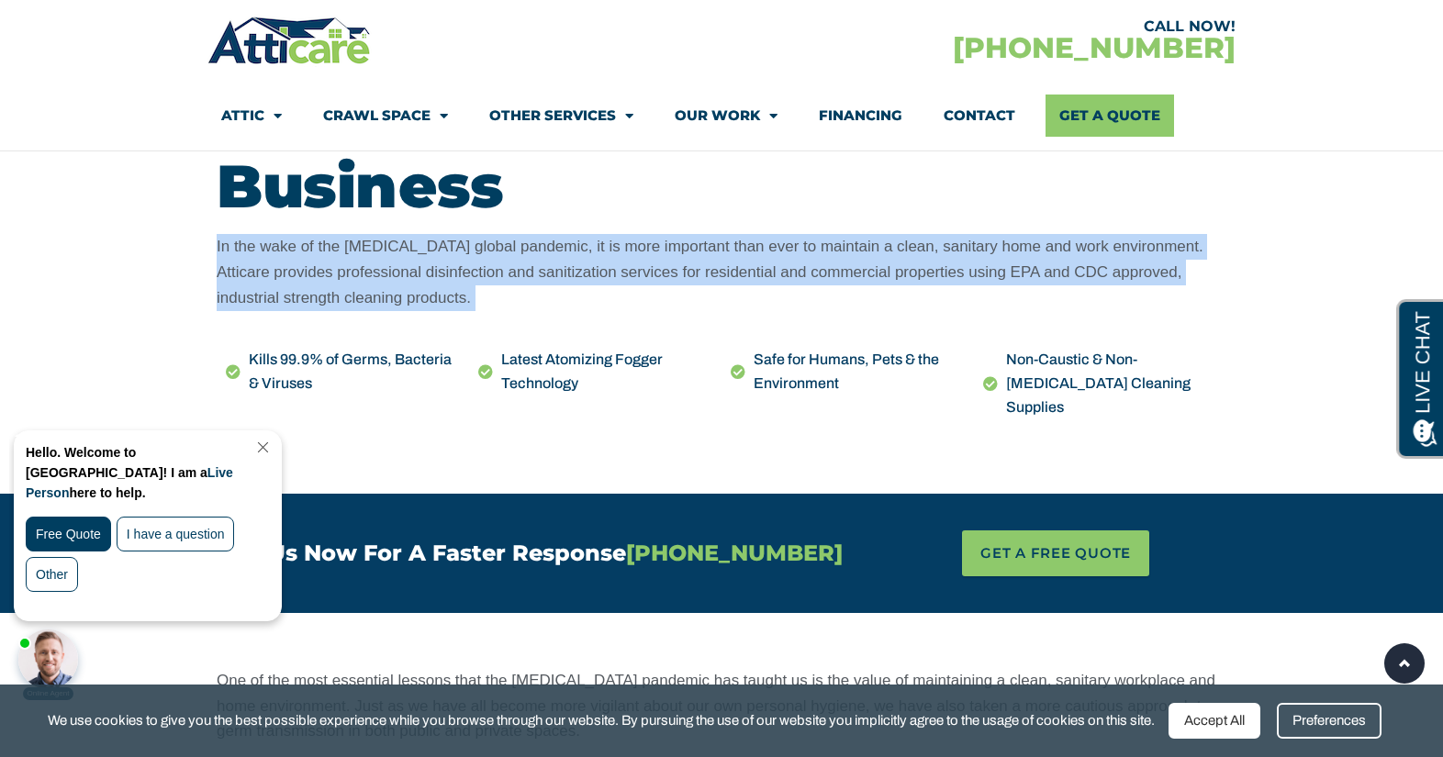
drag, startPoint x: 392, startPoint y: 231, endPoint x: 389, endPoint y: 362, distance: 131.3
click at [389, 362] on div "Disinfection & Sanitization Services For Your Home or Business In the wake of t…" at bounding box center [721, 238] width 1028 height 420
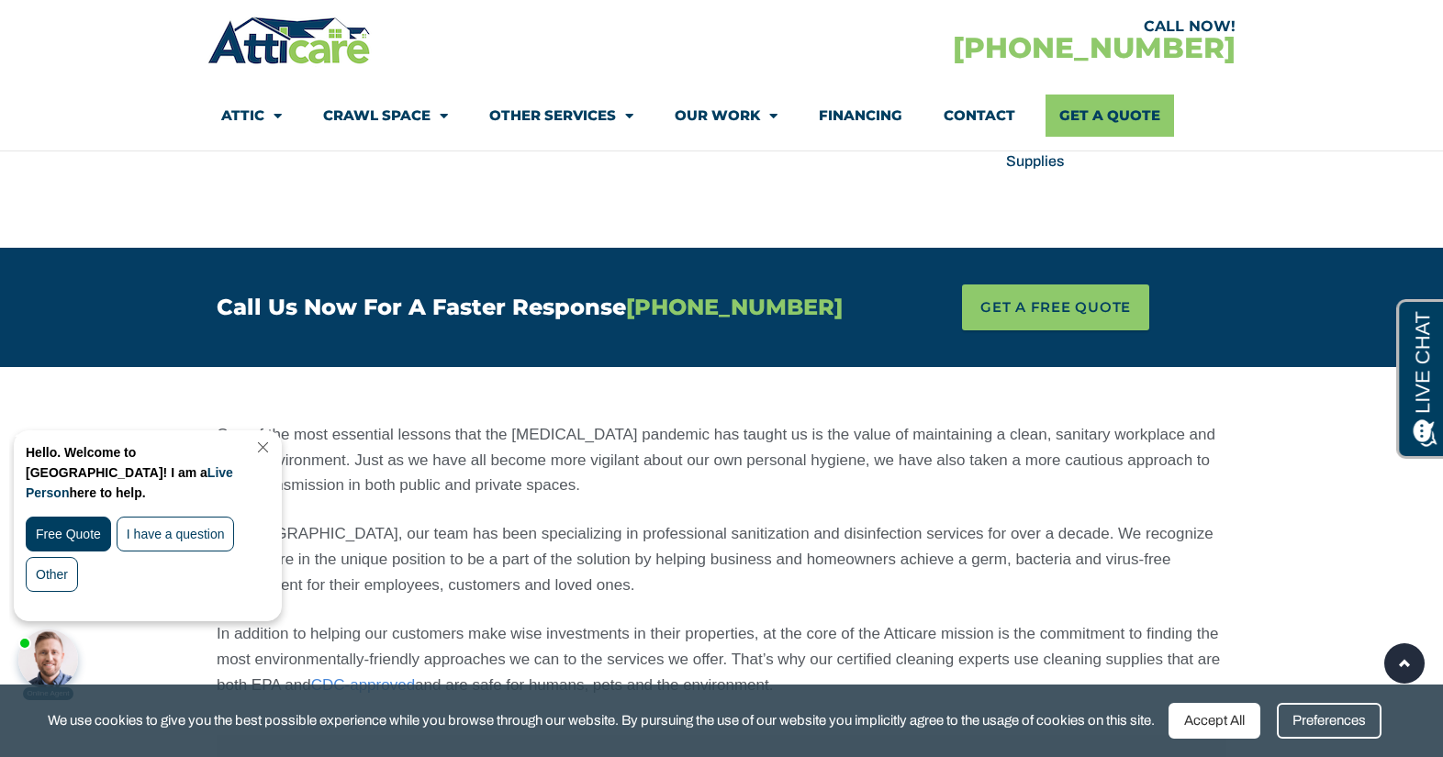
scroll to position [1197, 0]
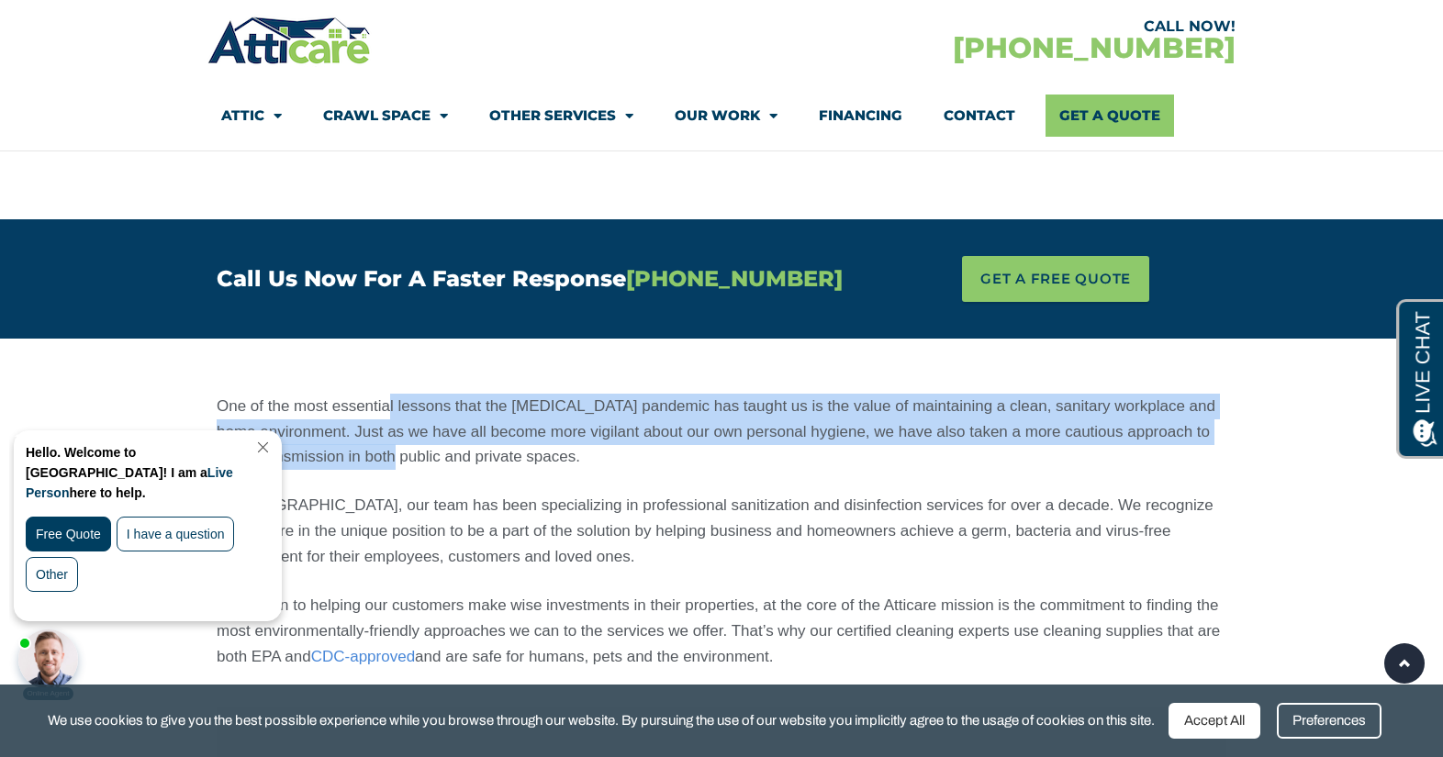
drag, startPoint x: 390, startPoint y: 370, endPoint x: 397, endPoint y: 449, distance: 79.3
click at [397, 448] on div "One of the most essential lessons that the [MEDICAL_DATA] pandemic has taught u…" at bounding box center [721, 532] width 1009 height 276
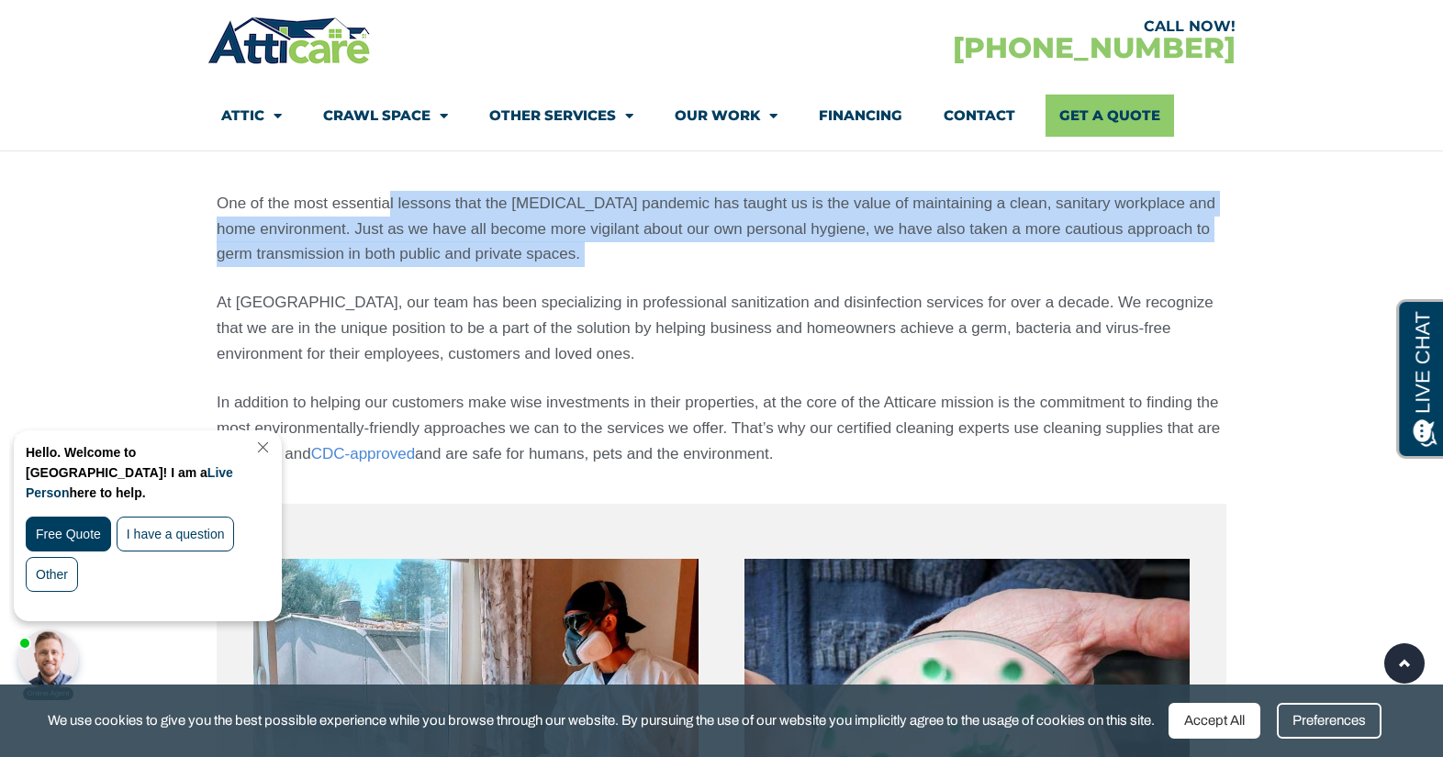
scroll to position [1453, 0]
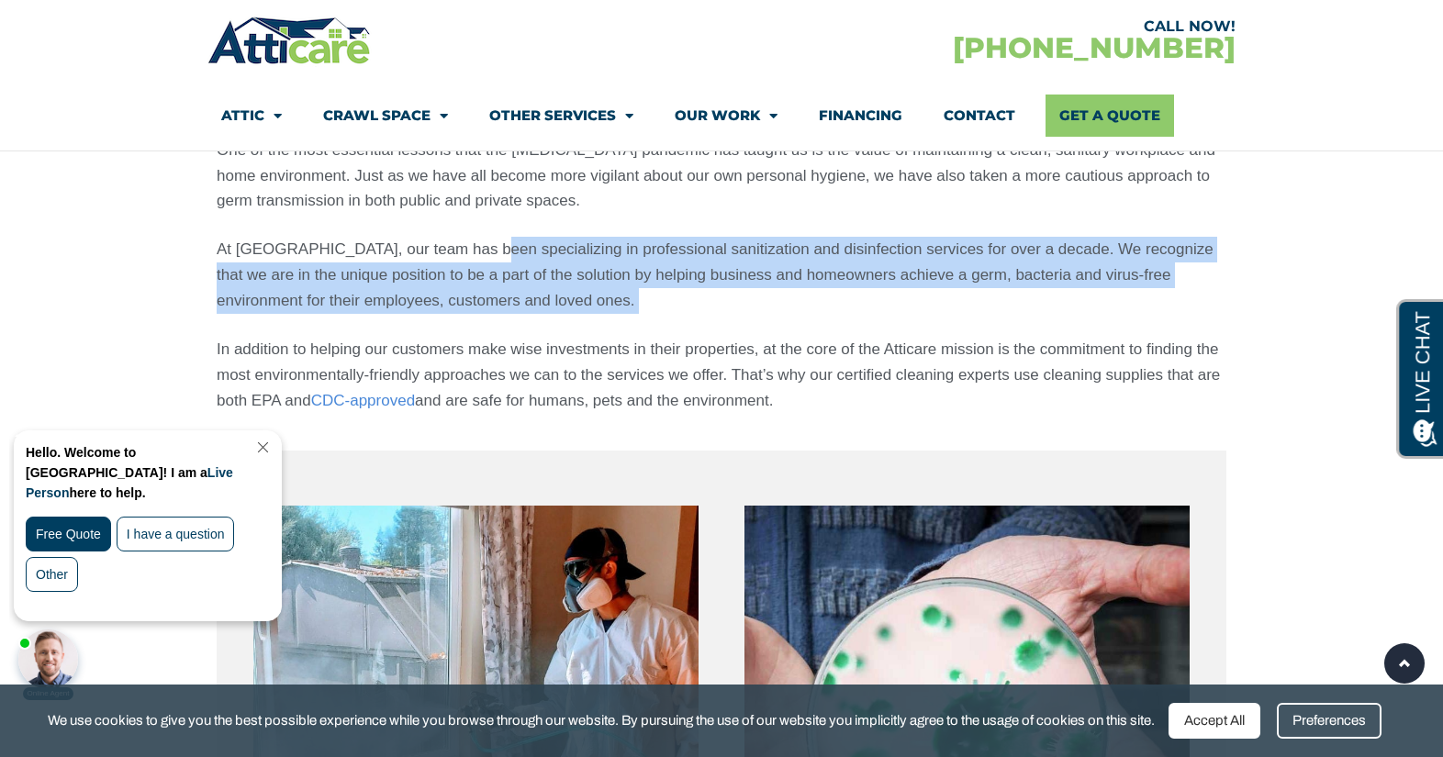
drag, startPoint x: 468, startPoint y: 223, endPoint x: 466, endPoint y: 292, distance: 68.8
click at [466, 291] on div "One of the most essential lessons that the COVID-19 pandemic has taught us is t…" at bounding box center [721, 276] width 1009 height 276
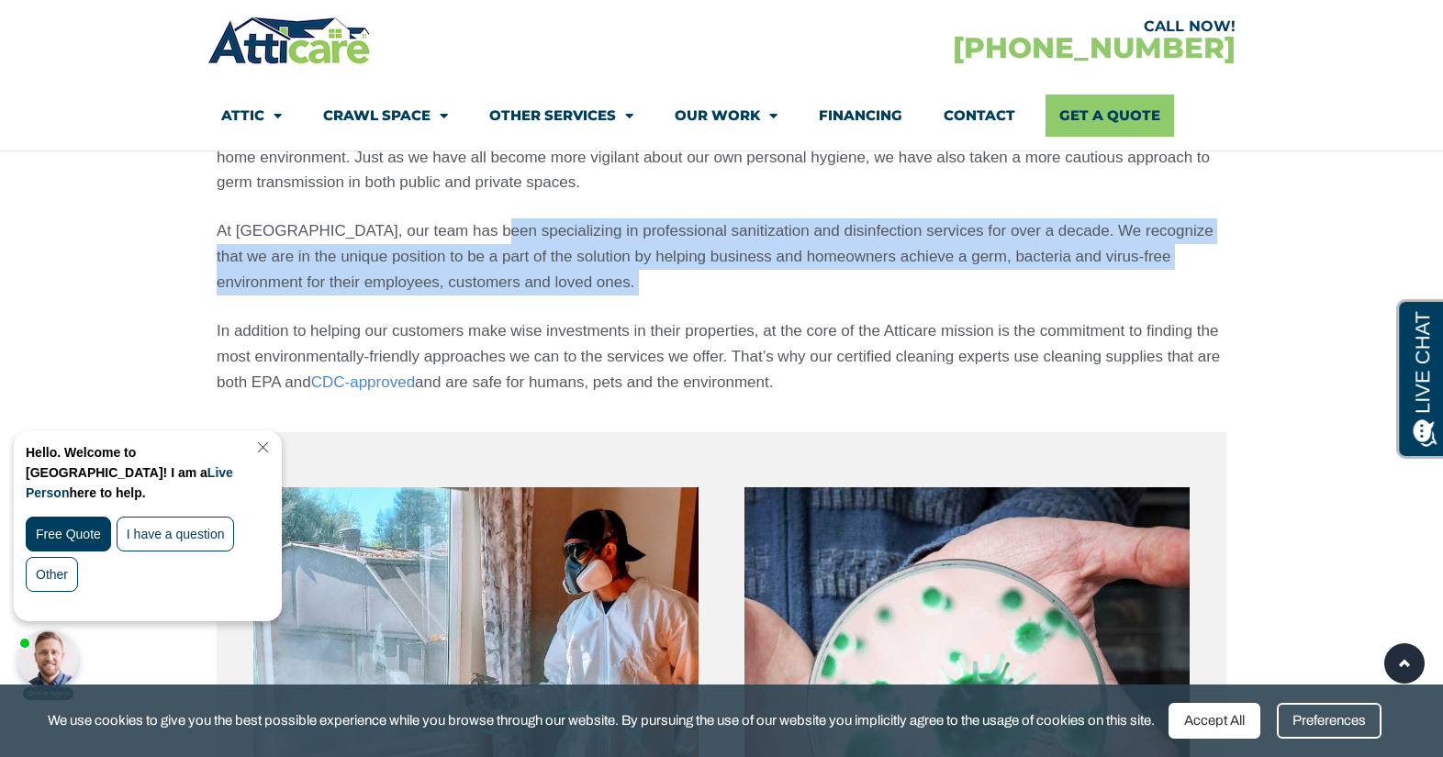
scroll to position [1473, 0]
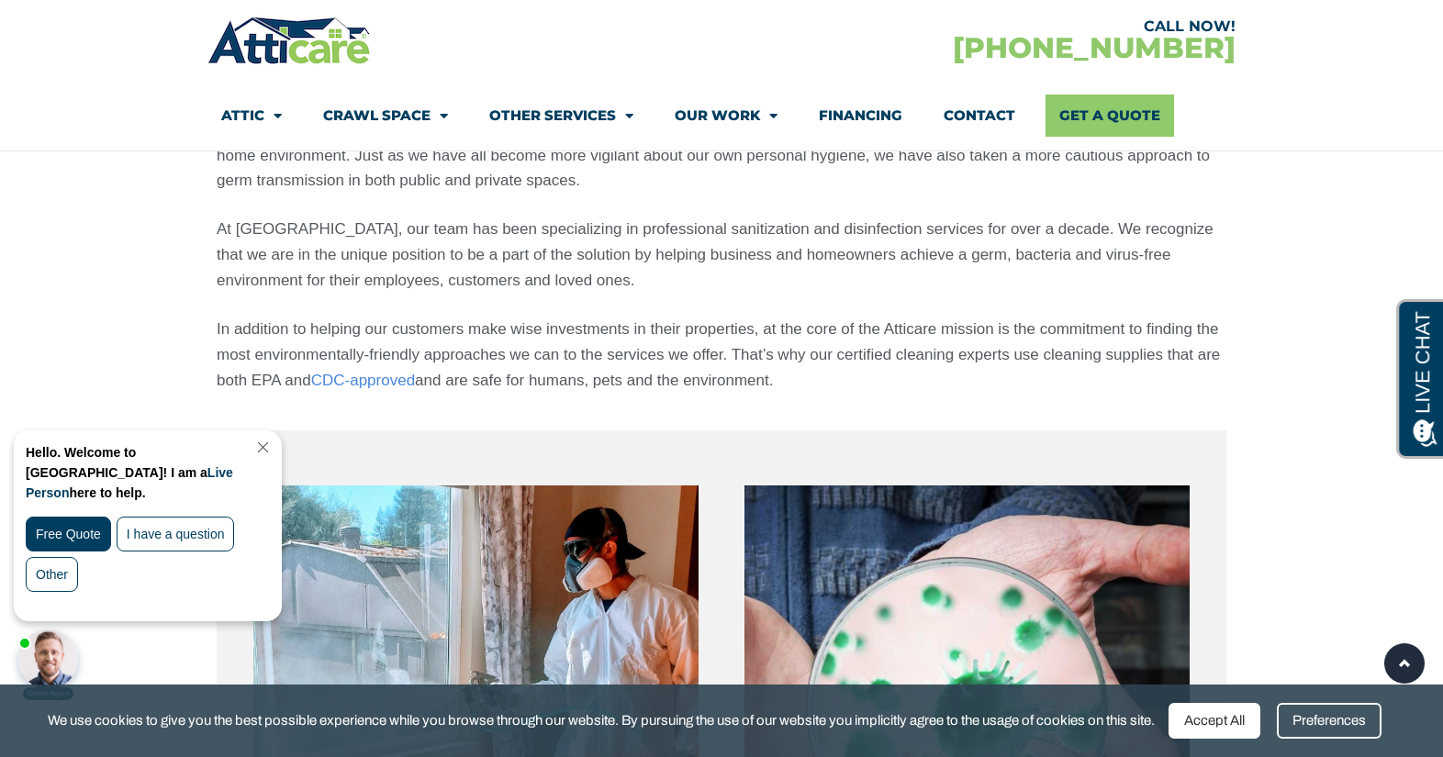
click at [530, 317] on p "In addition to helping our customers make wise investments in their properties,…" at bounding box center [721, 355] width 1009 height 77
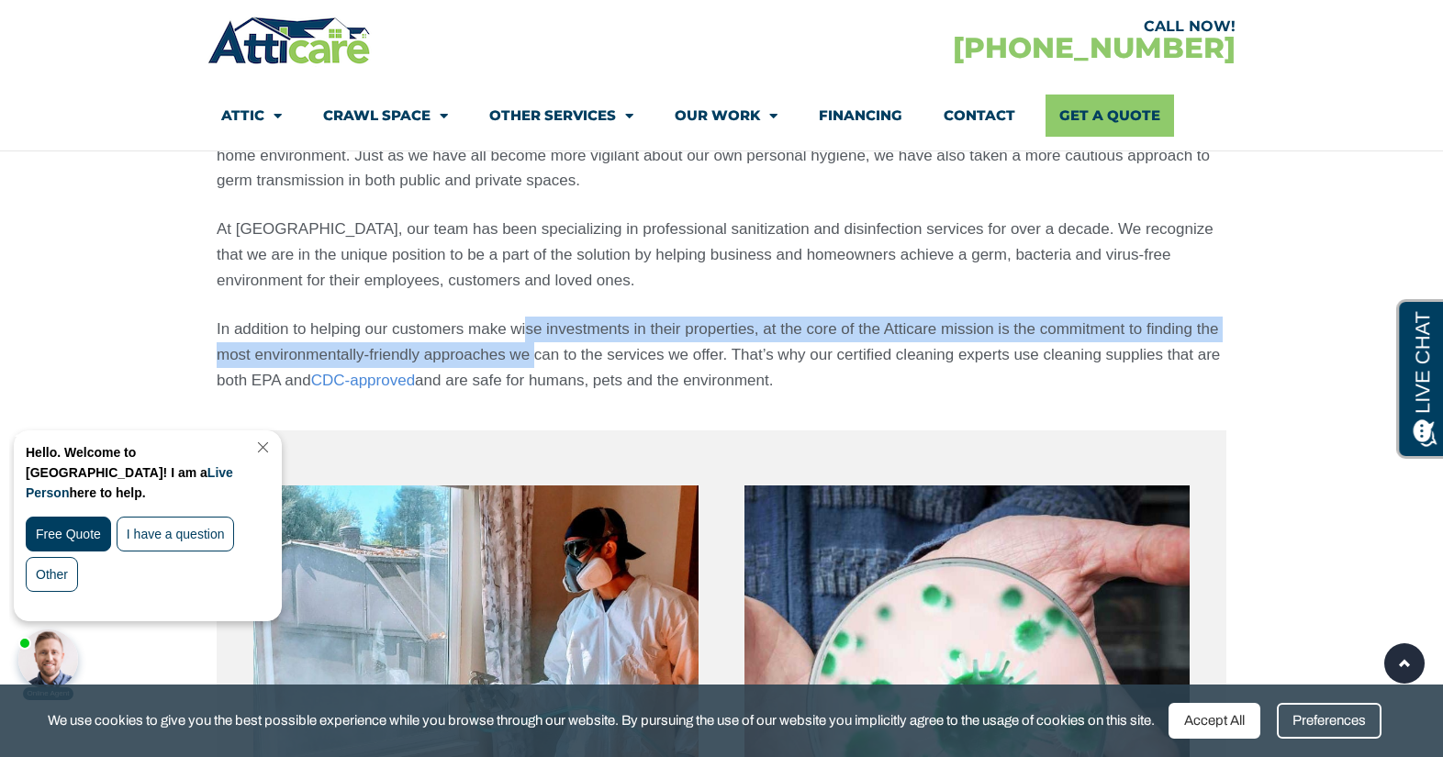
drag, startPoint x: 528, startPoint y: 300, endPoint x: 531, endPoint y: 322, distance: 22.3
click at [531, 322] on p "In addition to helping our customers make wise investments in their properties,…" at bounding box center [721, 355] width 1009 height 77
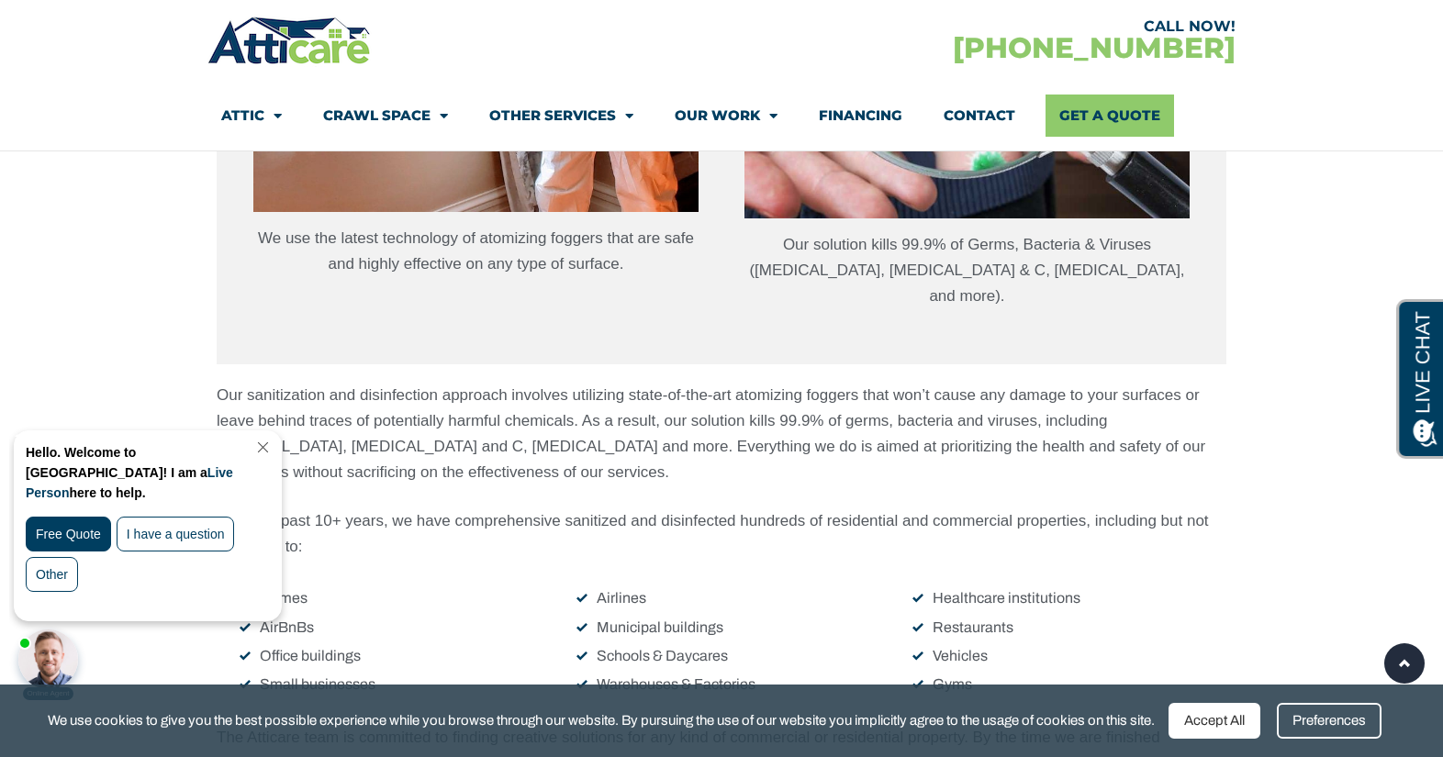
scroll to position [2222, 0]
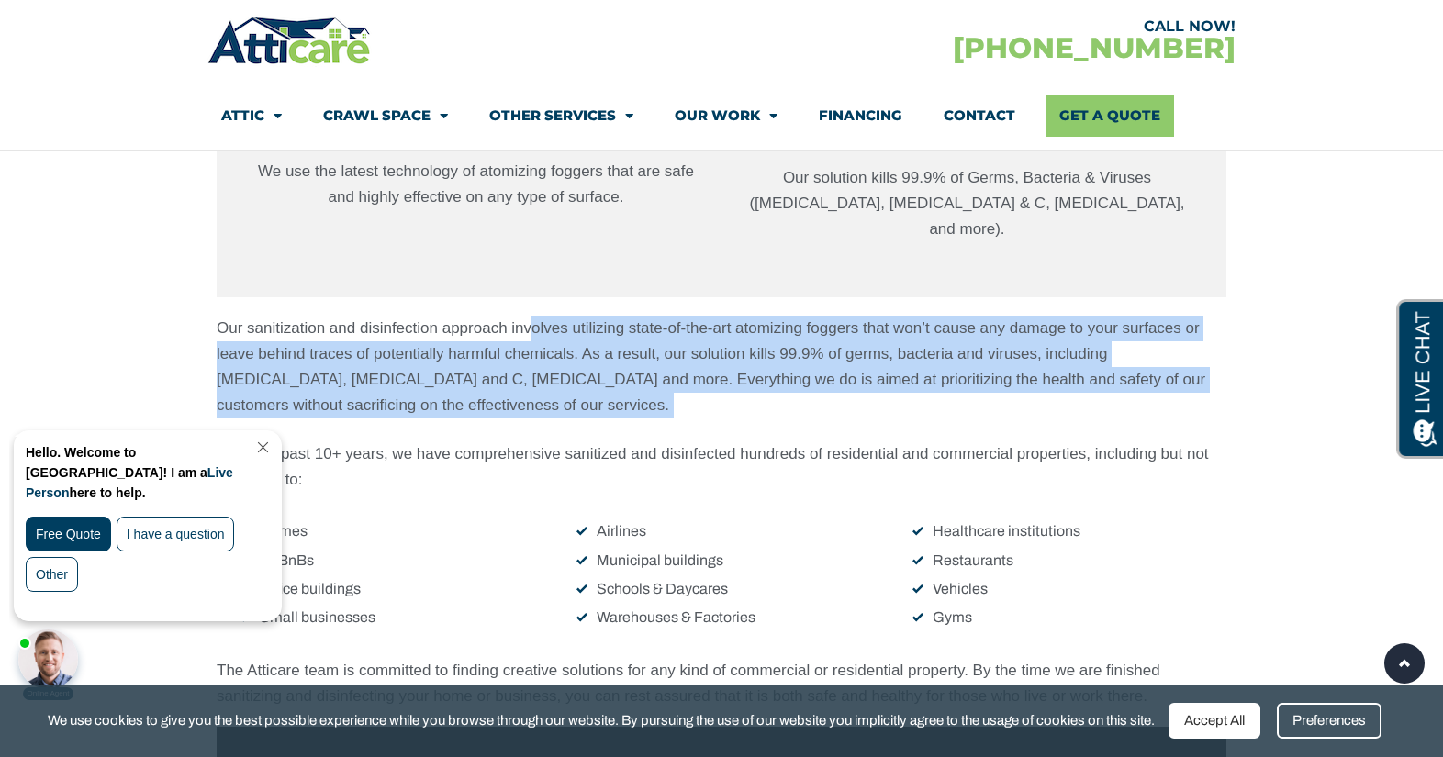
drag, startPoint x: 533, startPoint y: 276, endPoint x: 548, endPoint y: 369, distance: 93.8
click at [548, 369] on div "Our sanitization and disinfection approach involves utilizing state-of-the-art …" at bounding box center [721, 404] width 1009 height 177
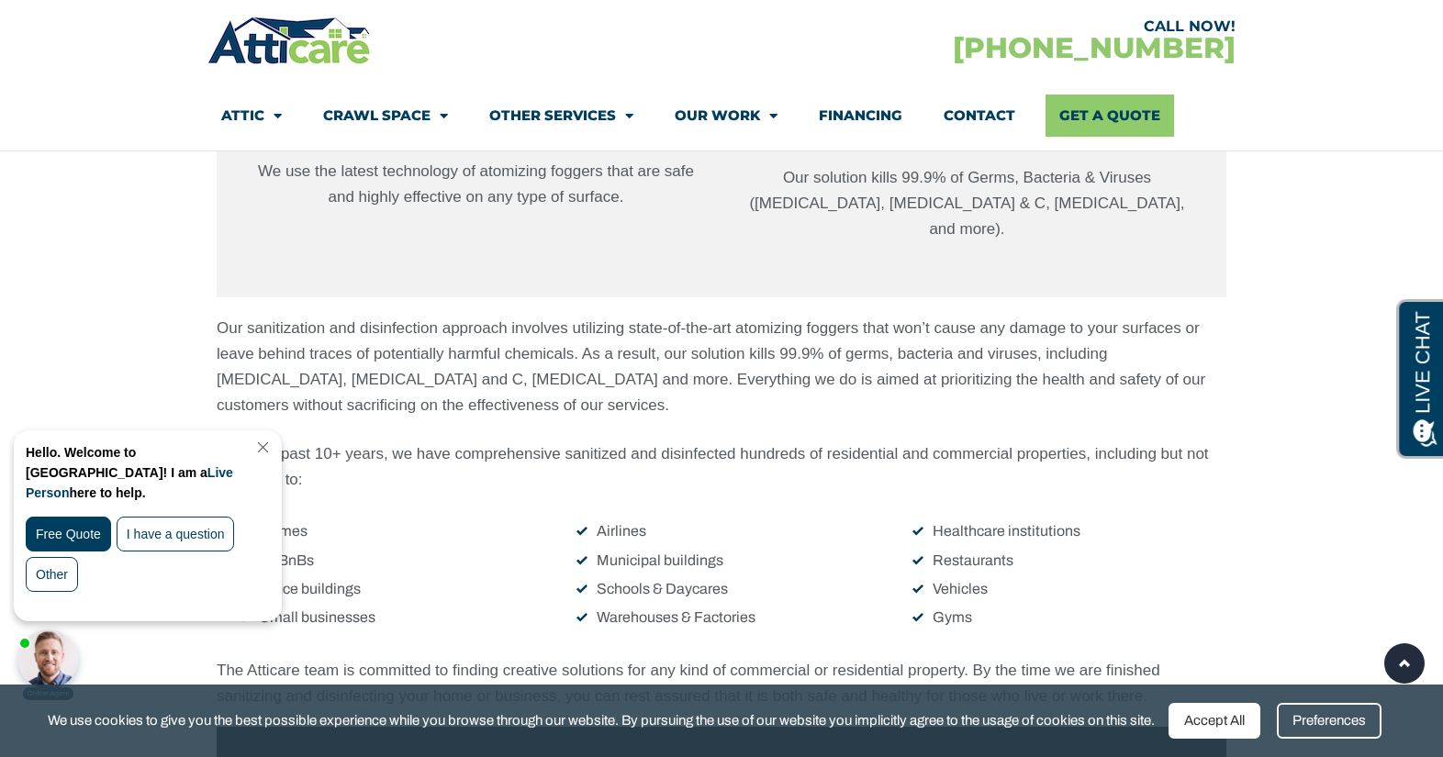
click at [277, 316] on p "Our sanitization and disinfection approach involves utilizing state-of-the-art …" at bounding box center [721, 367] width 1009 height 103
drag, startPoint x: 277, startPoint y: 287, endPoint x: 469, endPoint y: 287, distance: 191.8
click at [469, 316] on p "Our sanitization and disinfection approach involves utilizing state-of-the-art …" at bounding box center [721, 367] width 1009 height 103
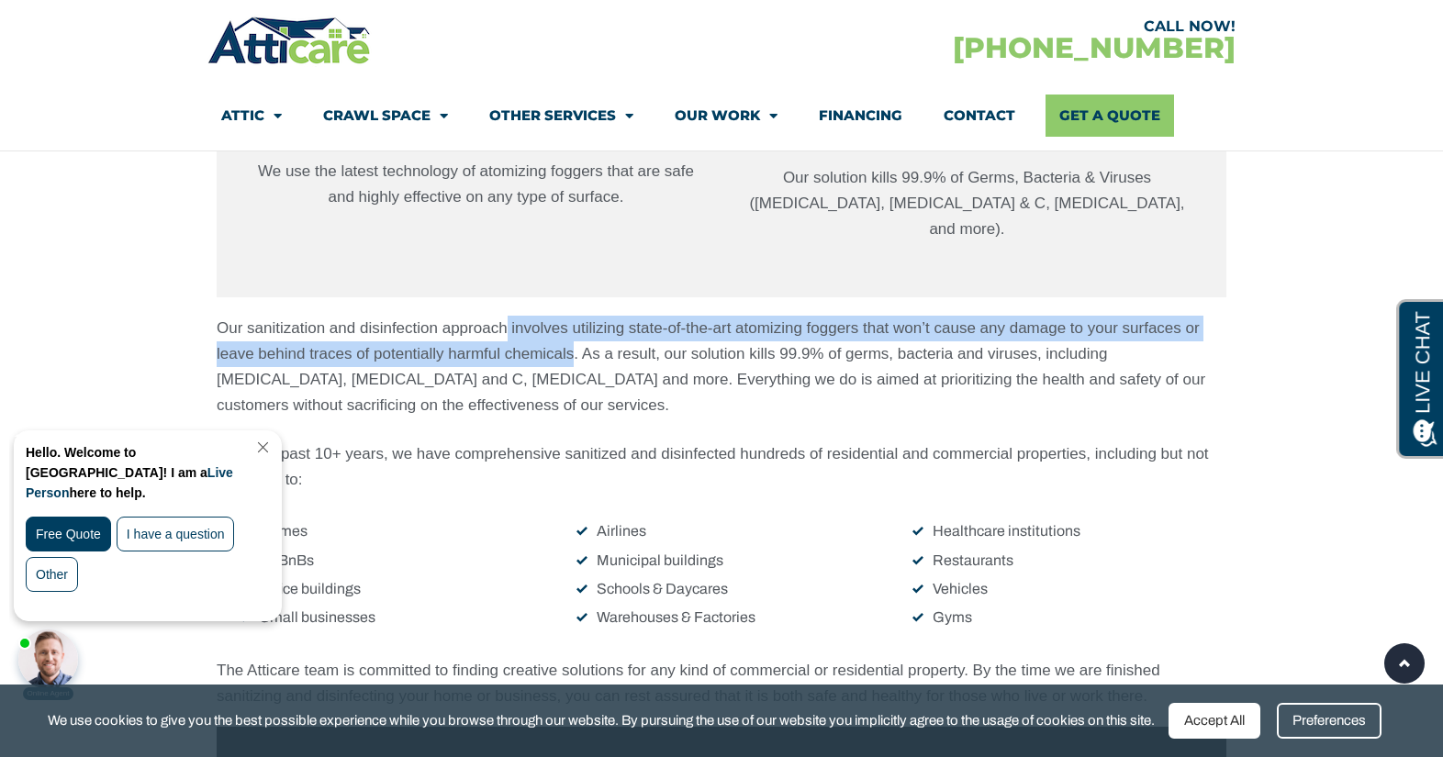
drag, startPoint x: 508, startPoint y: 284, endPoint x: 546, endPoint y: 313, distance: 47.7
click at [549, 316] on p "Our sanitization and disinfection approach involves utilizing state-of-the-art …" at bounding box center [721, 367] width 1009 height 103
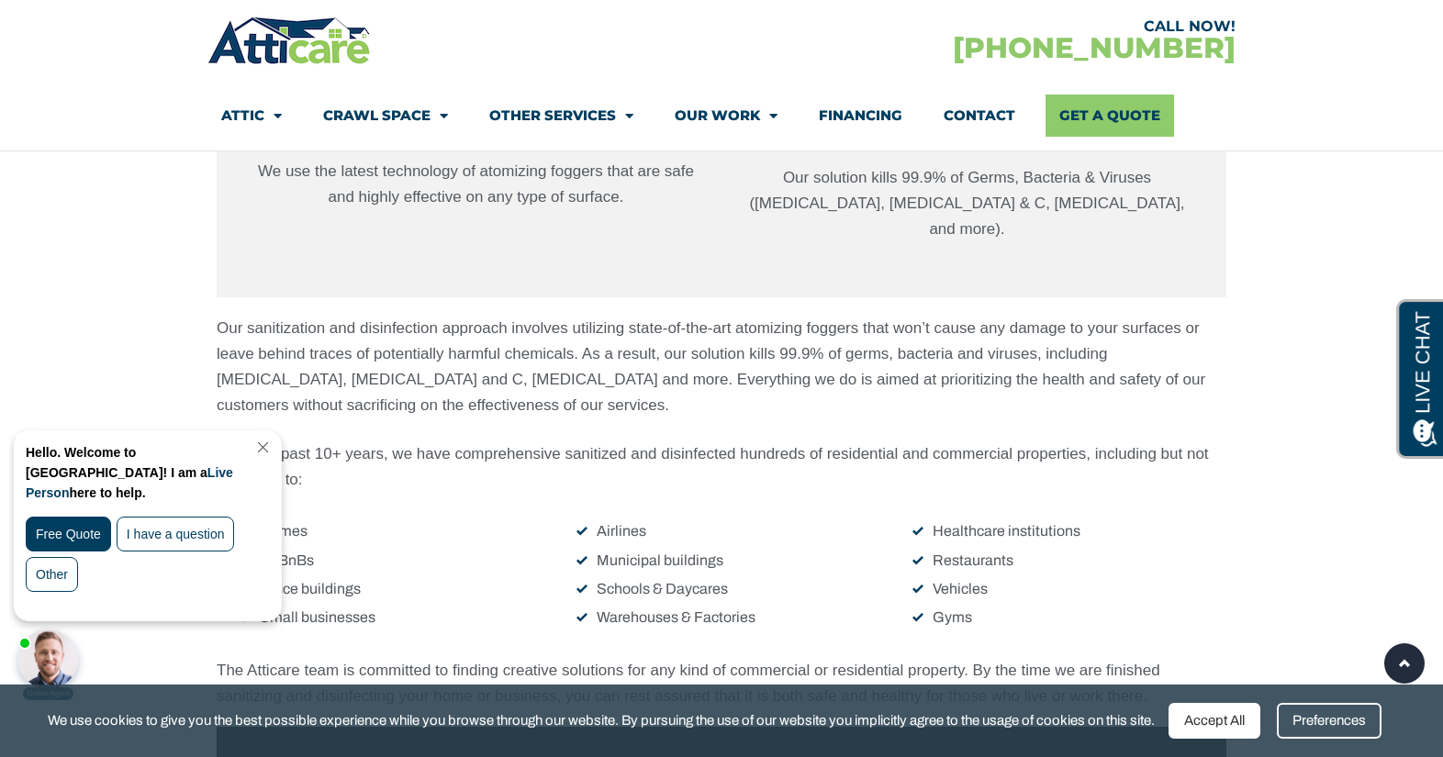
click at [701, 316] on p "Our sanitization and disinfection approach involves utilizing state-of-the-art …" at bounding box center [721, 367] width 1009 height 103
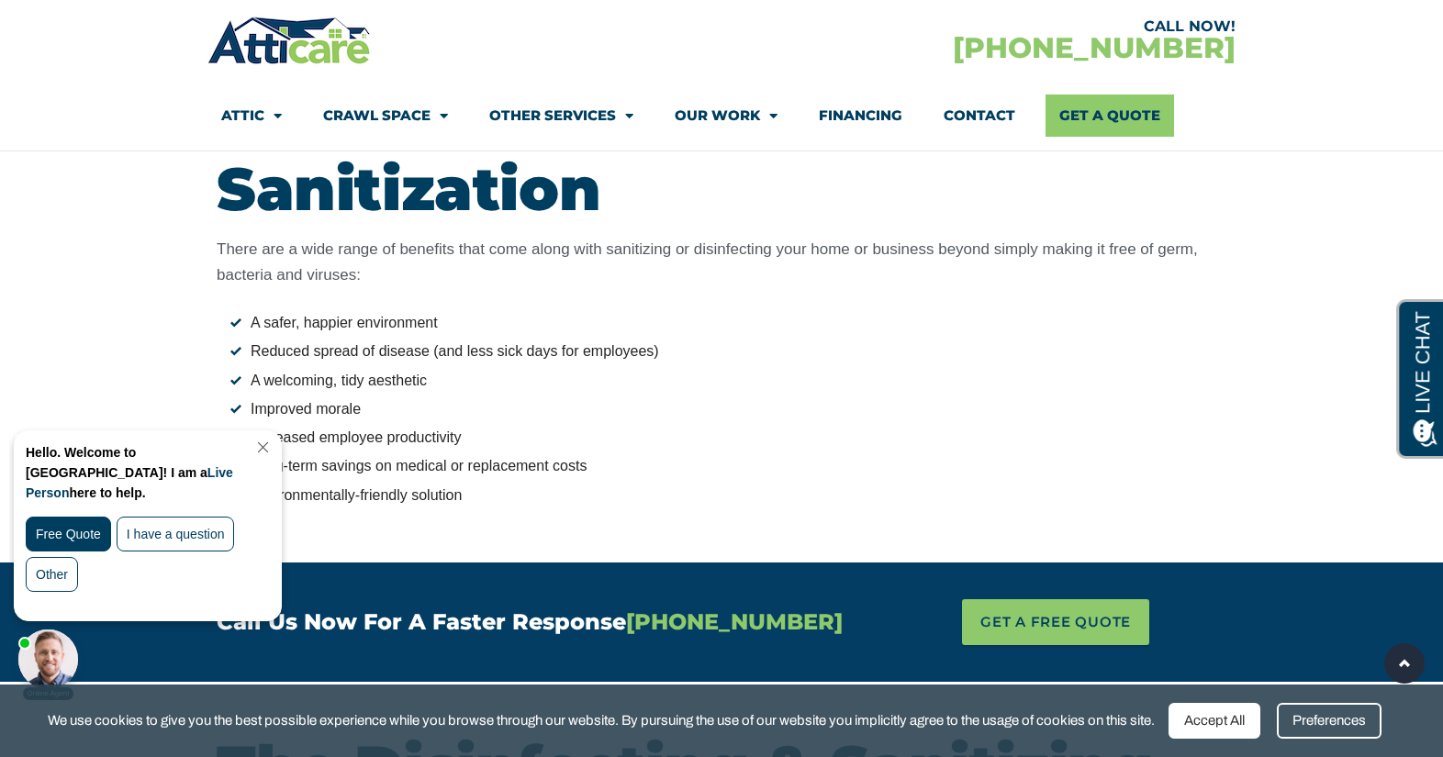
scroll to position [3501, 0]
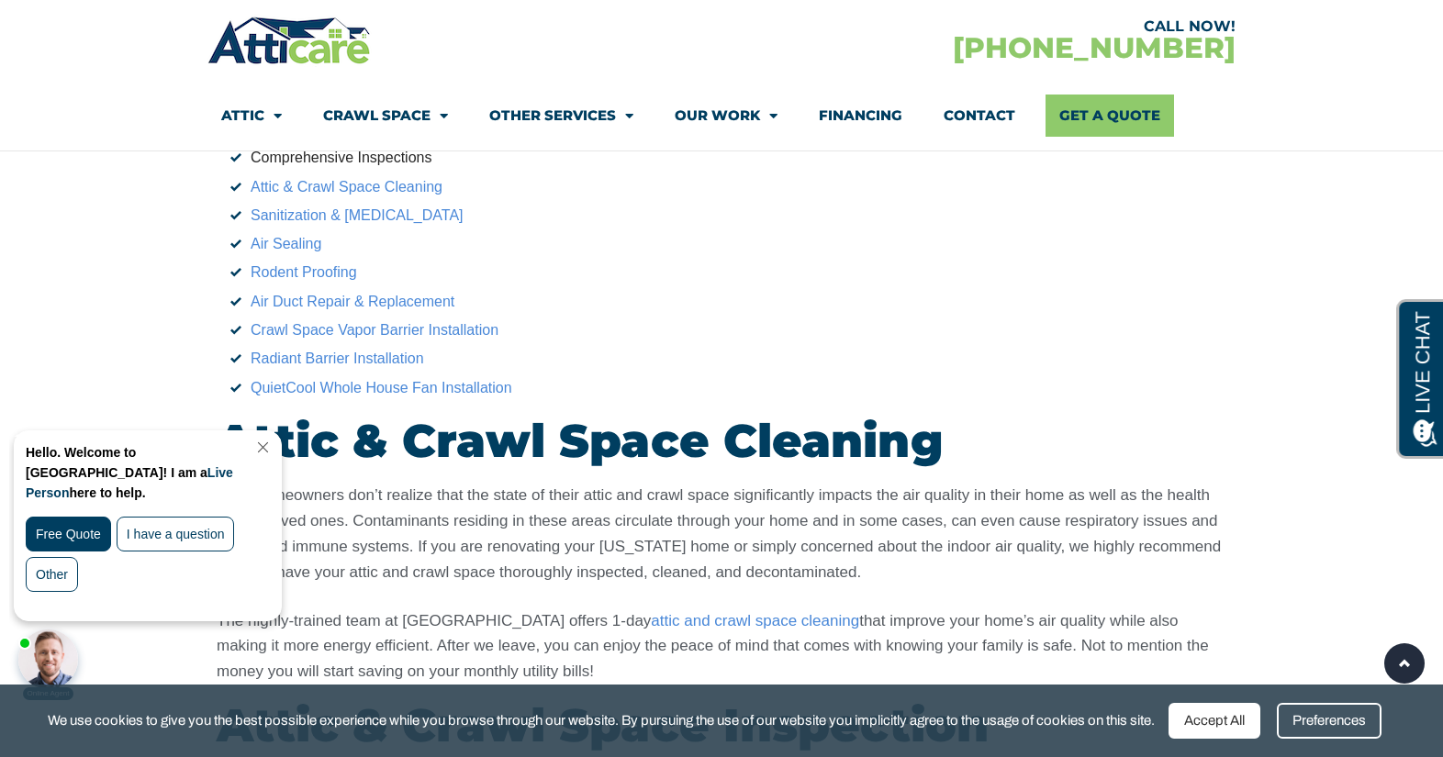
scroll to position [3194, 0]
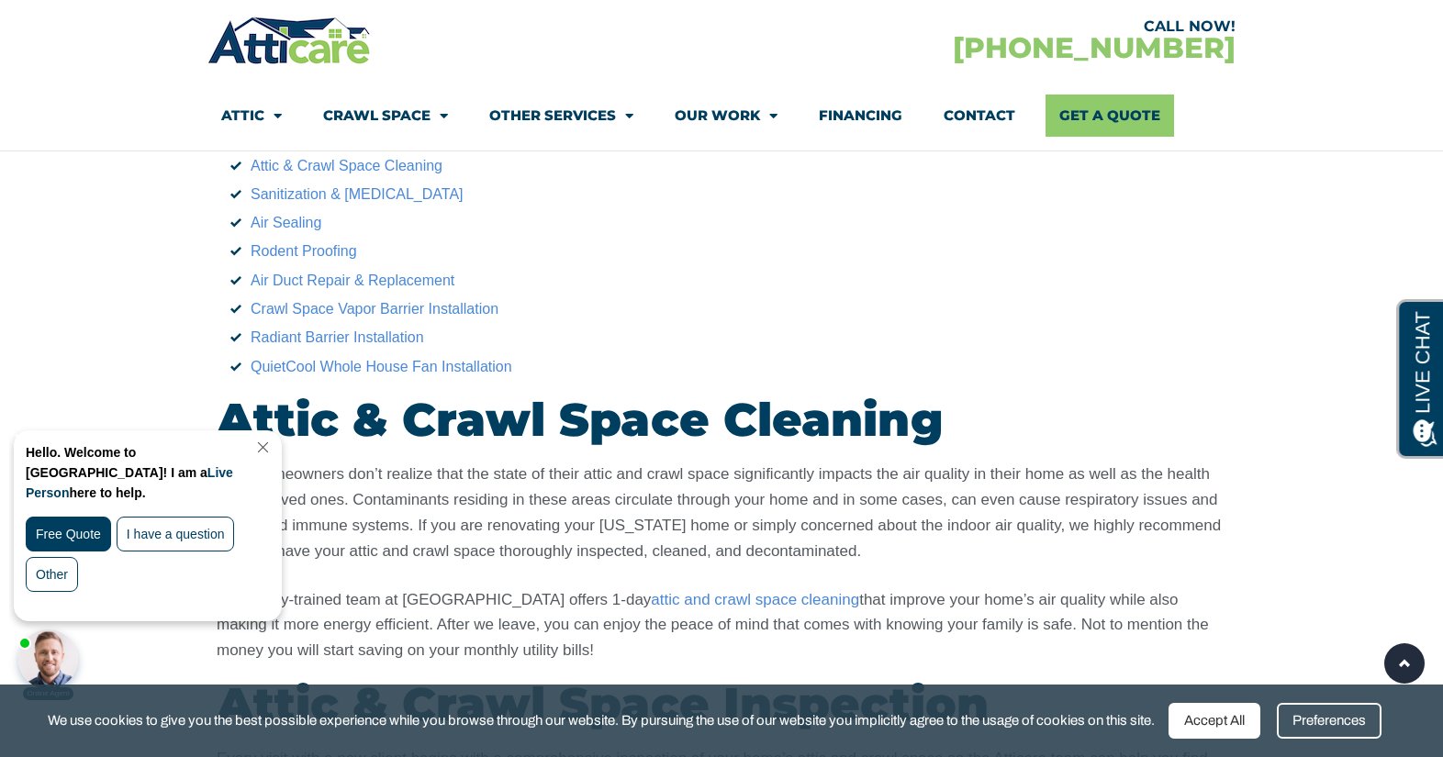
click at [562, 121] on link "Other Services" at bounding box center [561, 116] width 144 height 42
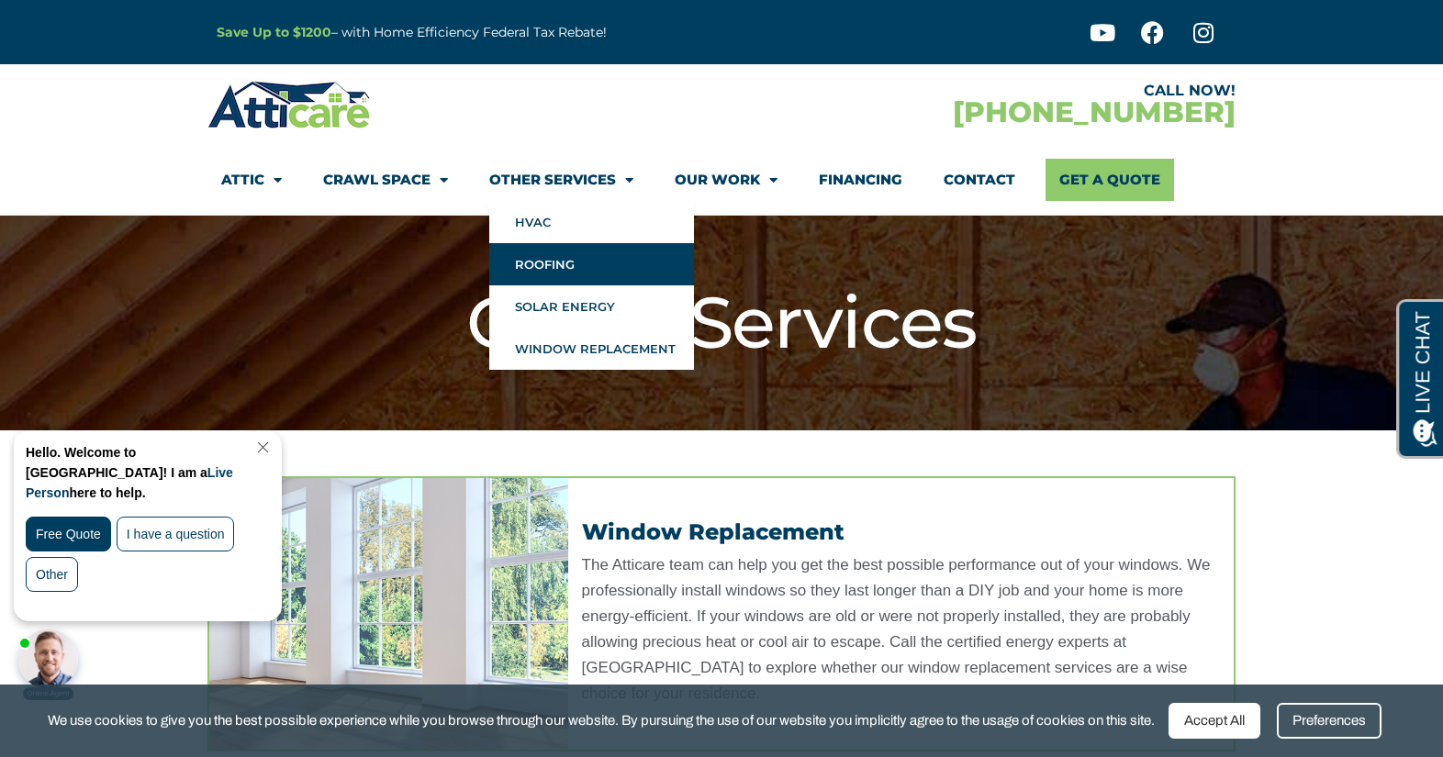
click at [546, 255] on link "Roofing" at bounding box center [591, 264] width 205 height 42
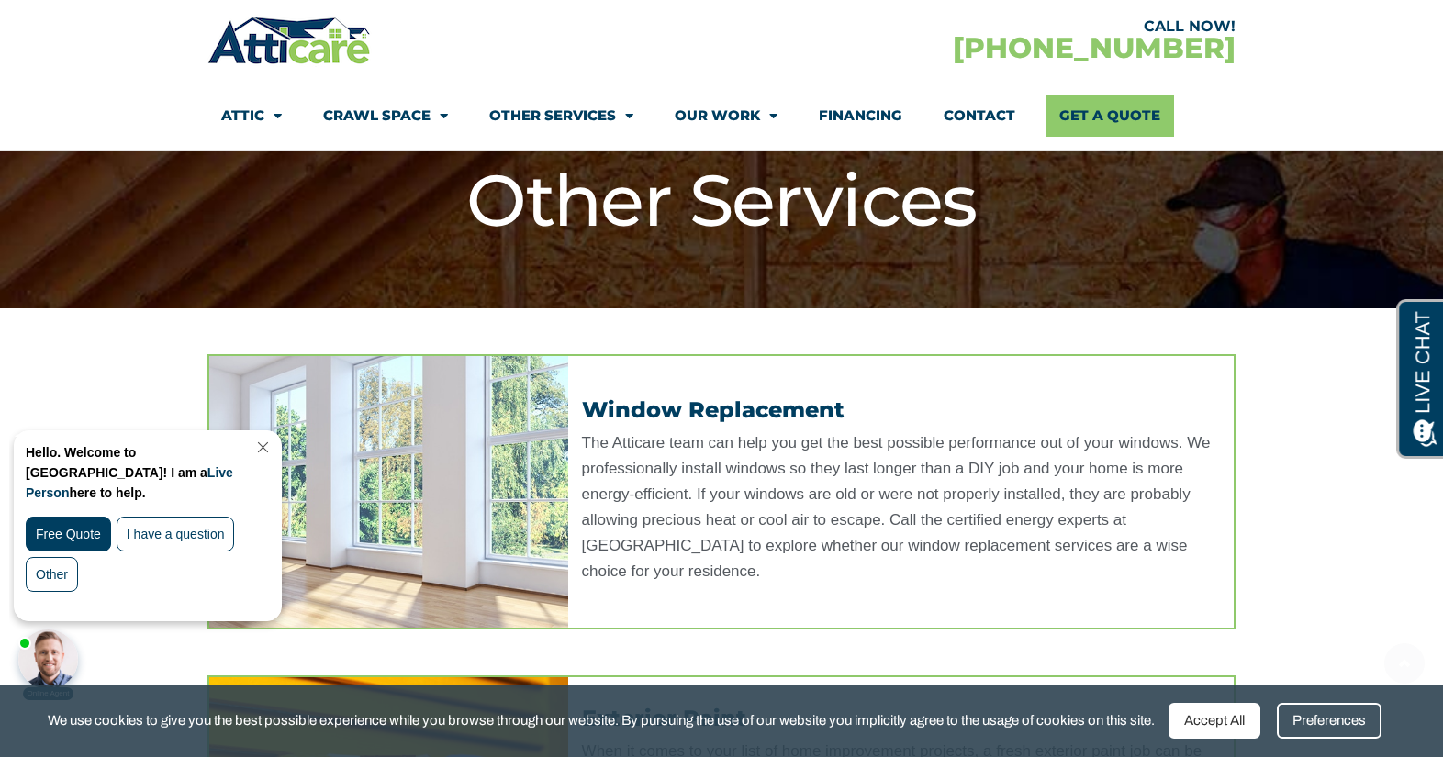
scroll to position [443, 0]
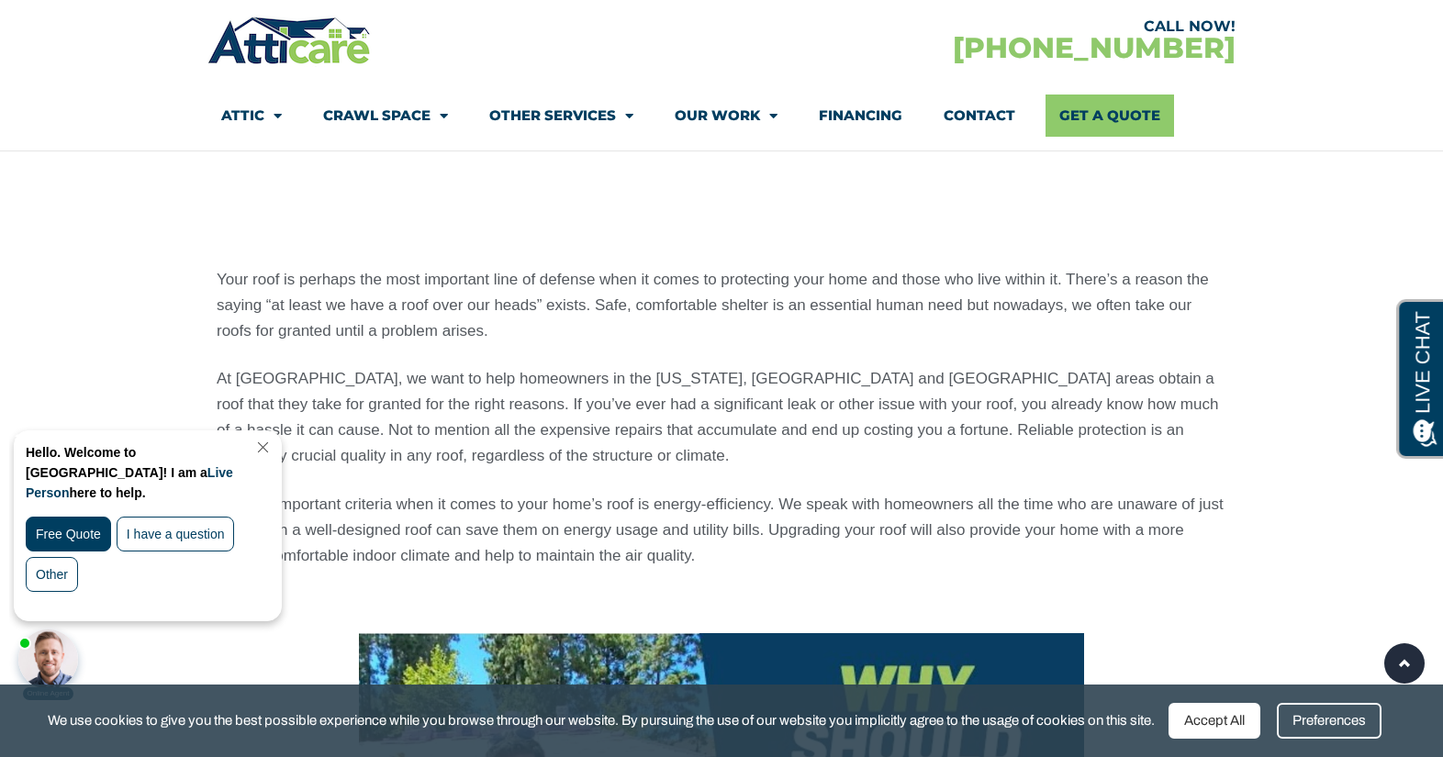
scroll to position [1738, 0]
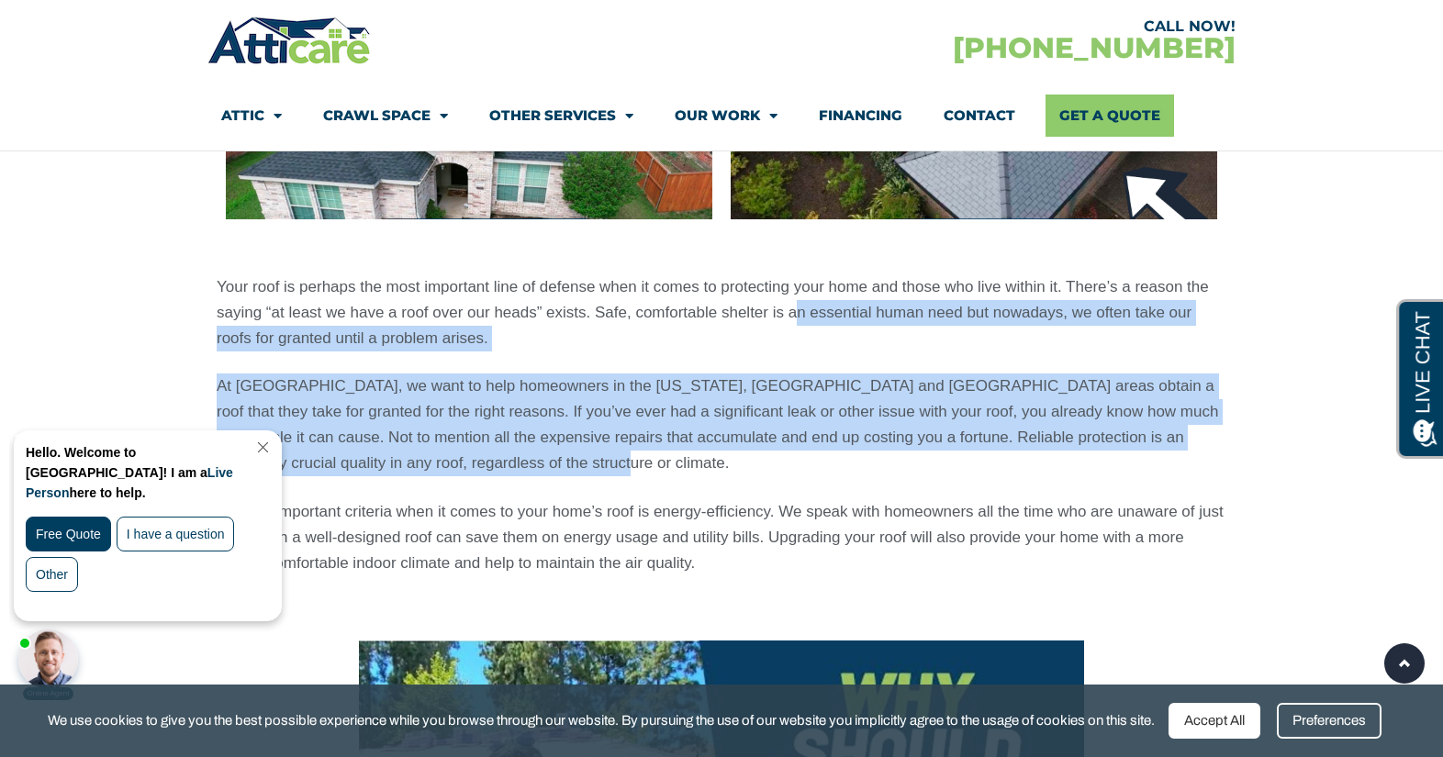
drag, startPoint x: 798, startPoint y: 303, endPoint x: 797, endPoint y: 472, distance: 168.8
click at [797, 472] on div "Your roof is perhaps the most important line of defense when it comes to protec…" at bounding box center [721, 425] width 1009 height 302
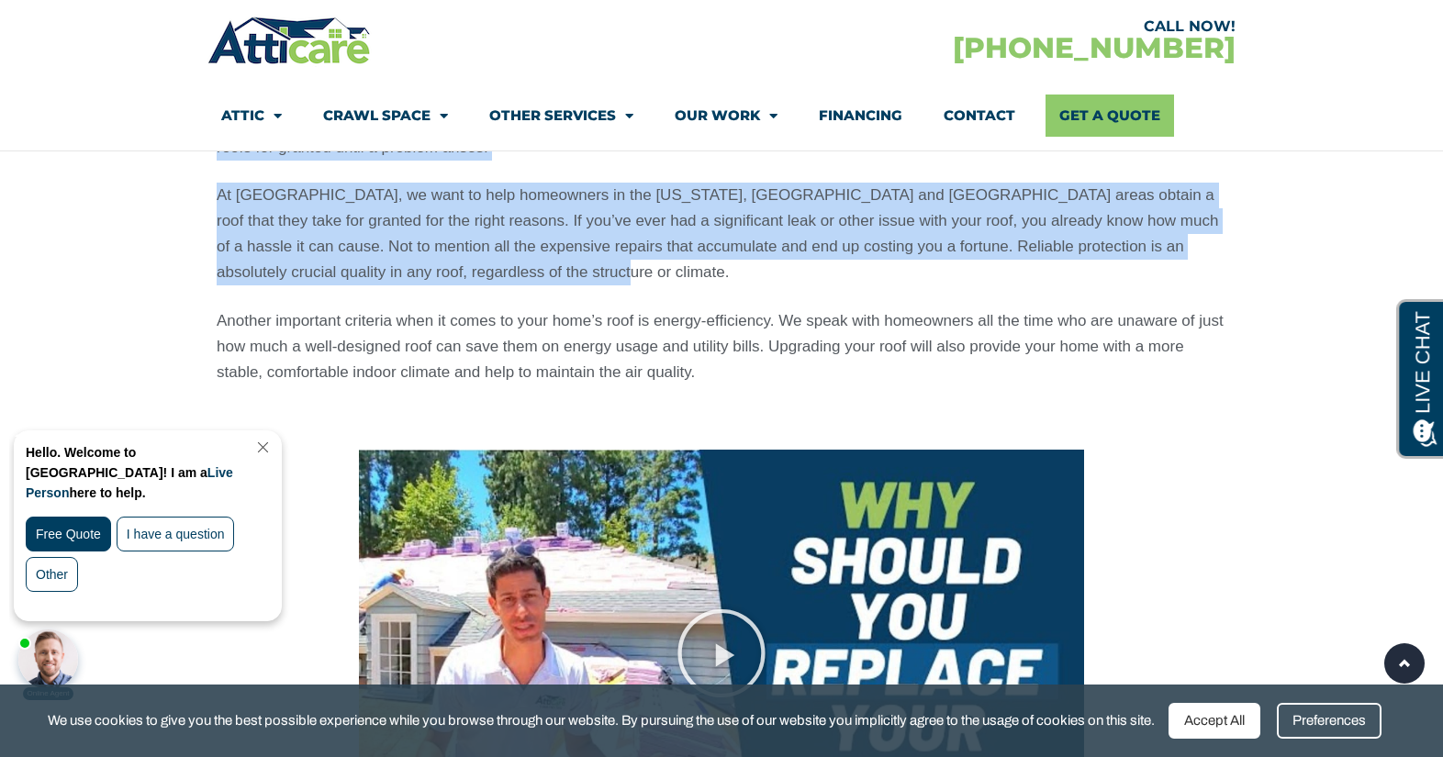
scroll to position [1936, 0]
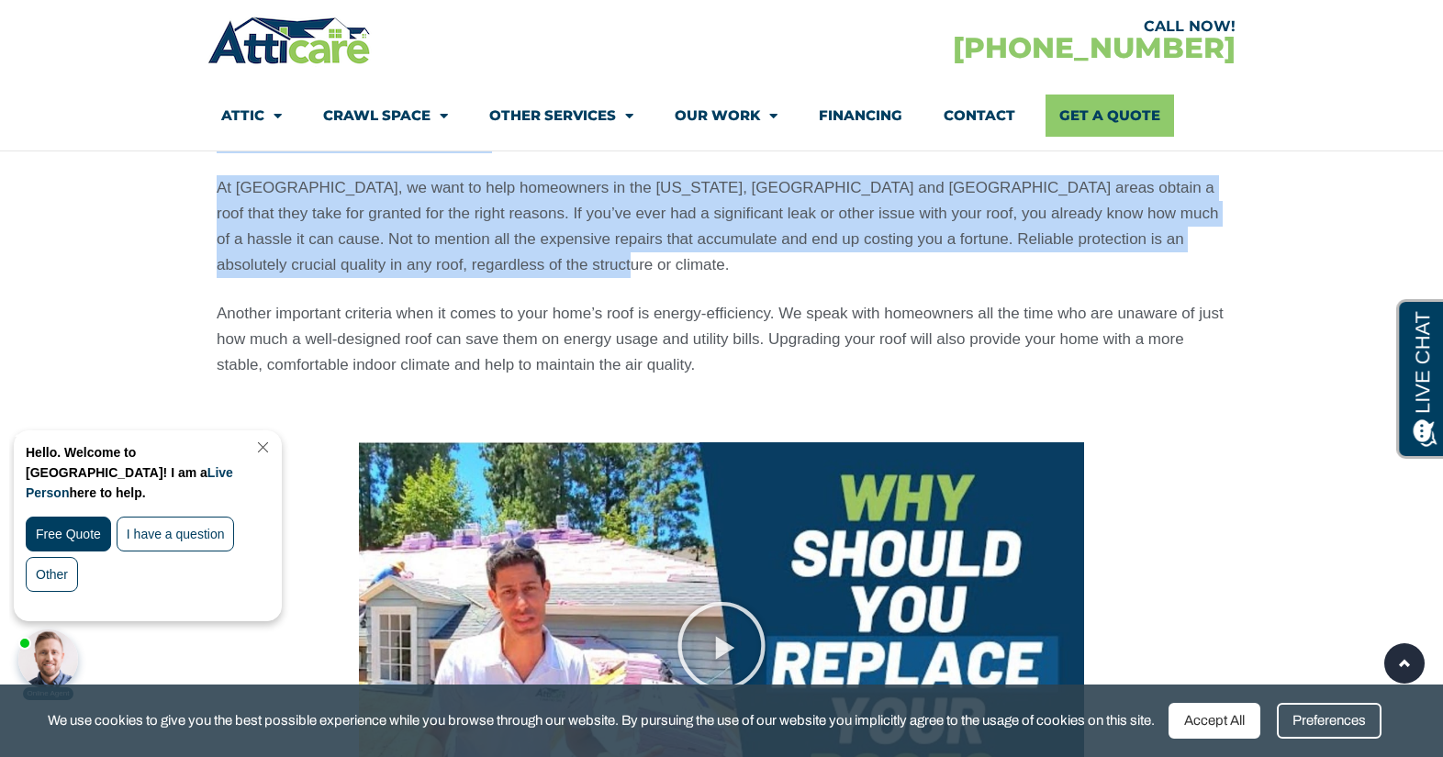
click at [770, 262] on p "At [GEOGRAPHIC_DATA], we want to help homeowners in the [US_STATE], [GEOGRAPHIC…" at bounding box center [721, 226] width 1009 height 103
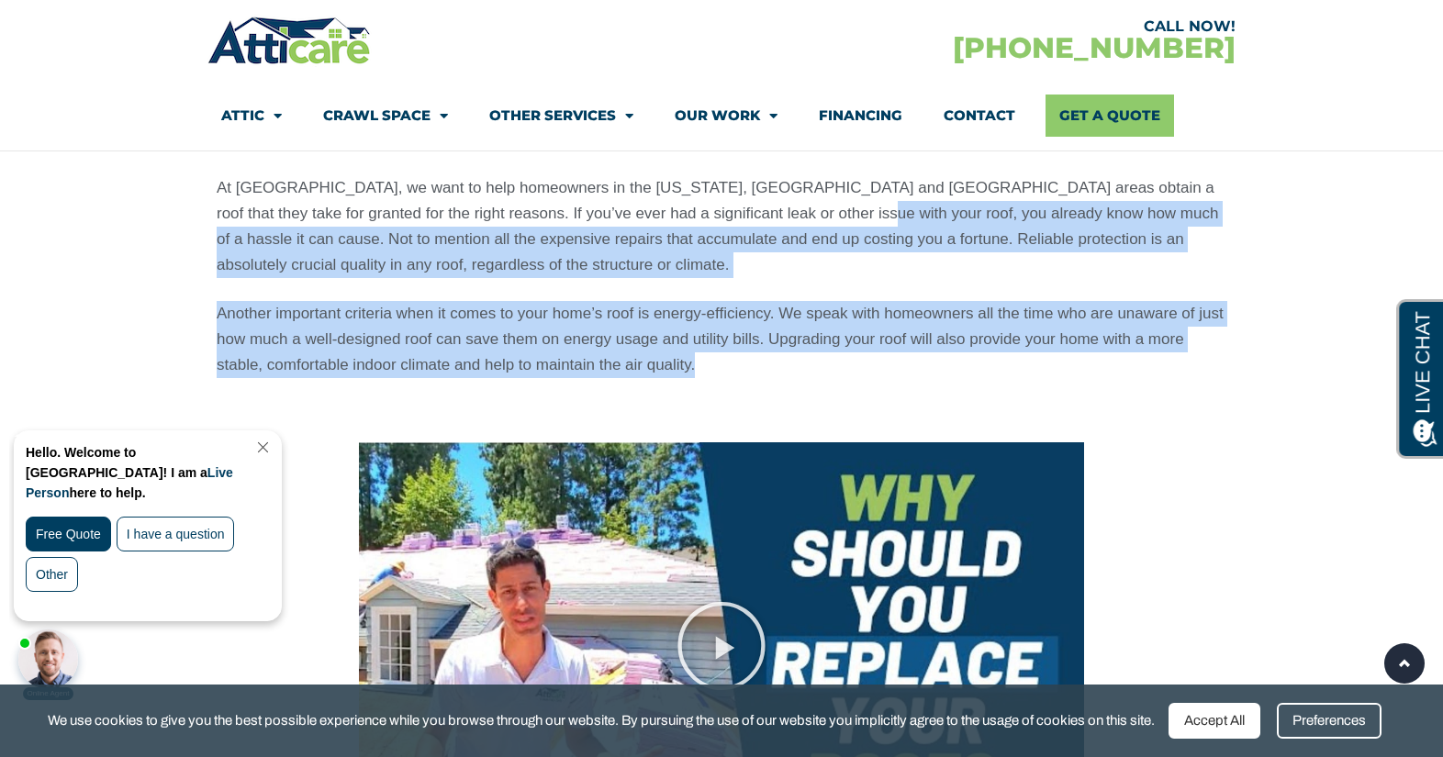
drag, startPoint x: 768, startPoint y: 215, endPoint x: 794, endPoint y: 368, distance: 155.4
click at [794, 368] on div "Your roof is perhaps the most important line of defense when it comes to protec…" at bounding box center [721, 227] width 1009 height 302
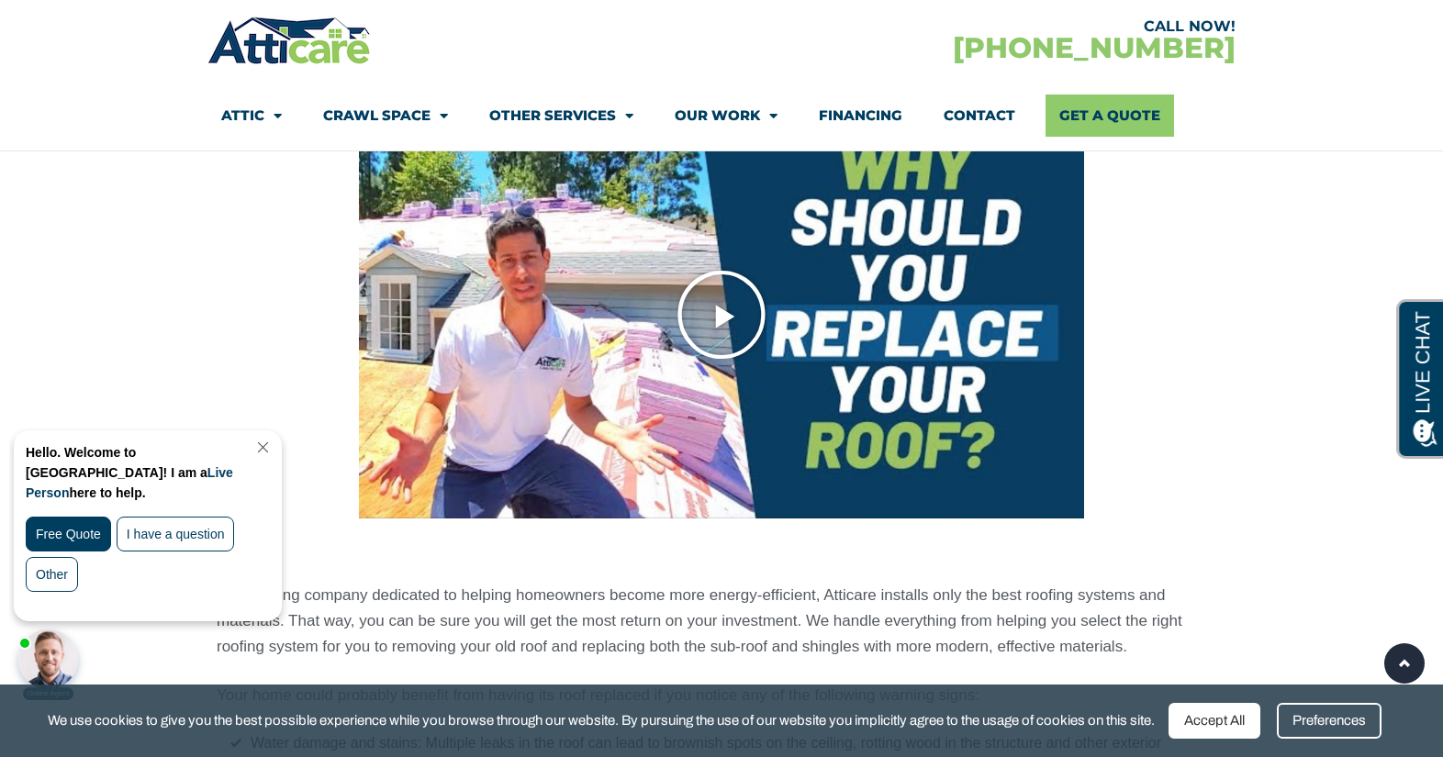
scroll to position [2748, 0]
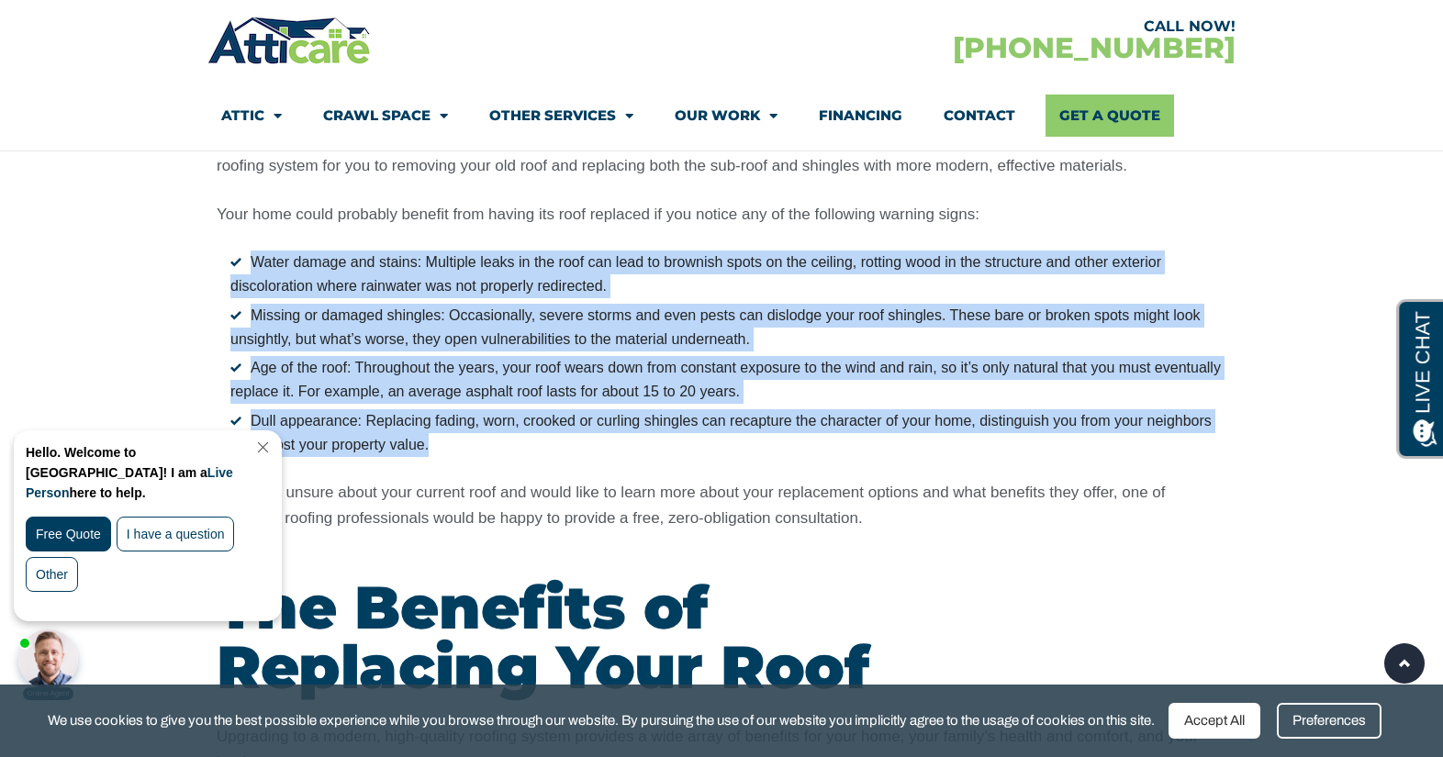
drag, startPoint x: 611, startPoint y: 243, endPoint x: 614, endPoint y: 442, distance: 199.1
click at [614, 442] on div "As a roofing company dedicated to helping homeowners become more energy-efficie…" at bounding box center [721, 316] width 1009 height 429
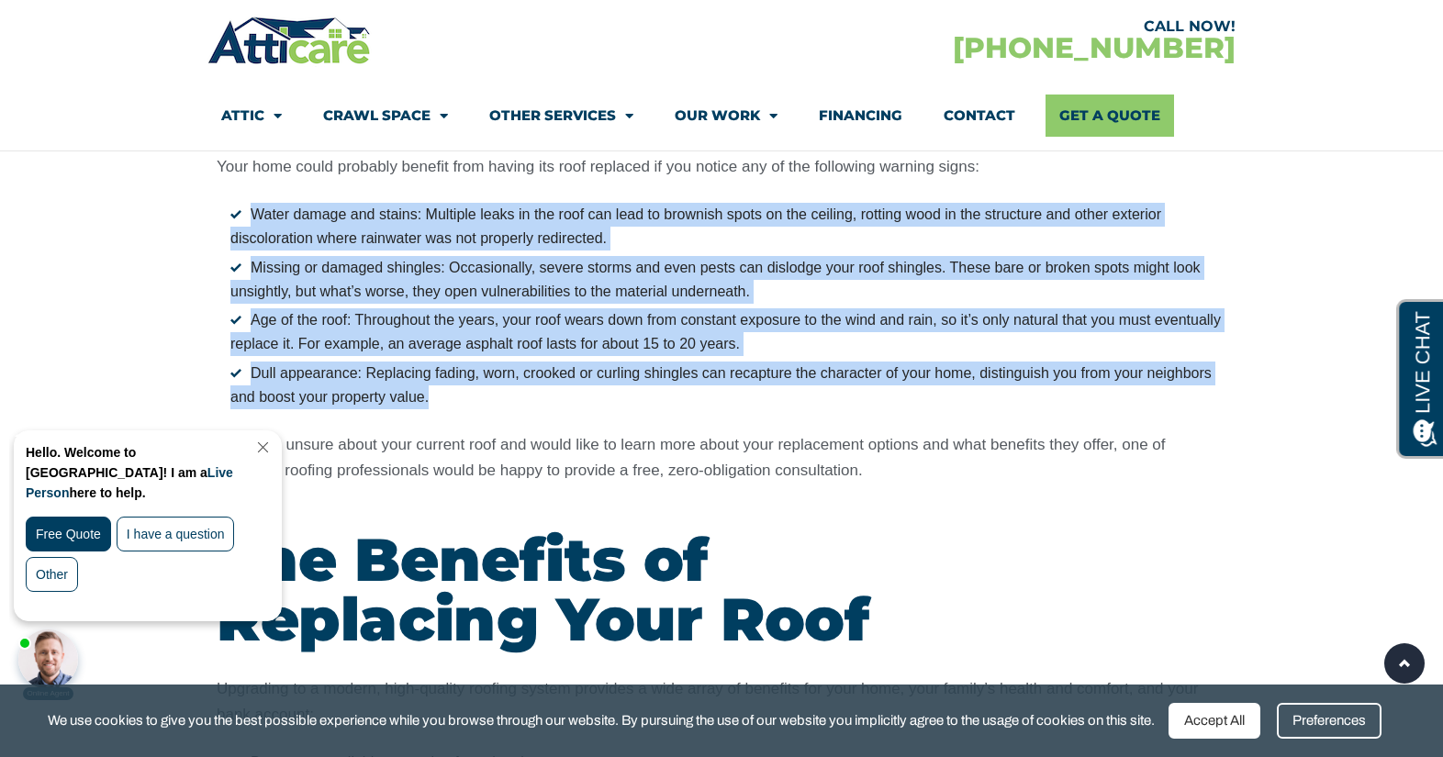
click at [605, 394] on li "Dull appearance: Replacing fading, worn, crooked or curling shingles can recapt…" at bounding box center [728, 386] width 996 height 49
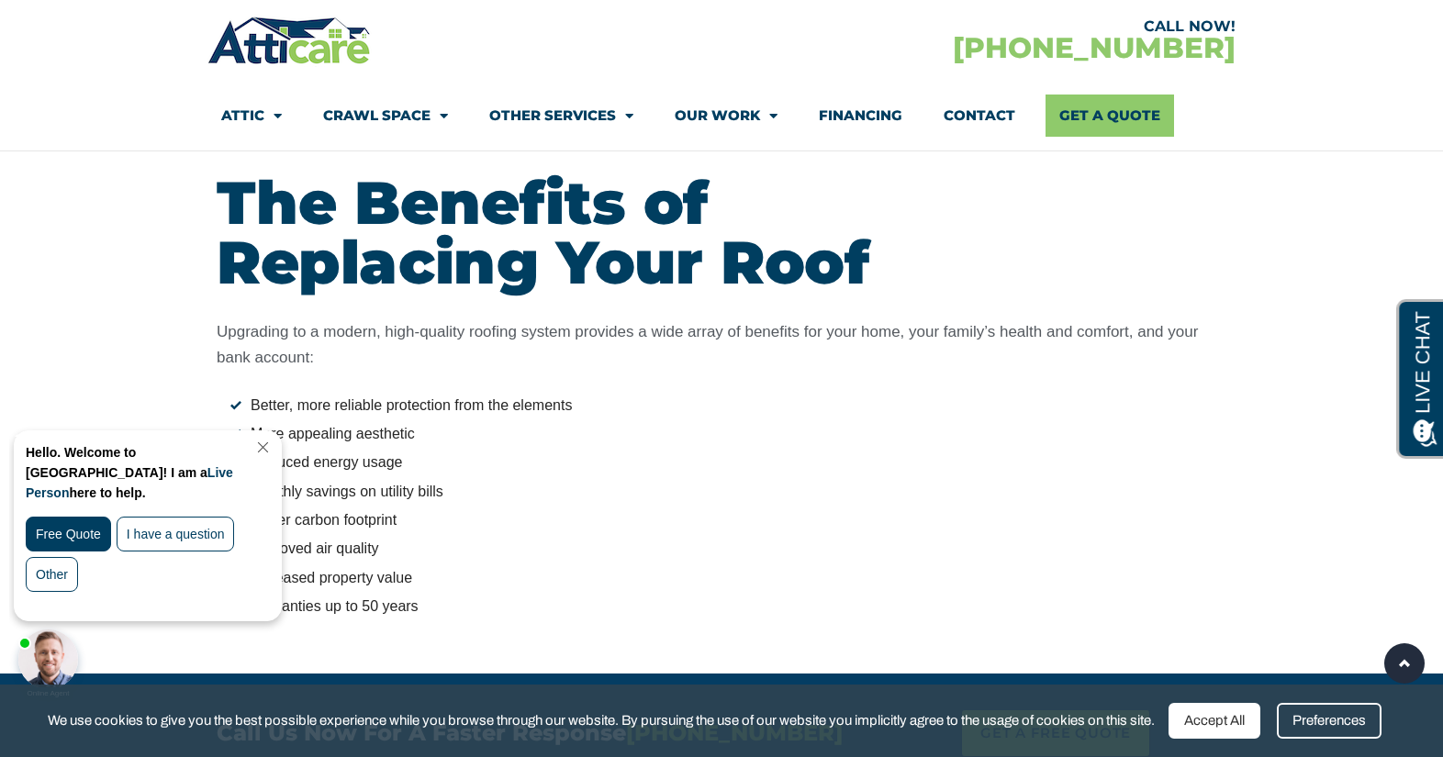
scroll to position [3269, 0]
